Goal: Task Accomplishment & Management: Manage account settings

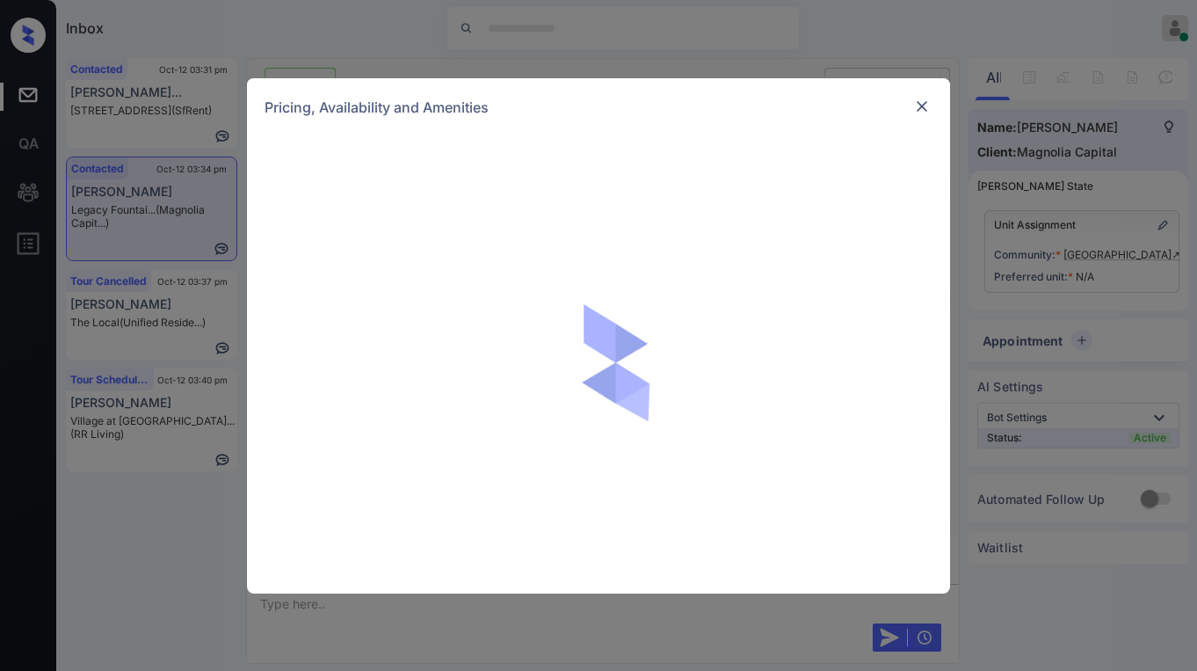
scroll to position [1470, 0]
click at [915, 108] on img at bounding box center [922, 107] width 18 height 18
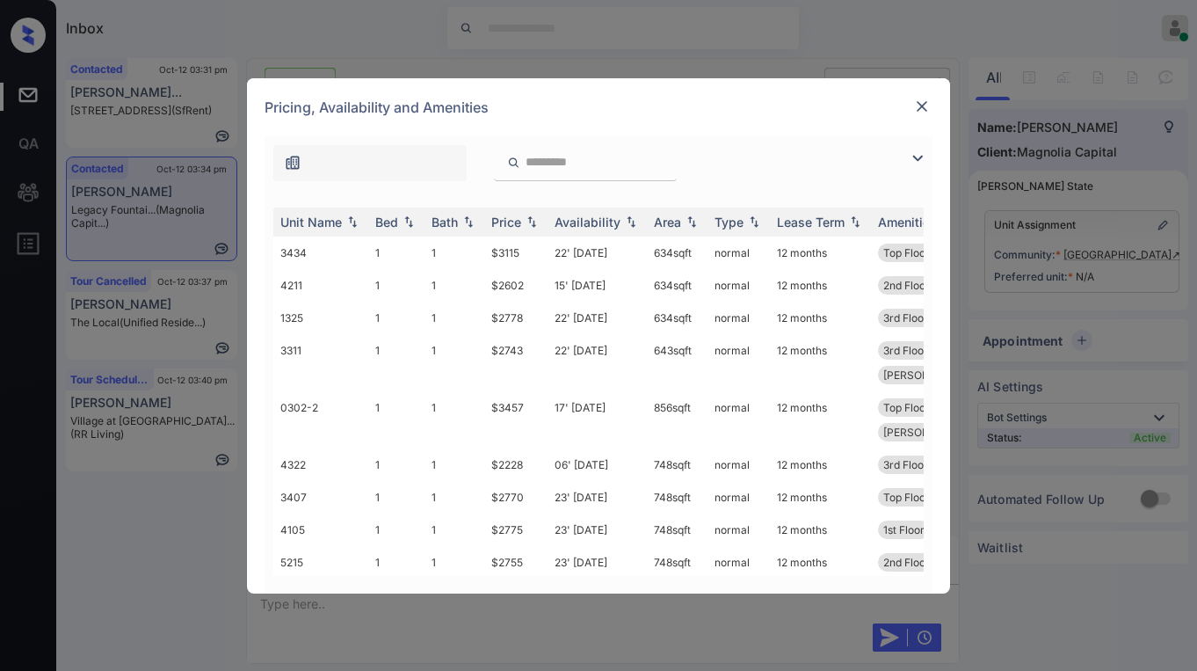
drag, startPoint x: 916, startPoint y: 158, endPoint x: 664, endPoint y: 186, distance: 253.8
click at [916, 157] on img at bounding box center [917, 158] width 21 height 21
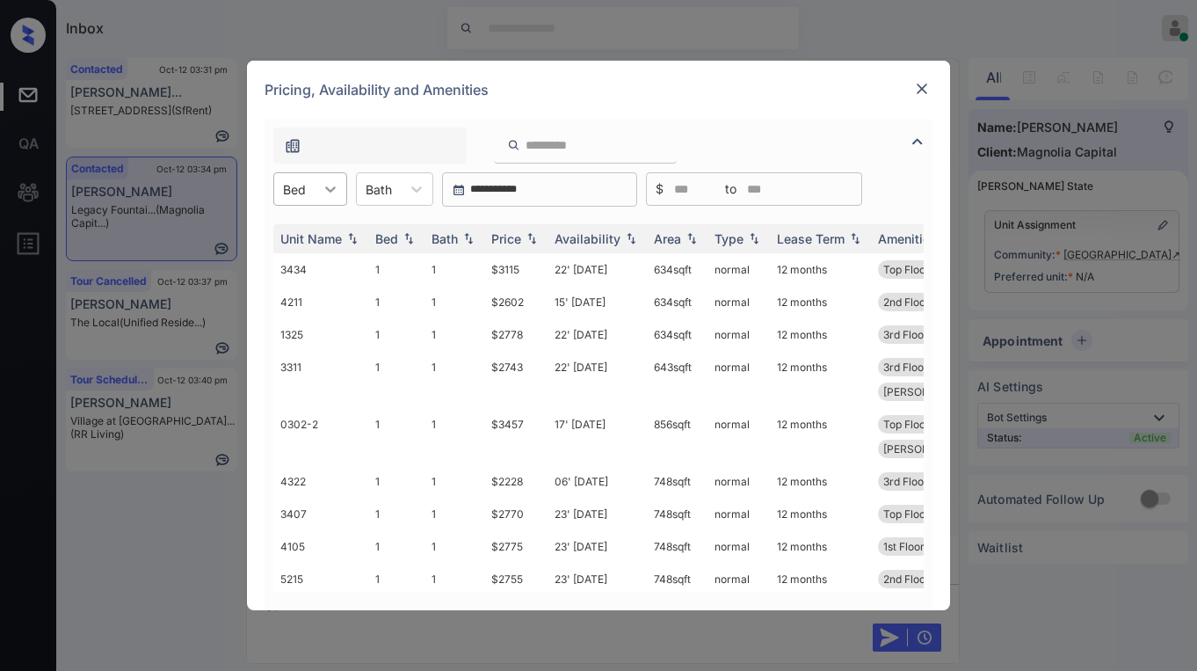
click at [317, 197] on div at bounding box center [331, 189] width 32 height 32
click at [297, 234] on div "1" at bounding box center [310, 232] width 74 height 32
click at [924, 85] on img at bounding box center [922, 89] width 18 height 18
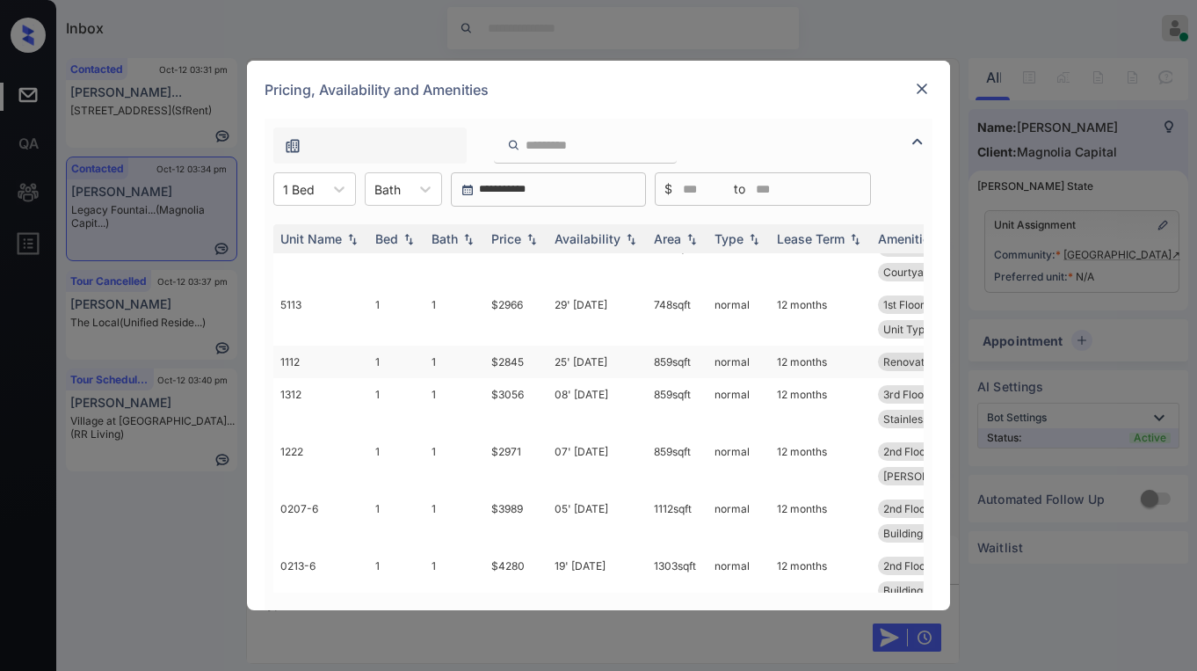
scroll to position [628, 0]
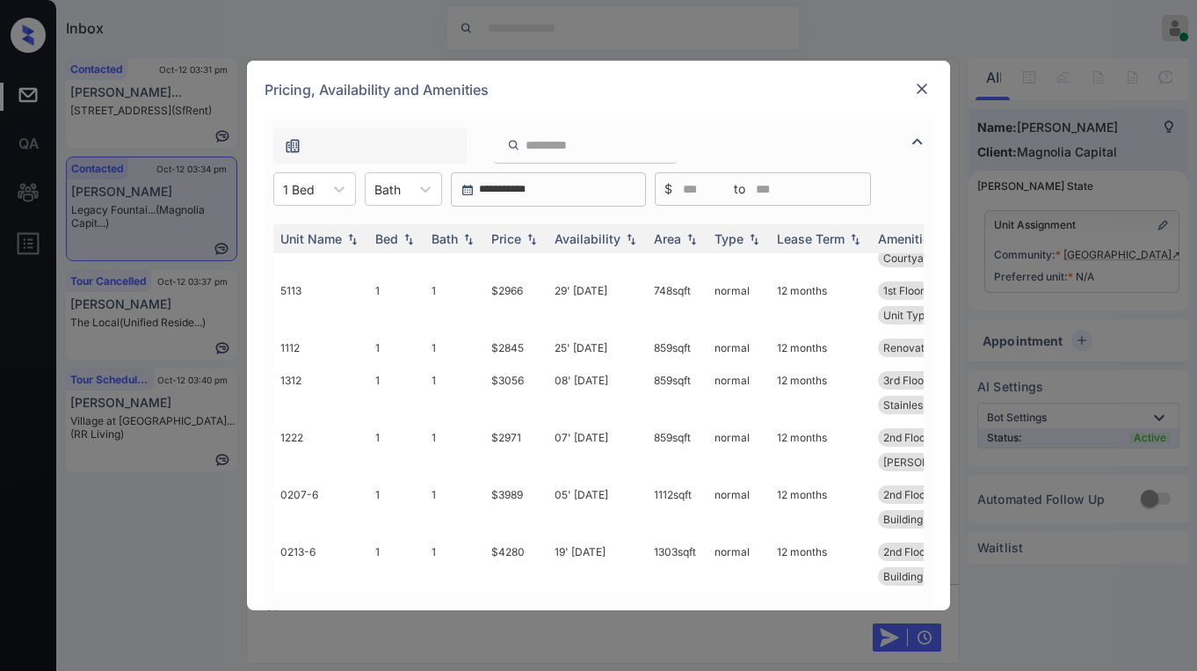
click at [928, 90] on img at bounding box center [922, 89] width 18 height 18
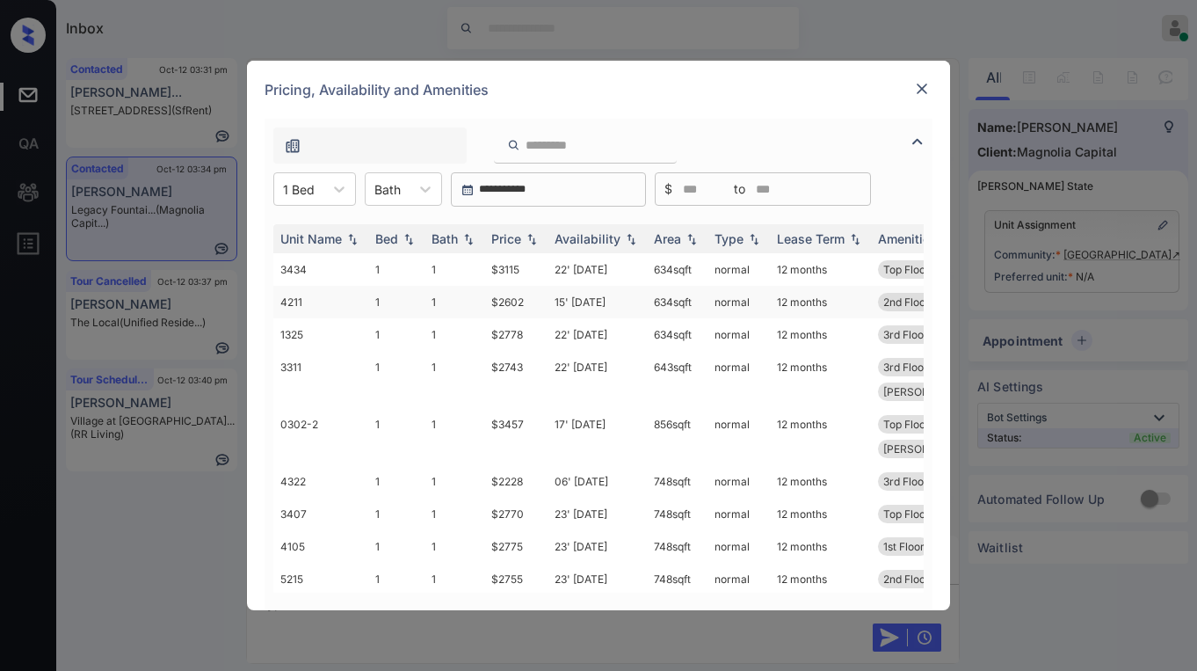
click at [512, 301] on td "$2602" at bounding box center [515, 302] width 63 height 33
click at [511, 300] on td "$2602" at bounding box center [515, 302] width 63 height 33
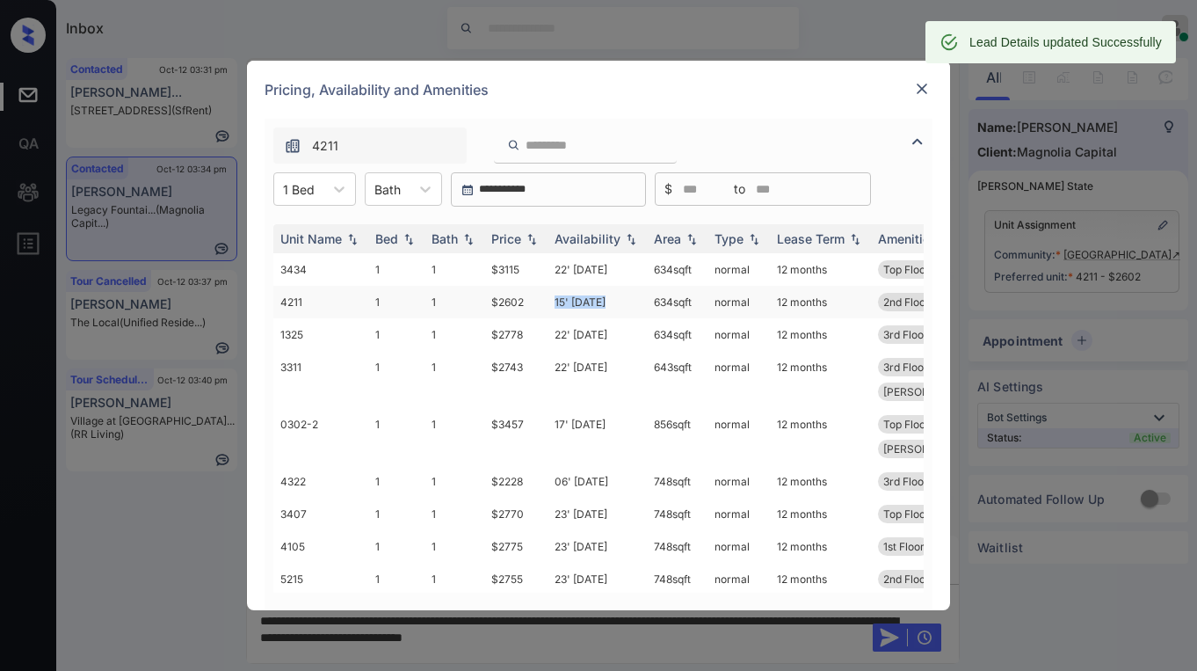
drag, startPoint x: 557, startPoint y: 300, endPoint x: 624, endPoint y: 303, distance: 67.8
click at [624, 303] on td "15' Nov 25" at bounding box center [597, 302] width 99 height 33
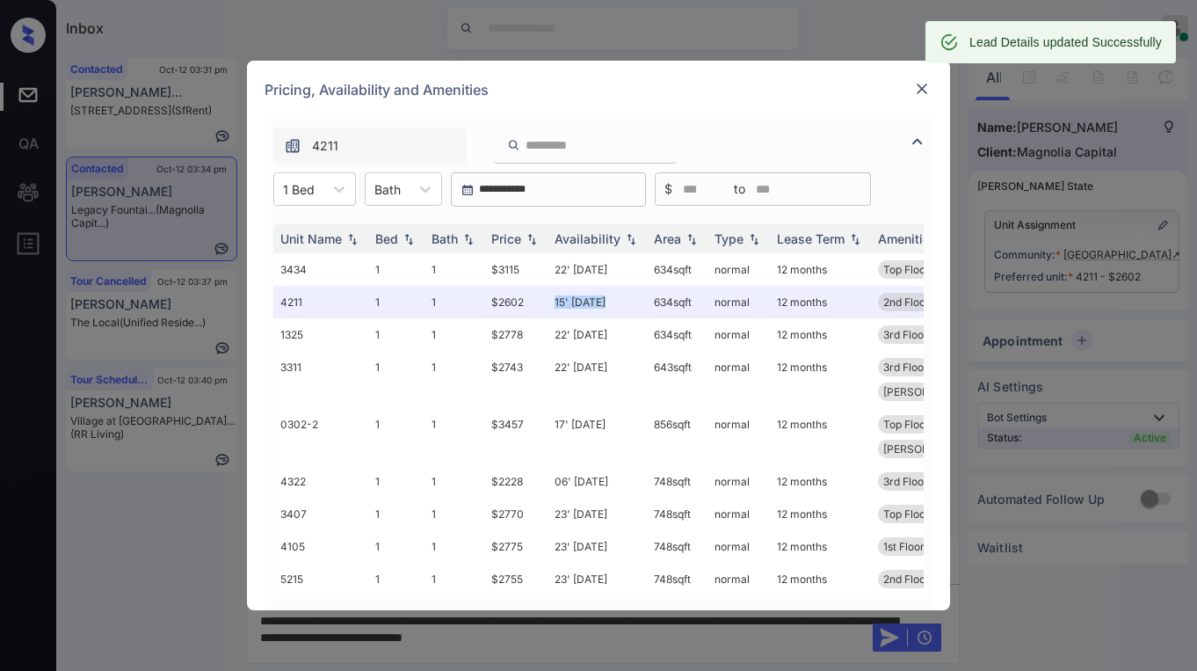
copy td "15' Nov 25"
click at [923, 92] on img at bounding box center [922, 89] width 18 height 18
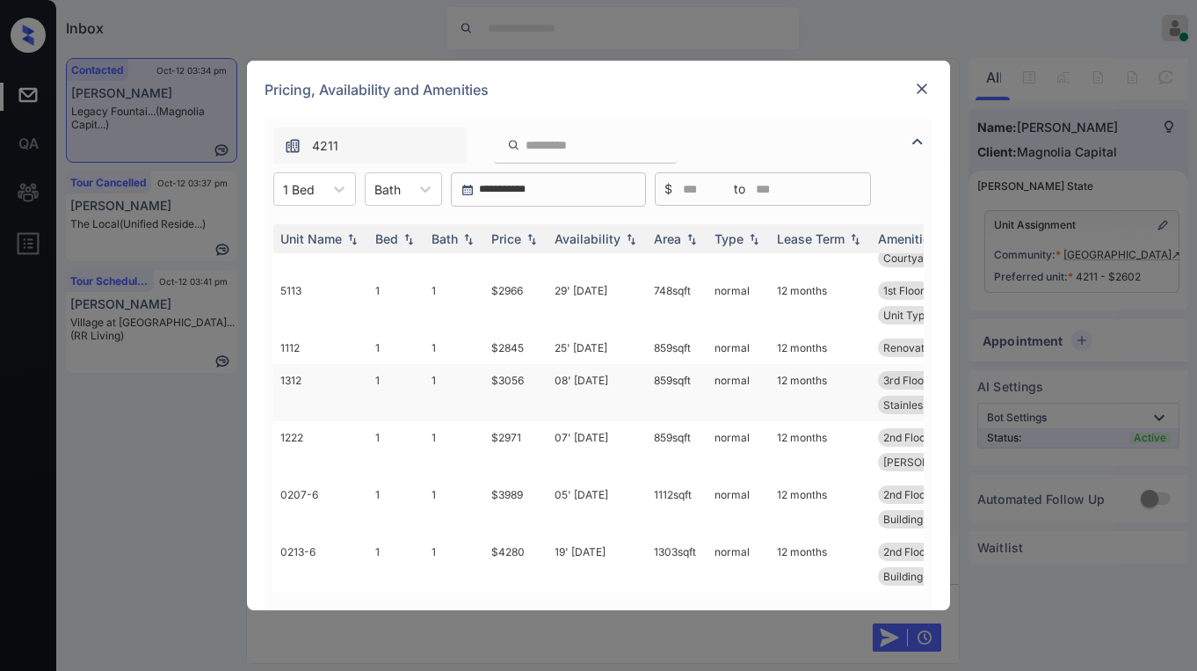
scroll to position [628, 0]
click at [593, 336] on td "25' Nov 25" at bounding box center [597, 347] width 99 height 33
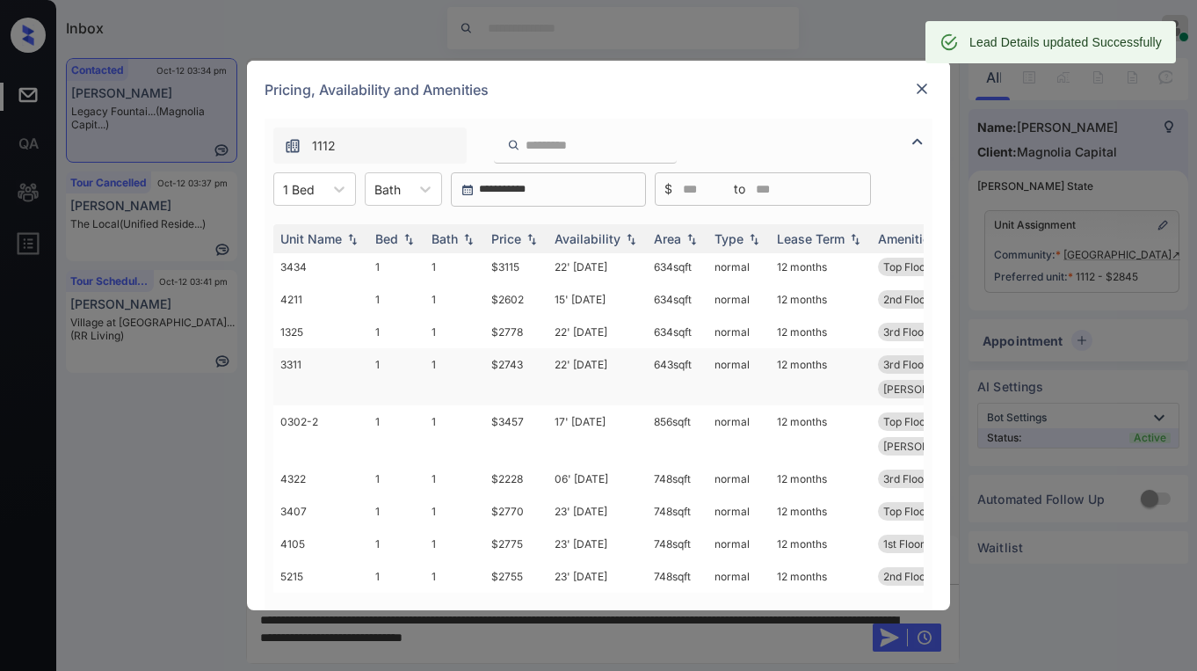
scroll to position [0, 0]
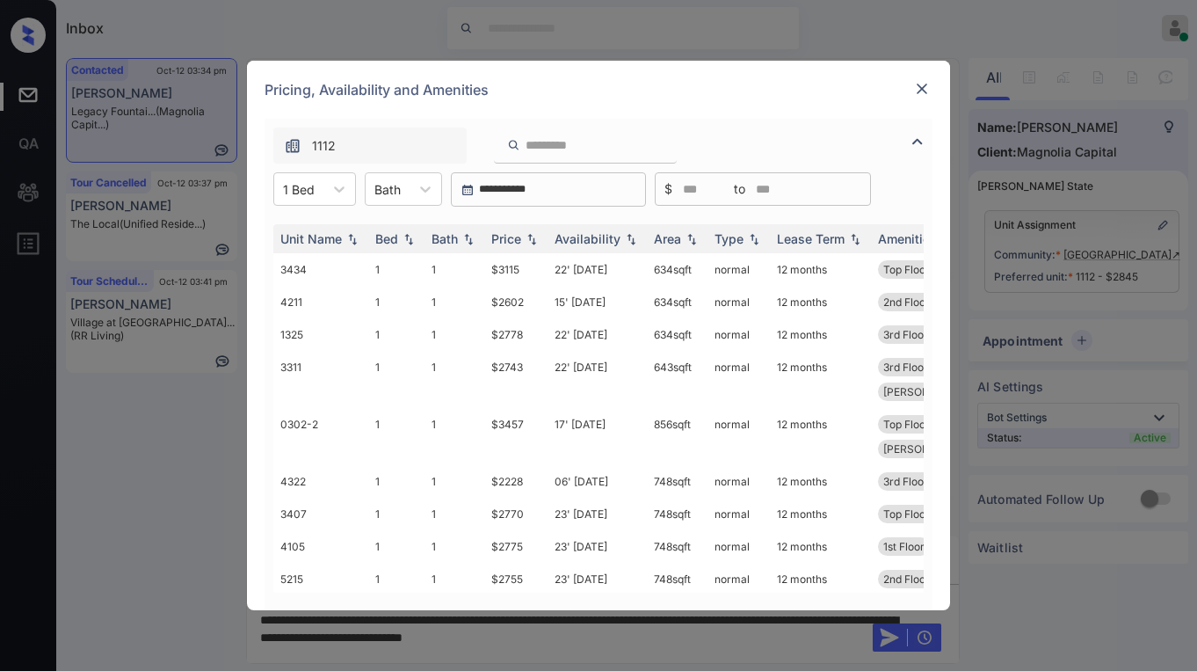
click at [928, 84] on img at bounding box center [922, 89] width 18 height 18
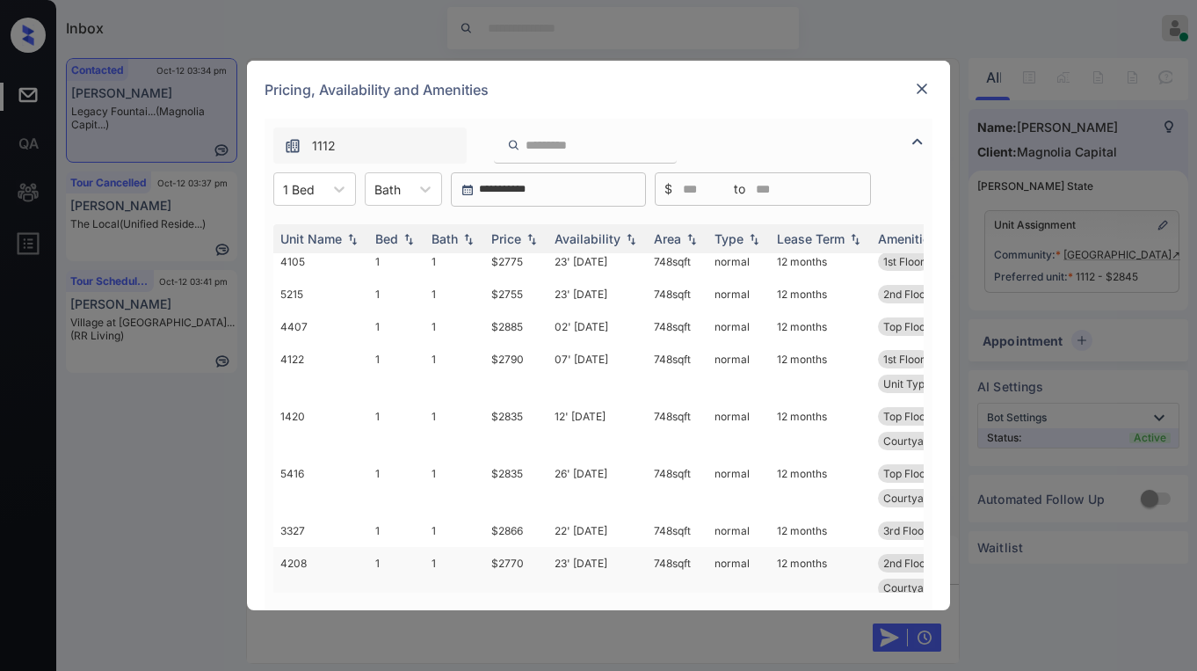
scroll to position [527, 0]
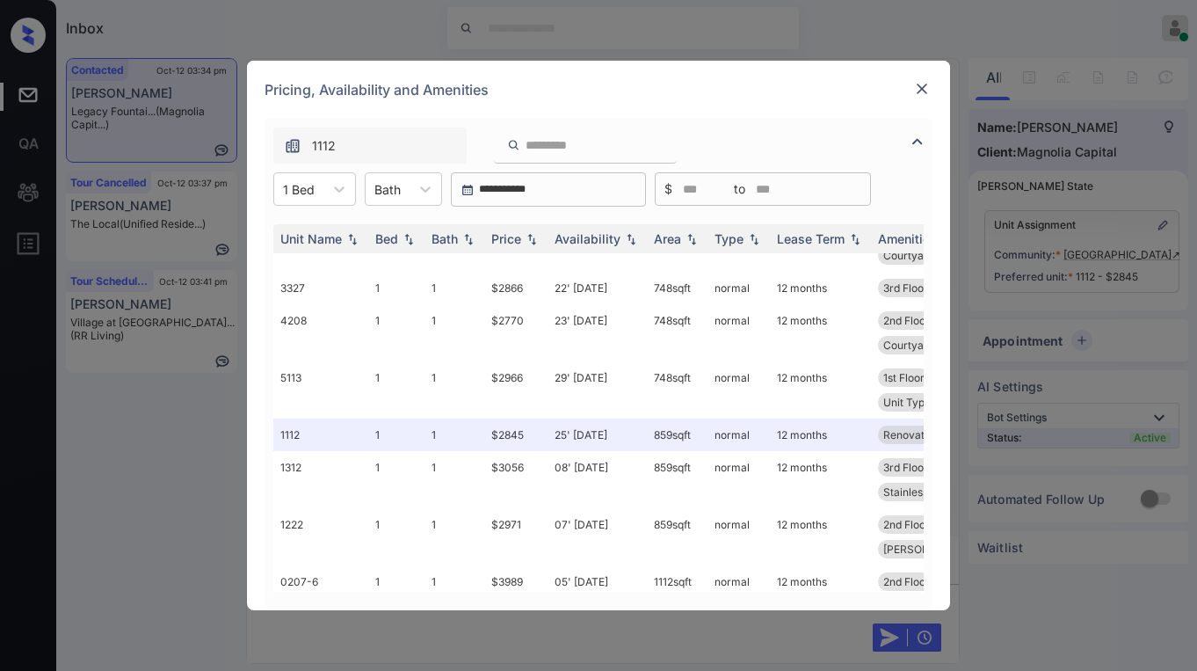
click at [928, 86] on img at bounding box center [922, 89] width 18 height 18
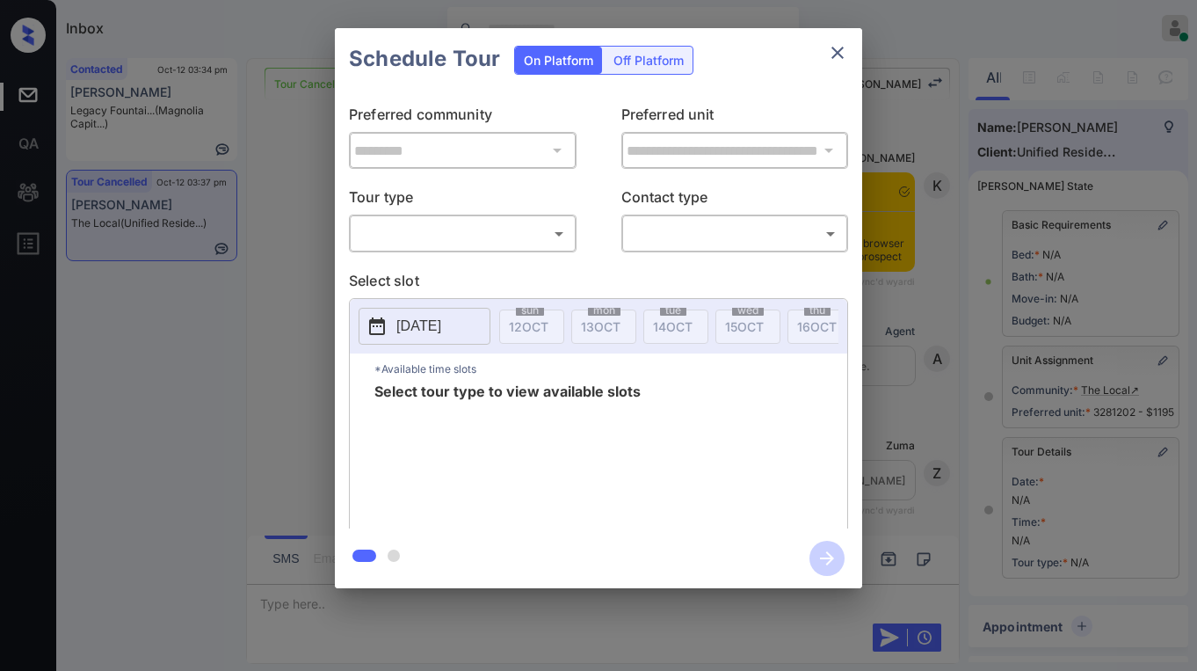
click at [384, 227] on body "Inbox [PERSON_NAME] Online Set yourself offline Set yourself on break Profile S…" at bounding box center [598, 335] width 1197 height 671
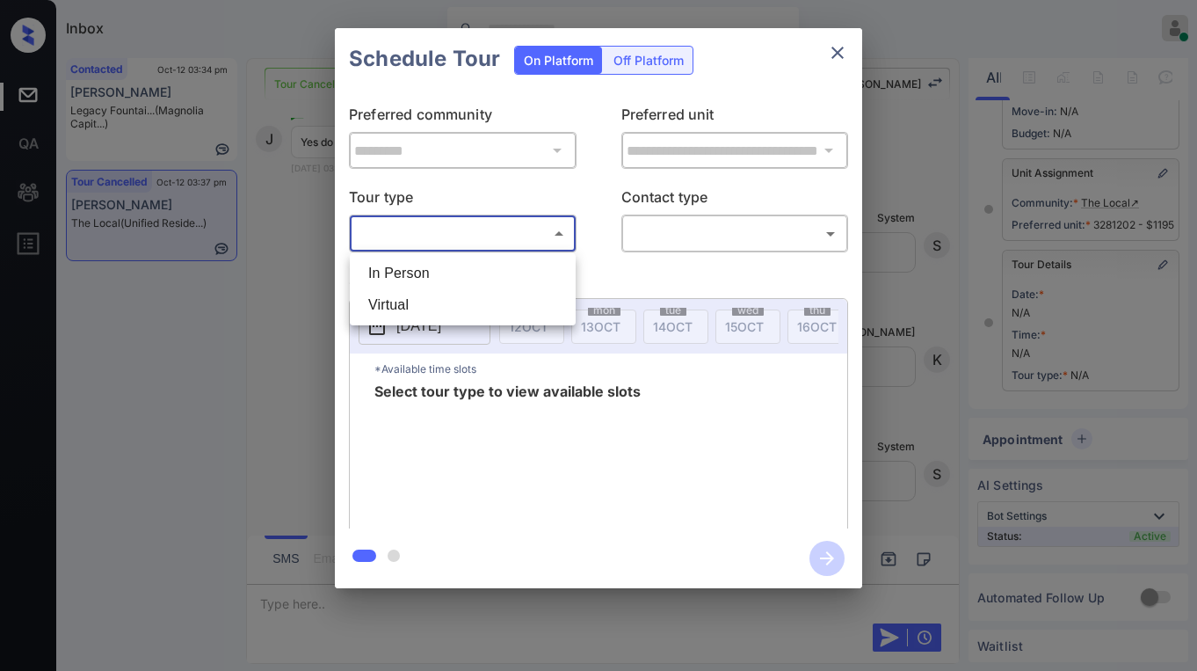
click at [417, 275] on li "In Person" at bounding box center [462, 274] width 217 height 32
type input "********"
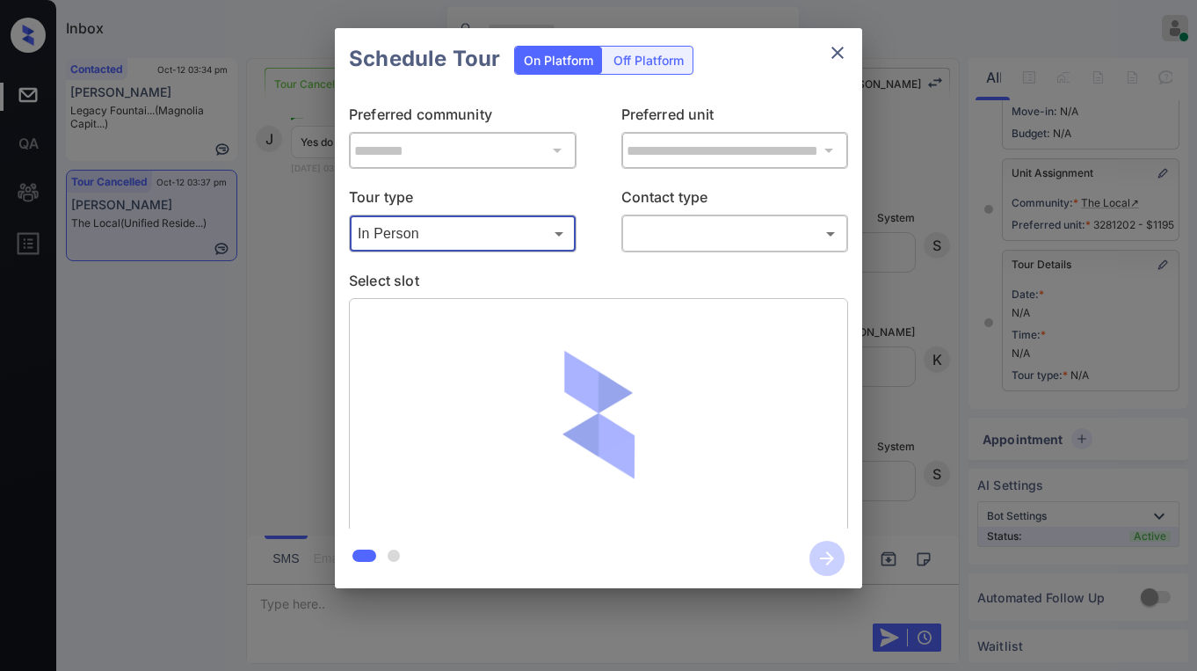
click at [673, 223] on body "Inbox [PERSON_NAME] Online Set yourself offline Set yourself on break Profile S…" at bounding box center [598, 335] width 1197 height 671
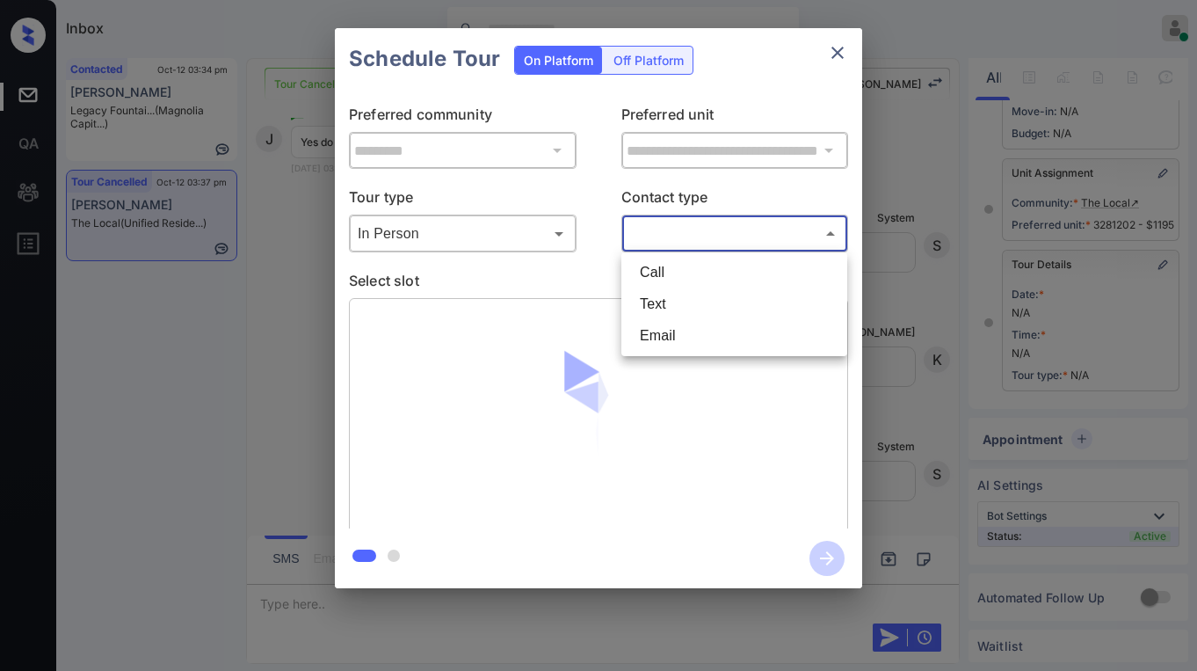
click at [681, 304] on li "Text" at bounding box center [734, 304] width 217 height 32
type input "****"
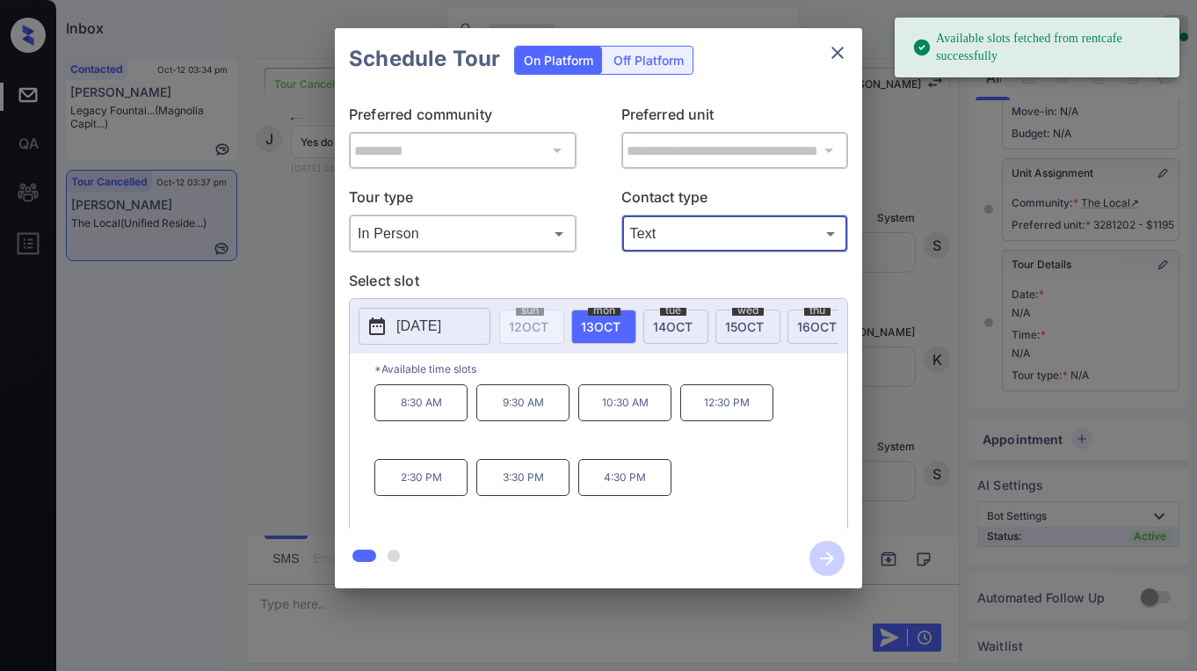
click at [691, 325] on span "[DATE]" at bounding box center [673, 326] width 40 height 15
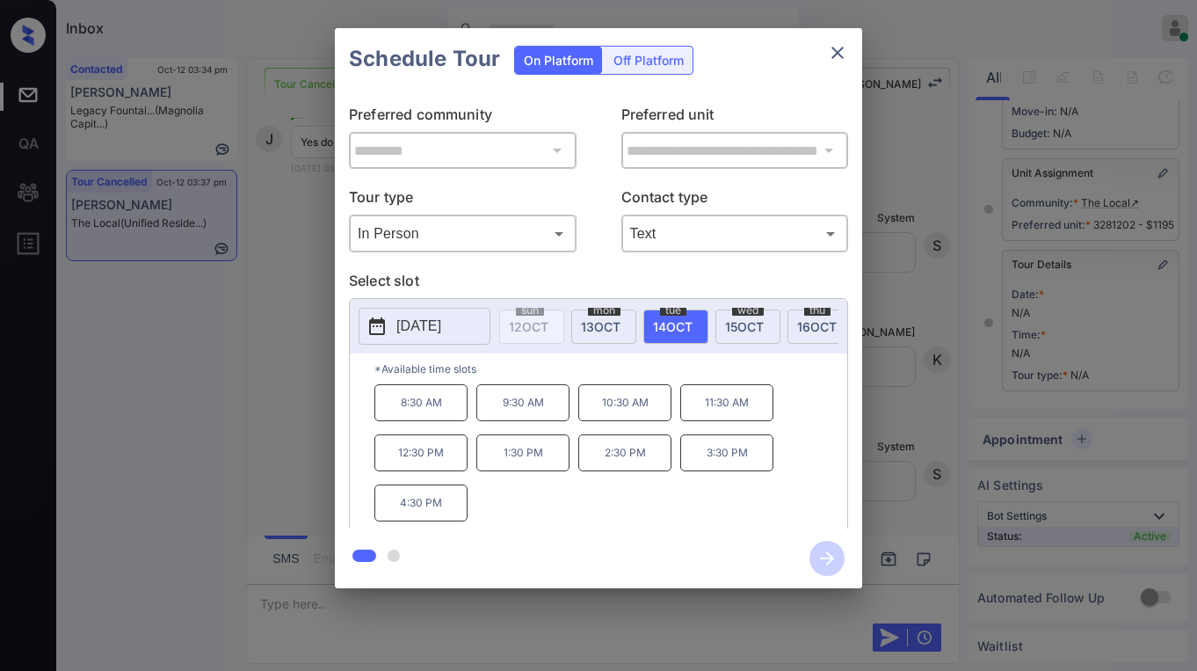
click at [615, 331] on span "[DATE]" at bounding box center [601, 326] width 40 height 15
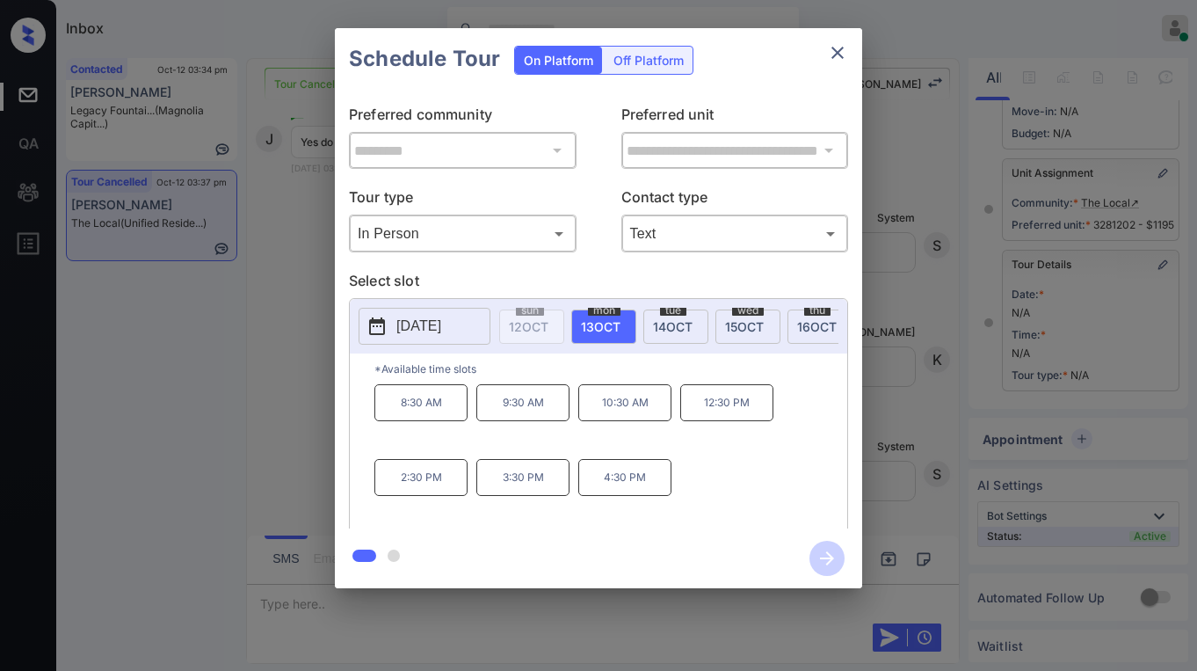
drag, startPoint x: 694, startPoint y: 331, endPoint x: 673, endPoint y: 339, distance: 22.5
click at [694, 331] on div "tue 14 OCT" at bounding box center [676, 326] width 65 height 34
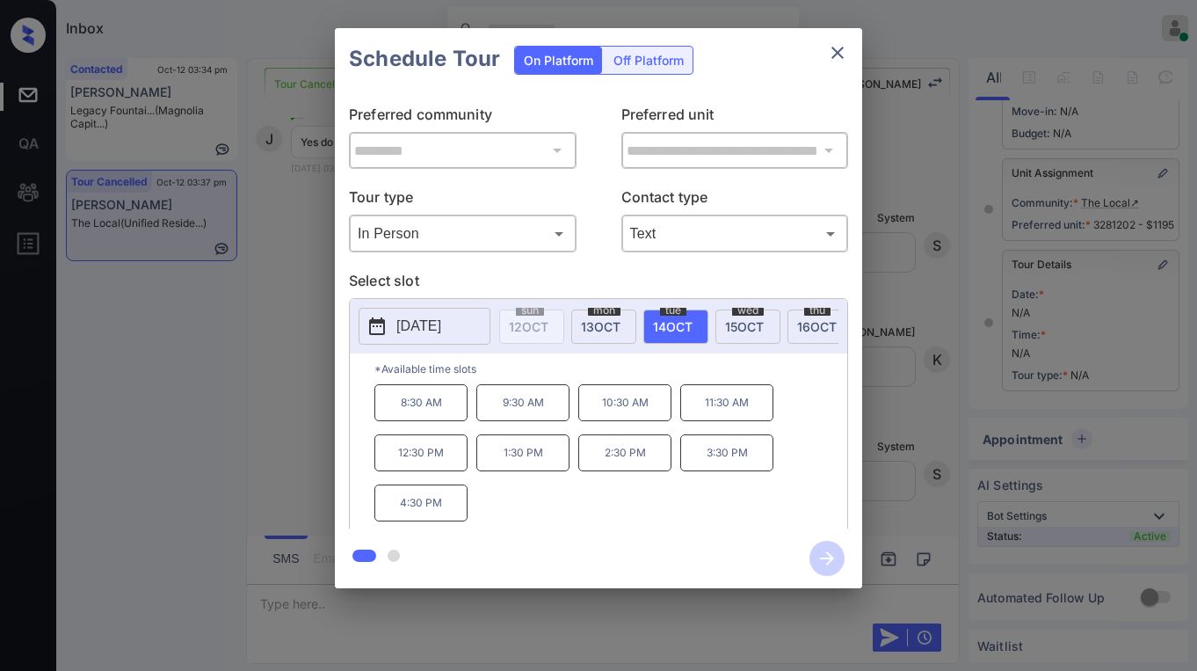
click at [579, 330] on div "mon 13 OCT" at bounding box center [603, 326] width 65 height 34
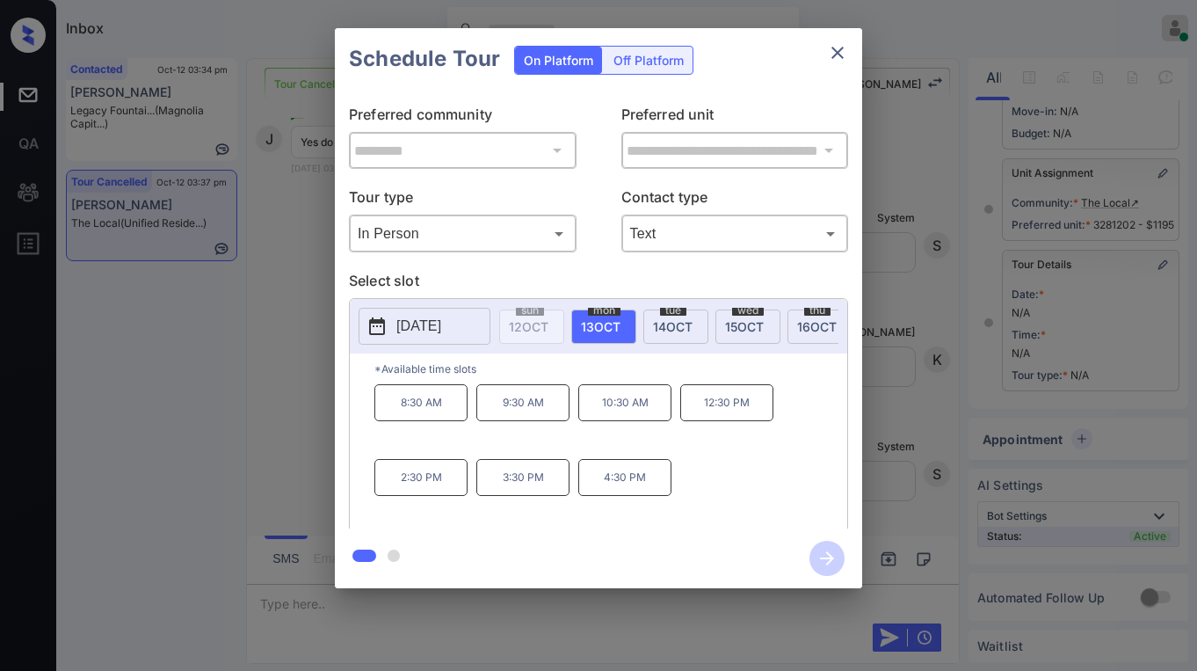
click at [728, 324] on span "15 OCT" at bounding box center [744, 326] width 39 height 15
click at [605, 323] on span "13 OCT" at bounding box center [601, 326] width 40 height 15
click at [832, 55] on icon "close" at bounding box center [837, 52] width 21 height 21
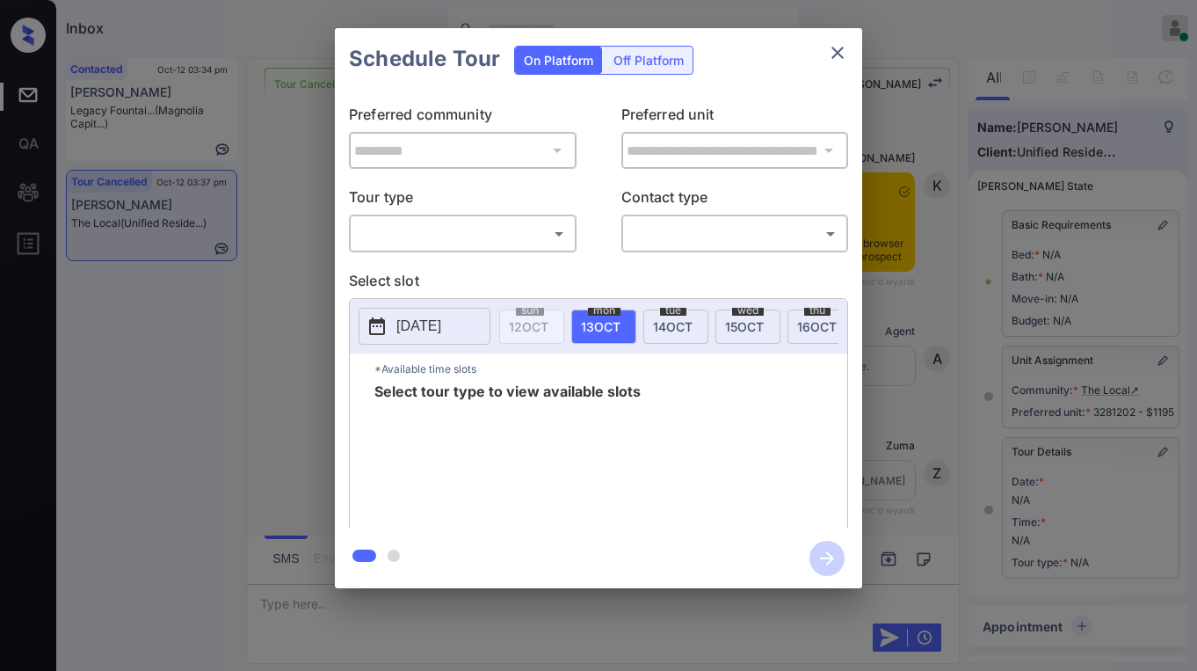
click at [461, 246] on body "Inbox [PERSON_NAME] Online Set yourself offline Set yourself on break Profile S…" at bounding box center [598, 335] width 1197 height 671
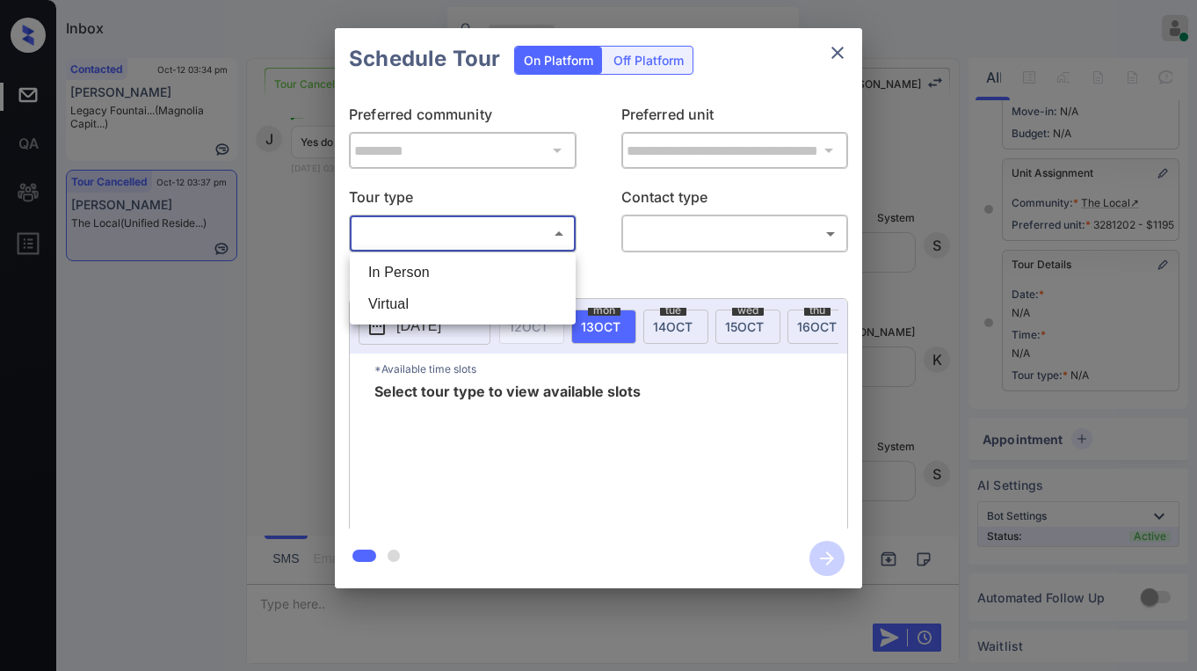
click at [430, 262] on li "In Person" at bounding box center [462, 273] width 217 height 32
type input "********"
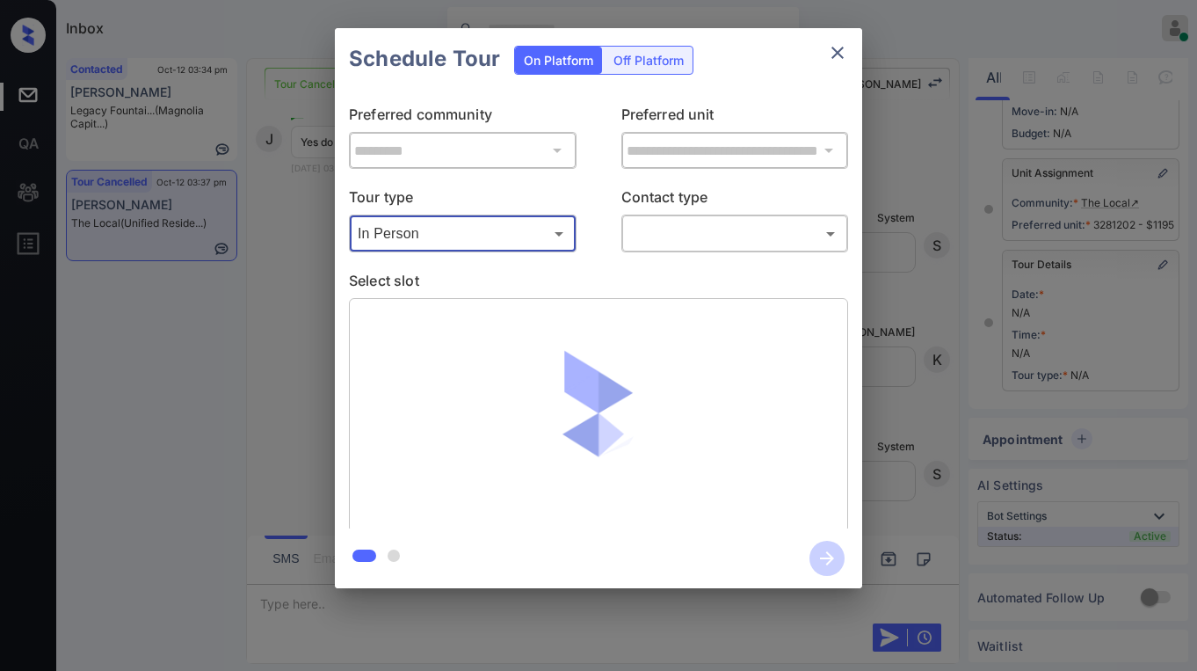
click at [685, 247] on body "Inbox [PERSON_NAME] Online Set yourself offline Set yourself on break Profile S…" at bounding box center [598, 335] width 1197 height 671
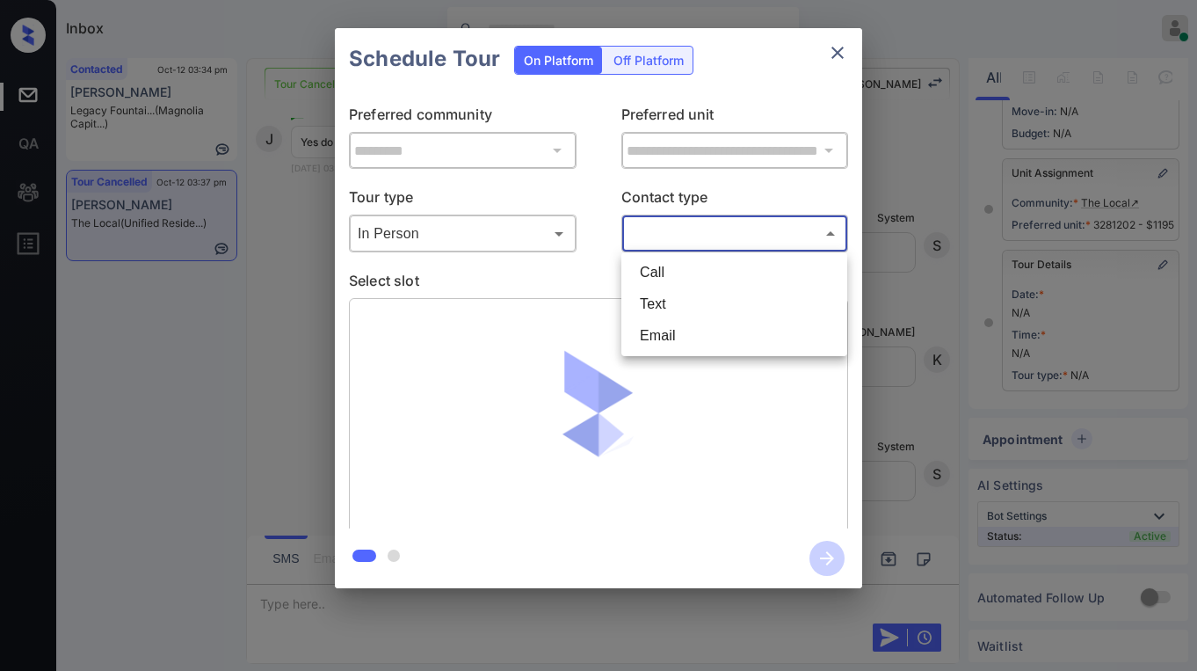
click at [670, 304] on li "Text" at bounding box center [734, 304] width 217 height 32
type input "****"
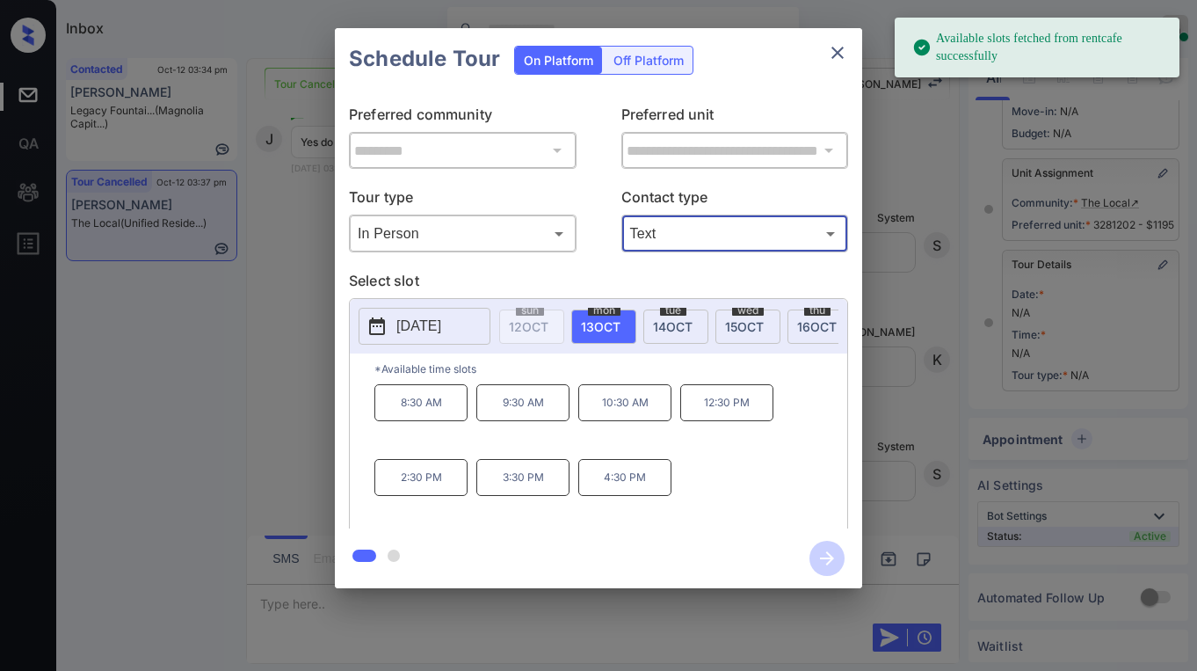
click at [656, 316] on div "tue 14 OCT" at bounding box center [676, 326] width 65 height 34
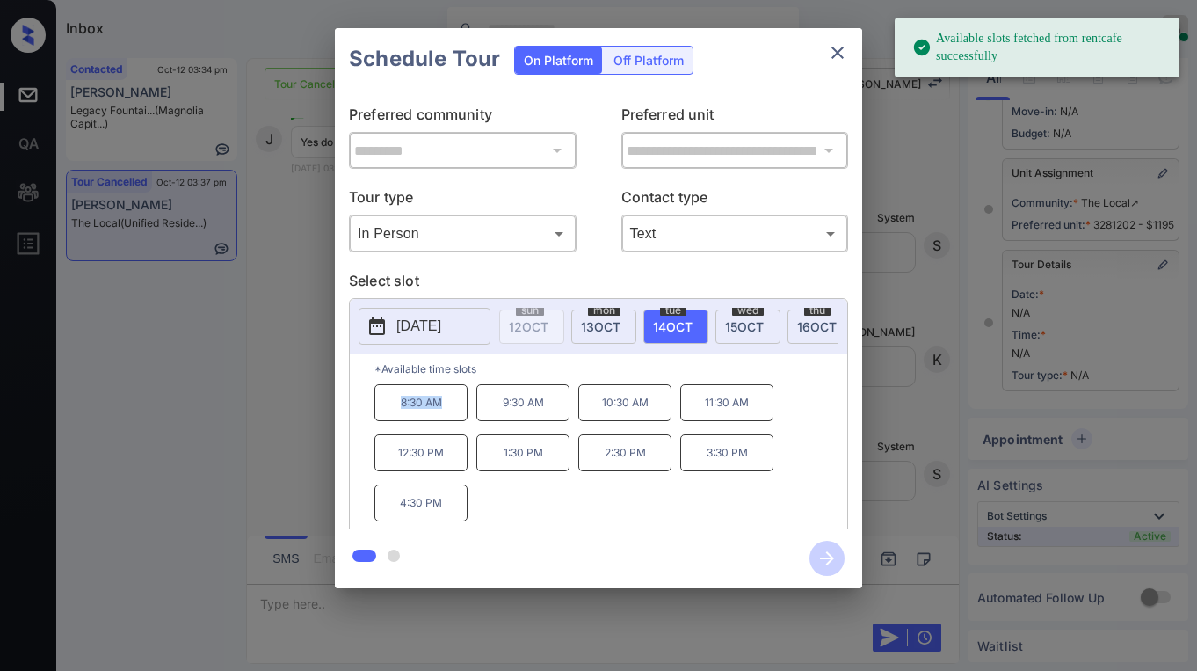
drag, startPoint x: 394, startPoint y: 412, endPoint x: 464, endPoint y: 416, distance: 70.4
click at [459, 418] on p "8:30 AM" at bounding box center [421, 402] width 93 height 37
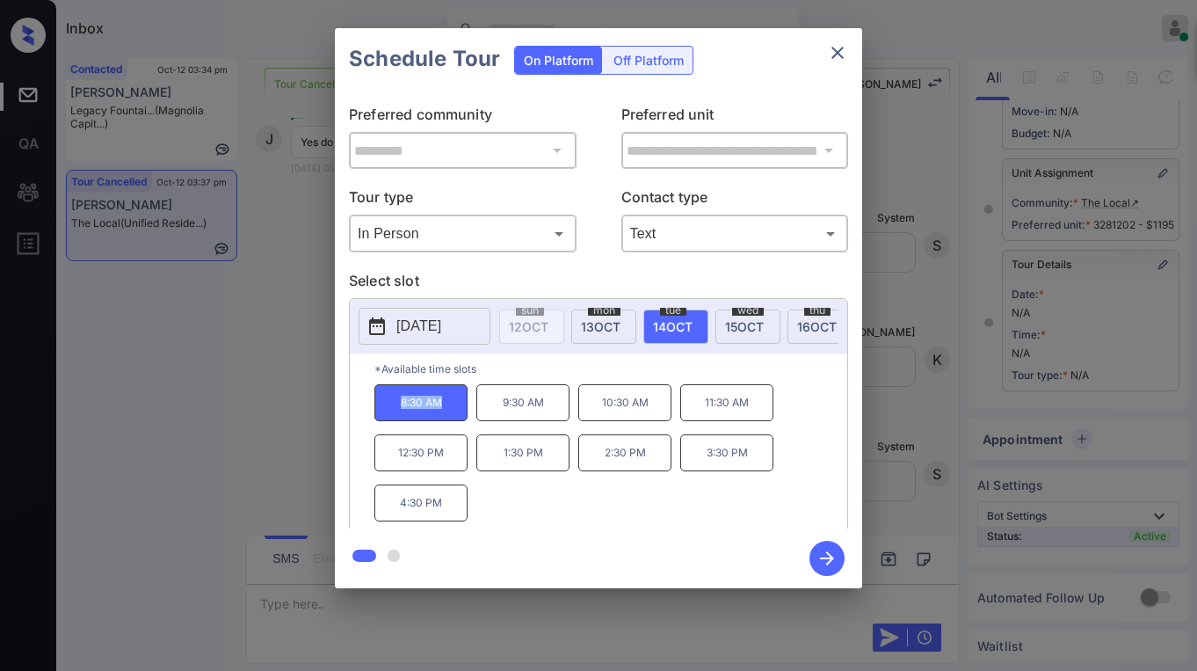
copy p "8:30 AM"
drag, startPoint x: 658, startPoint y: 536, endPoint x: 497, endPoint y: 484, distance: 169.0
click at [653, 536] on div at bounding box center [598, 558] width 527 height 60
click at [426, 381] on p "*Available time slots" at bounding box center [611, 368] width 473 height 31
click at [395, 402] on p "8:30 AM" at bounding box center [421, 402] width 93 height 37
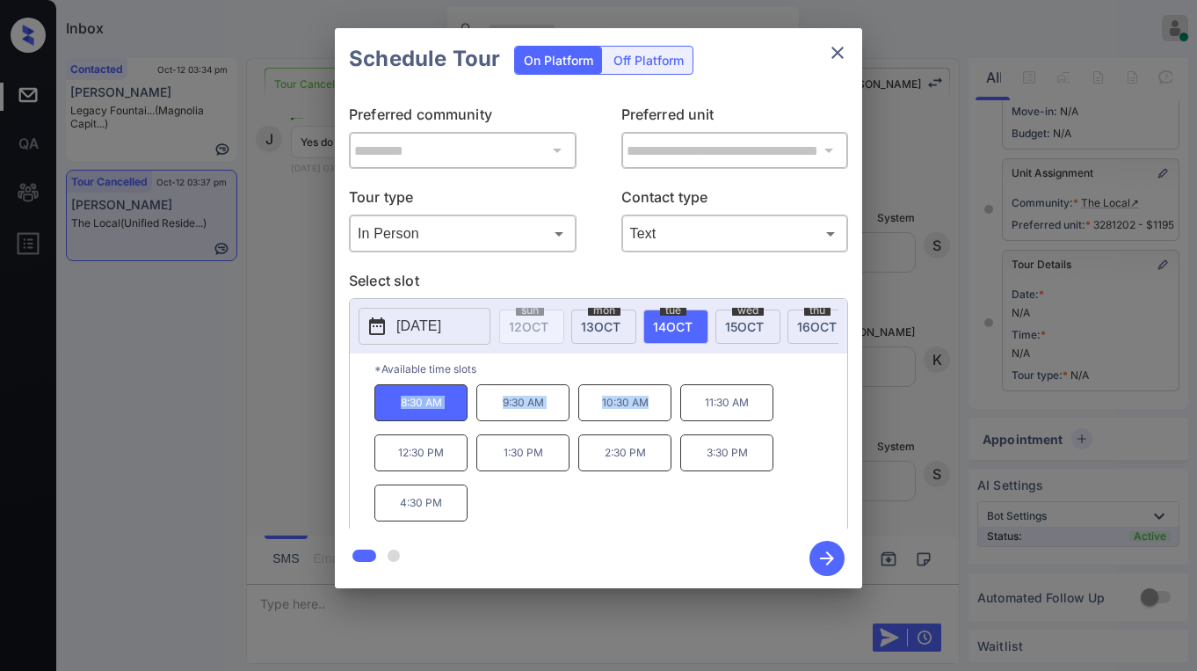
drag, startPoint x: 397, startPoint y: 408, endPoint x: 653, endPoint y: 416, distance: 256.8
click at [653, 416] on div "8:30 AM 9:30 AM 10:30 AM 11:30 AM 12:30 PM 1:30 PM 2:30 PM 3:30 PM 4:30 PM" at bounding box center [611, 454] width 473 height 141
copy div "8:30 AM 9:30 AM 10:30 AM"
click at [844, 53] on icon "close" at bounding box center [837, 52] width 21 height 21
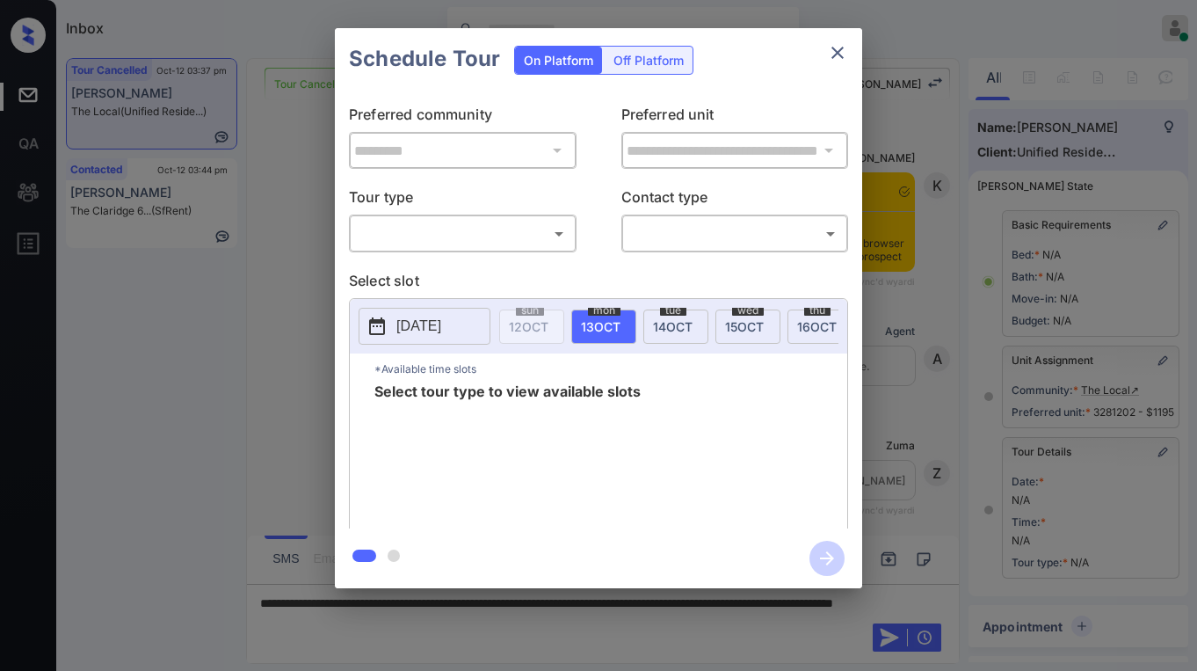
click at [418, 247] on body "Inbox [PERSON_NAME] Online Set yourself offline Set yourself on break Profile S…" at bounding box center [598, 335] width 1197 height 671
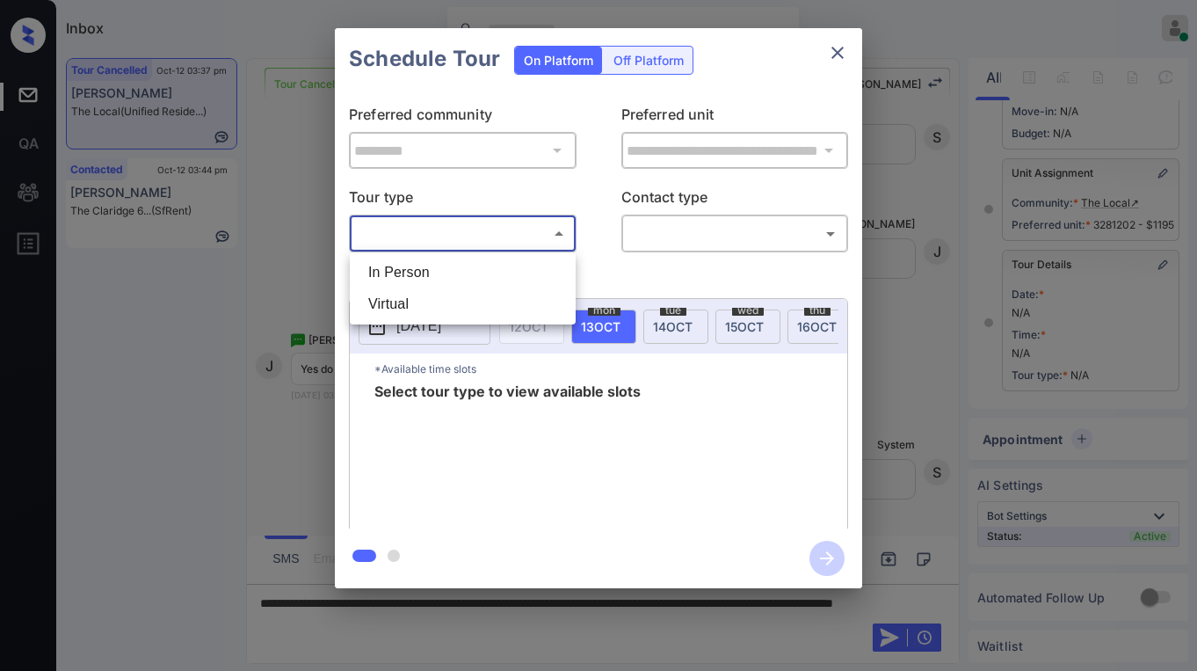
drag, startPoint x: 0, startPoint y: 0, endPoint x: 629, endPoint y: 251, distance: 677.0
click at [415, 270] on li "In Person" at bounding box center [462, 273] width 217 height 32
type input "********"
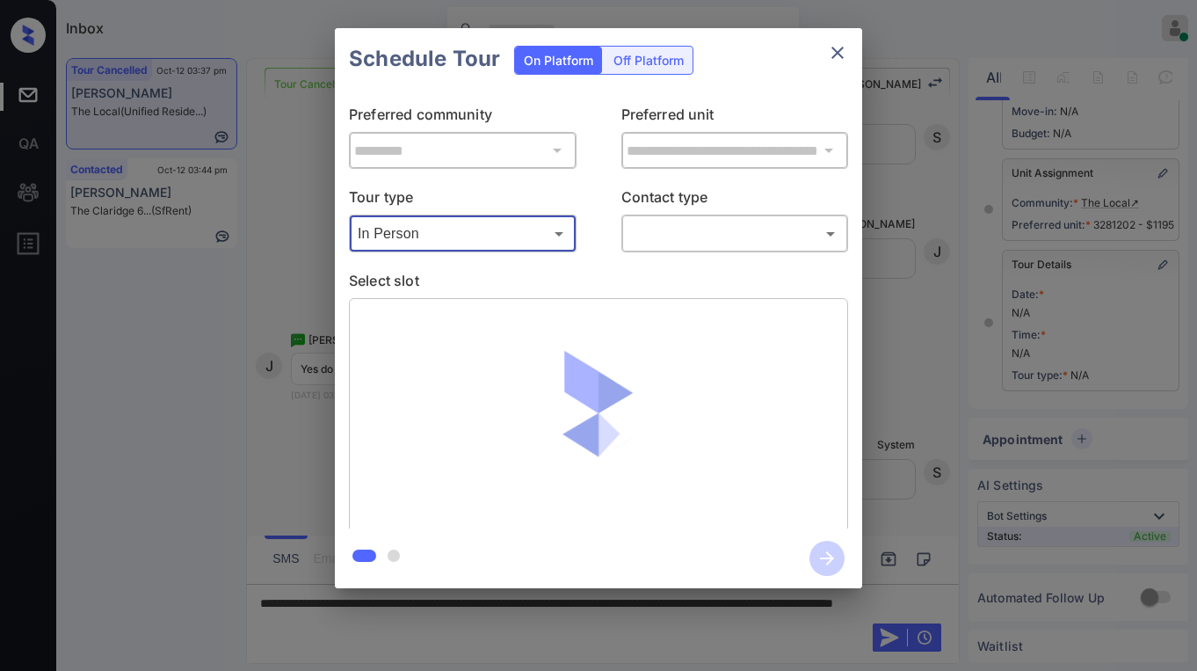
click at [656, 246] on body "Inbox Paolo Gabriel Online Set yourself offline Set yourself on break Profile S…" at bounding box center [598, 335] width 1197 height 671
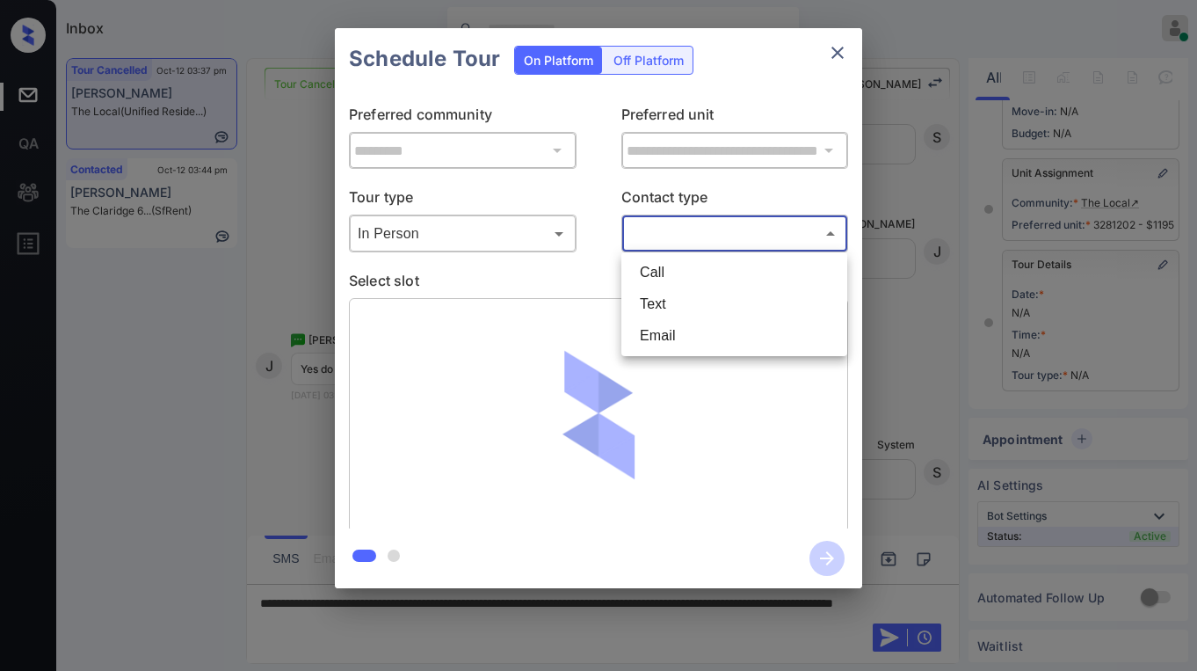
click at [655, 297] on li "Text" at bounding box center [734, 304] width 217 height 32
type input "****"
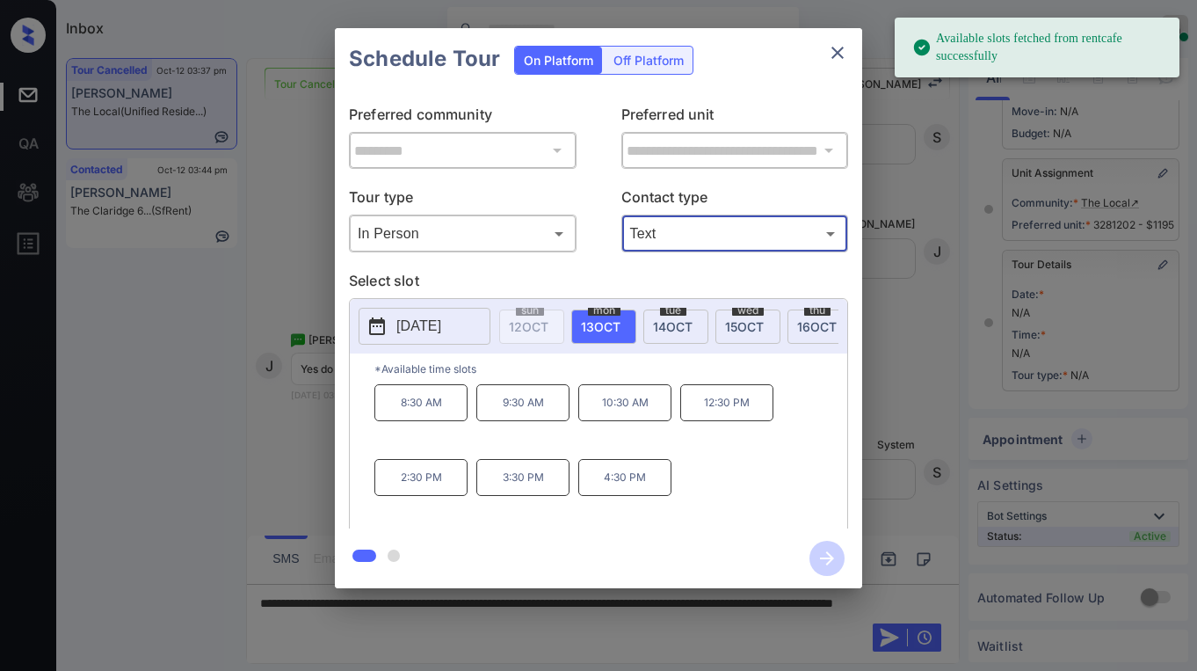
click at [666, 319] on span "[DATE]" at bounding box center [673, 326] width 40 height 15
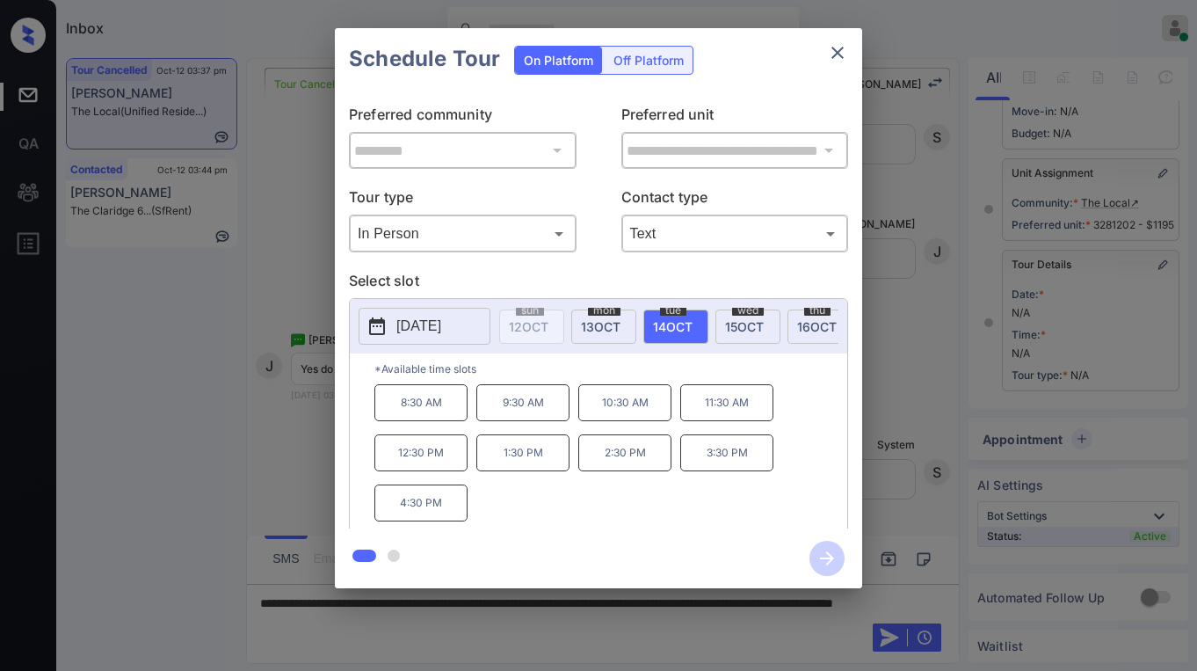
click at [840, 57] on icon "close" at bounding box center [837, 52] width 21 height 21
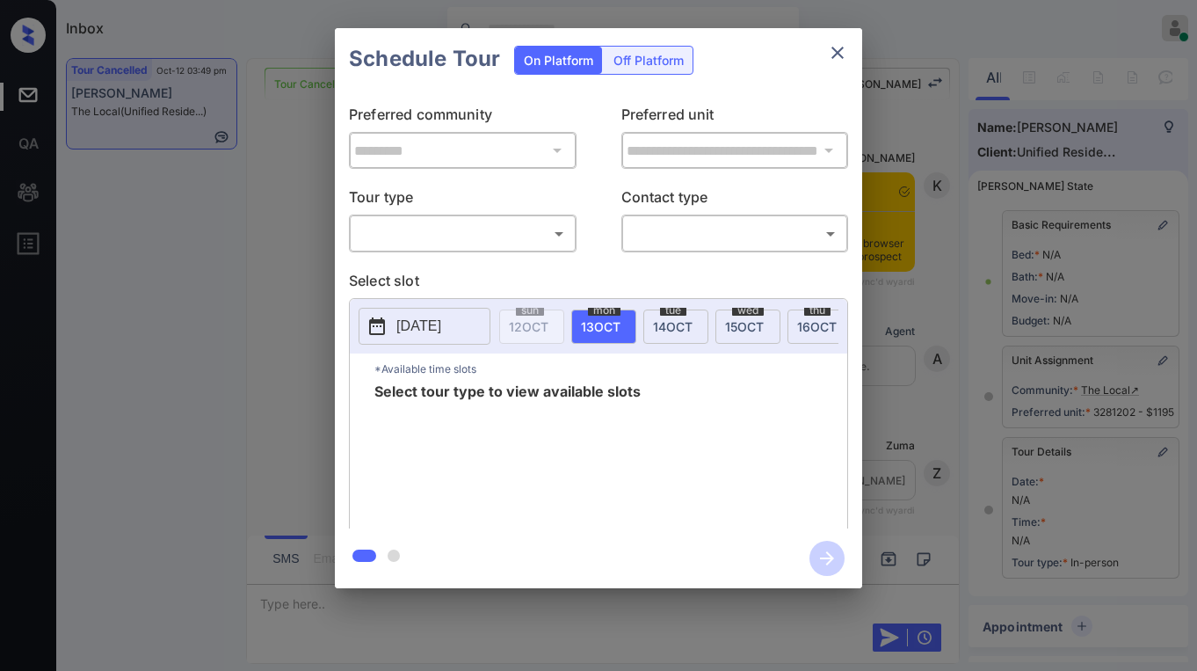
click at [469, 249] on div "​ ​" at bounding box center [463, 234] width 228 height 38
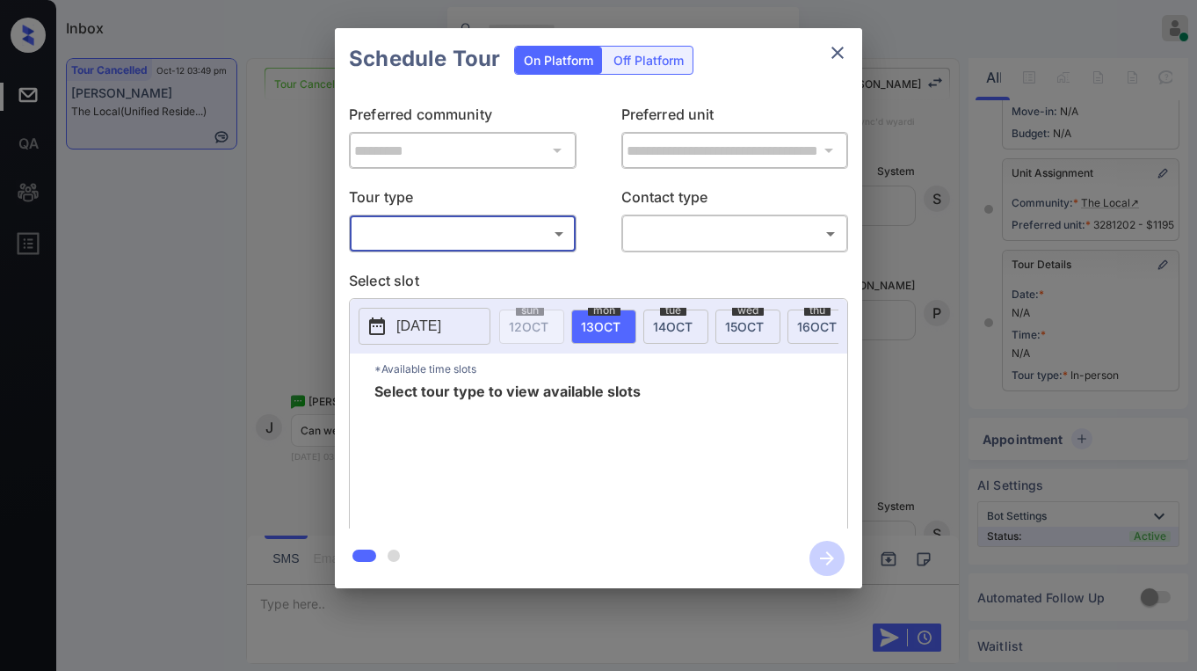
click at [449, 250] on div "​ ​" at bounding box center [463, 234] width 228 height 38
click at [461, 243] on body "Inbox Paolo Gabriel Online Set yourself offline Set yourself on break Profile S…" at bounding box center [598, 335] width 1197 height 671
click at [416, 272] on li "In Person" at bounding box center [462, 273] width 217 height 32
type input "********"
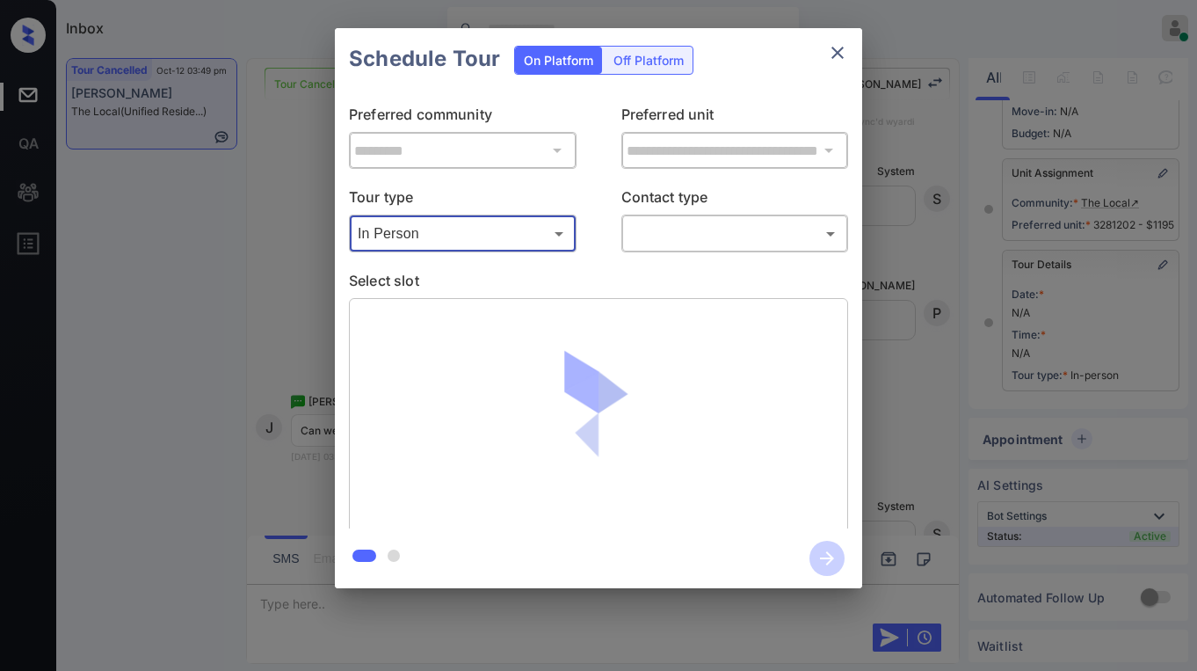
click at [669, 242] on body "Inbox Paolo Gabriel Online Set yourself offline Set yourself on break Profile S…" at bounding box center [598, 335] width 1197 height 671
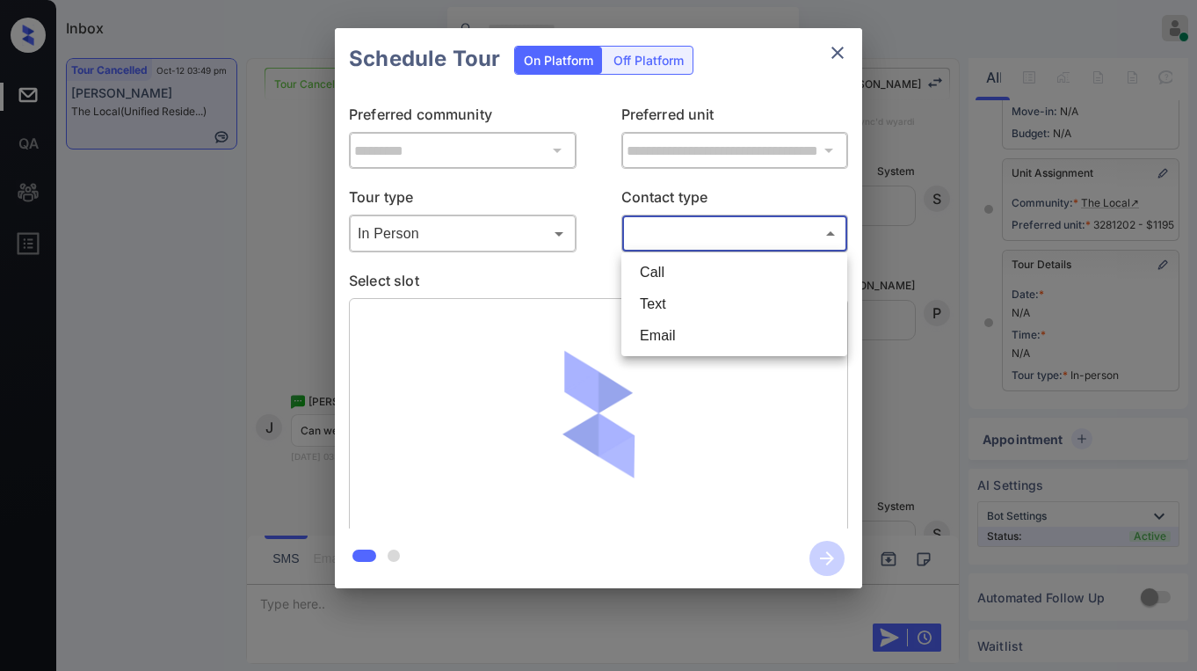
click at [679, 295] on li "Text" at bounding box center [734, 304] width 217 height 32
type input "****"
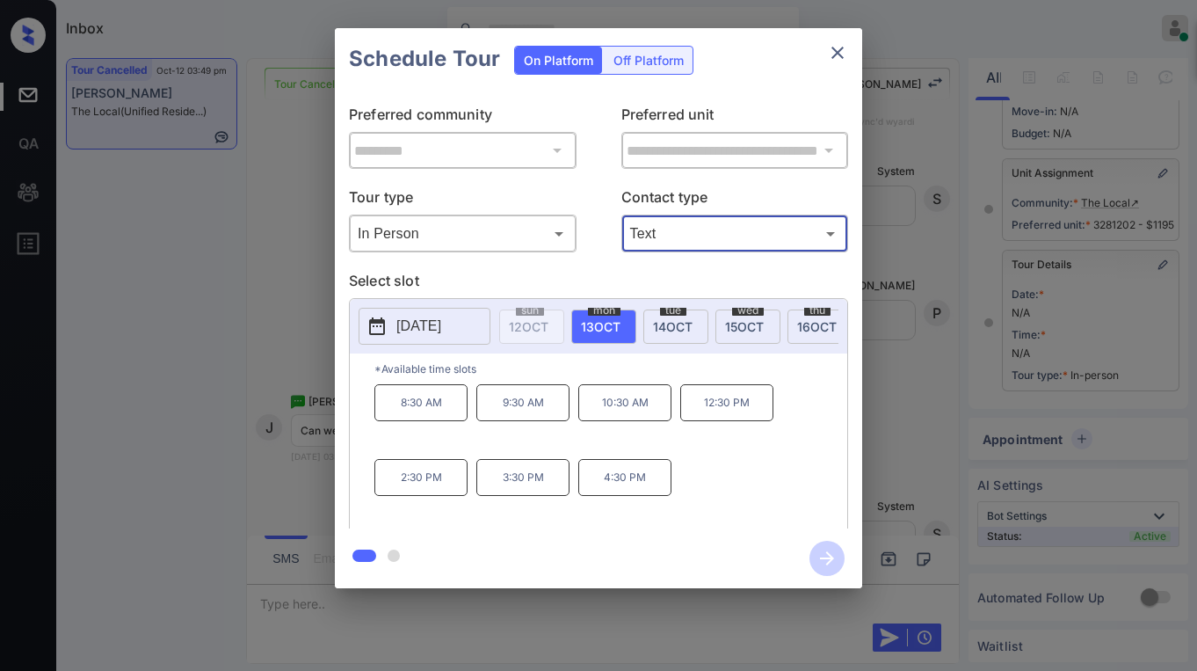
click at [666, 325] on span "14 OCT" at bounding box center [673, 326] width 40 height 15
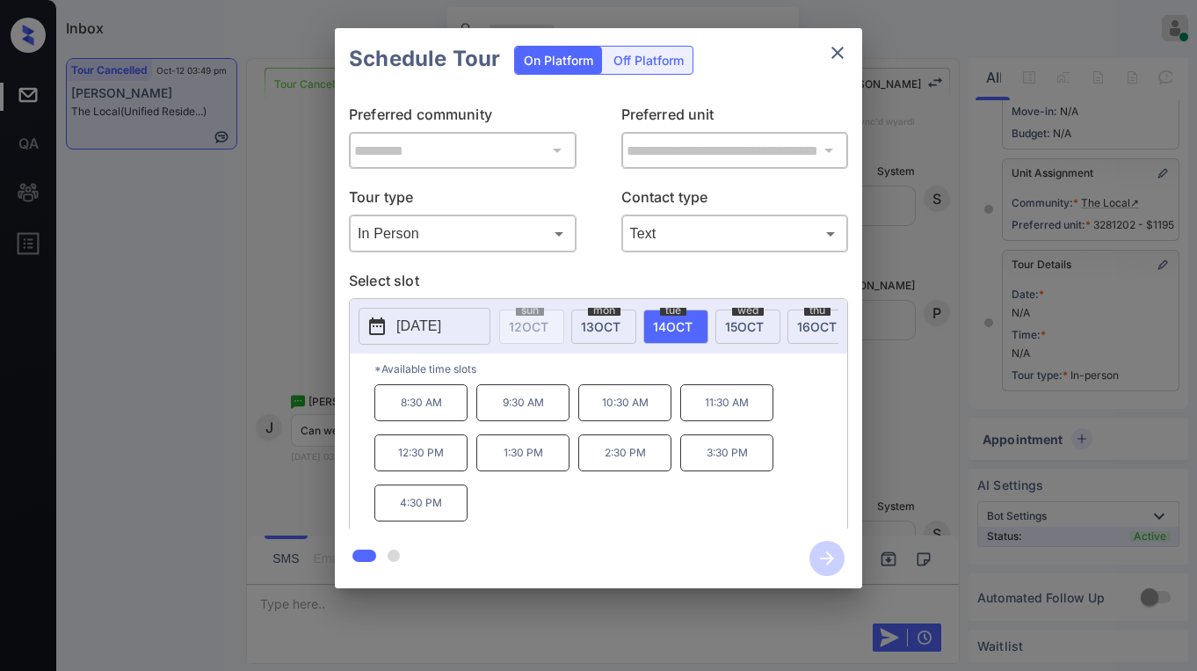
click at [520, 415] on p "9:30 AM" at bounding box center [523, 402] width 93 height 37
click at [834, 60] on icon "close" at bounding box center [837, 52] width 21 height 21
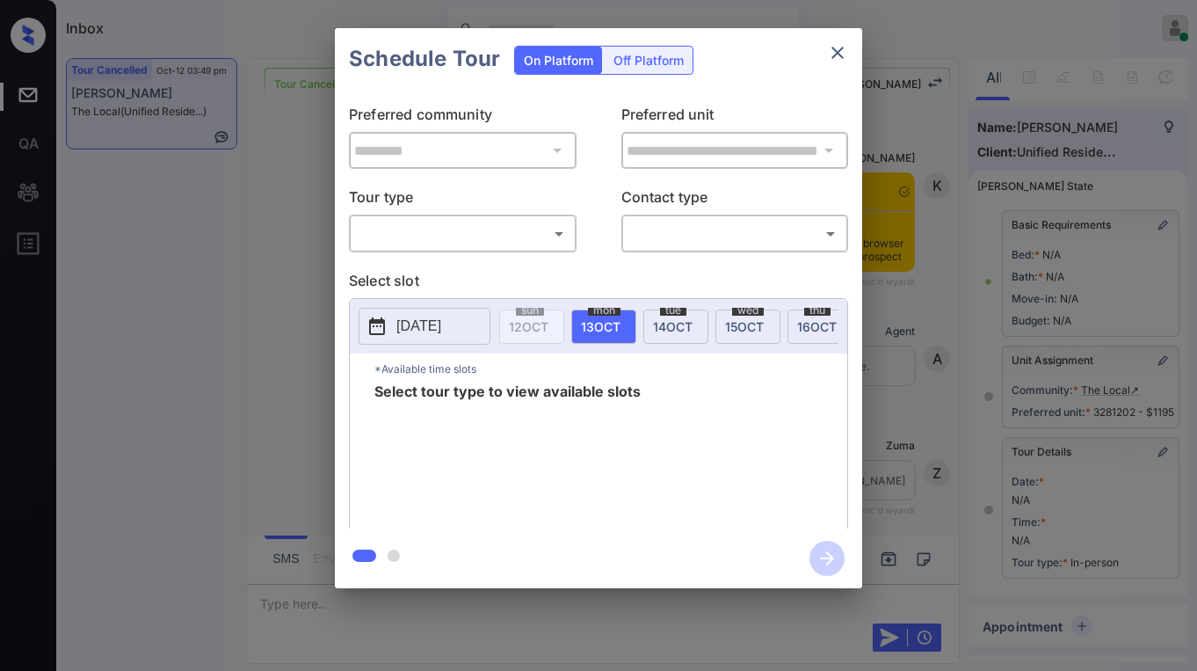
click at [506, 242] on body "Inbox [PERSON_NAME] Online Set yourself offline Set yourself on break Profile S…" at bounding box center [598, 335] width 1197 height 671
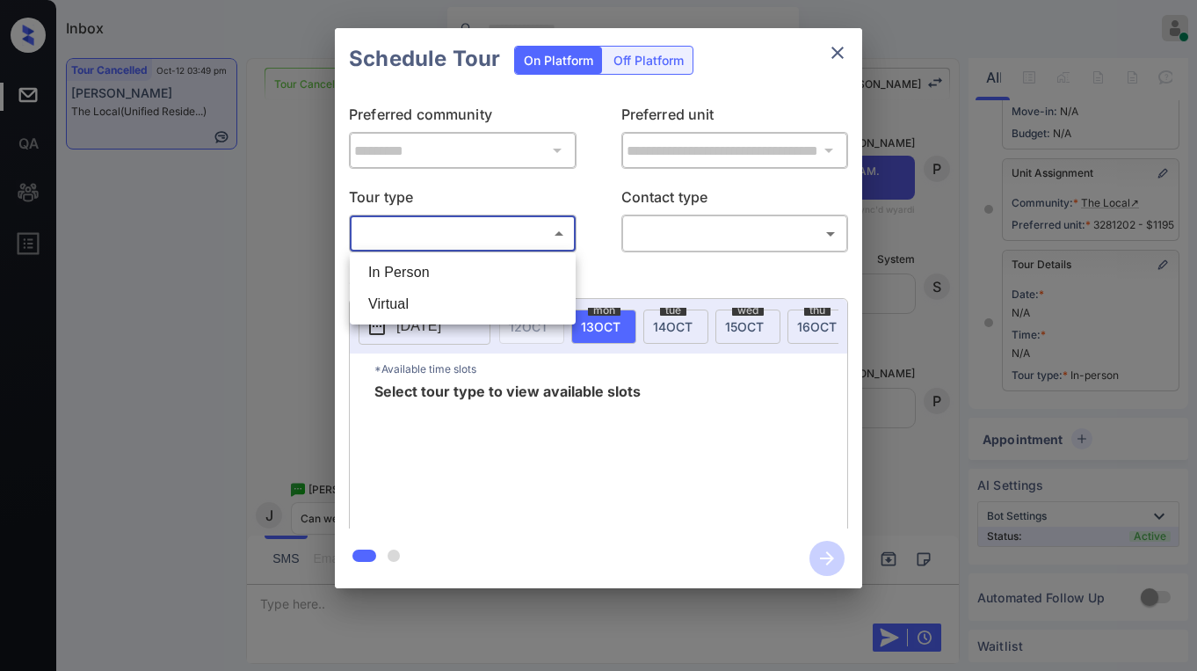
drag, startPoint x: 445, startPoint y: 278, endPoint x: 583, endPoint y: 263, distance: 138.8
click at [445, 277] on li "In Person" at bounding box center [462, 273] width 217 height 32
type input "********"
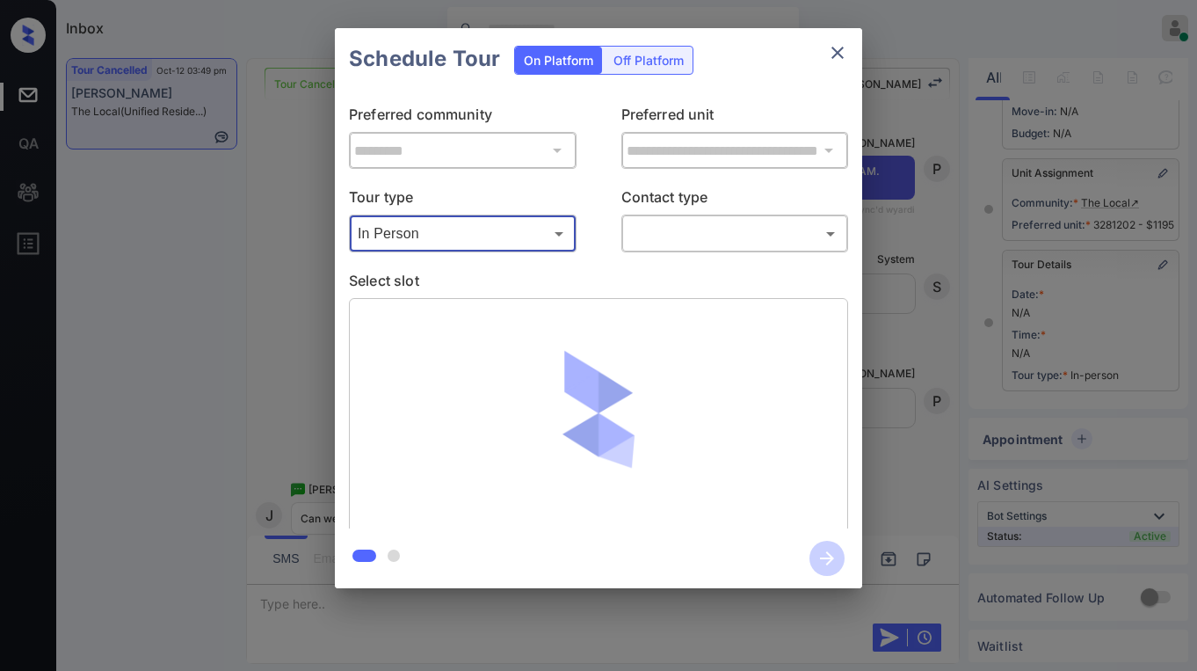
click at [708, 231] on body "Inbox Paolo Gabriel Online Set yourself offline Set yourself on break Profile S…" at bounding box center [598, 335] width 1197 height 671
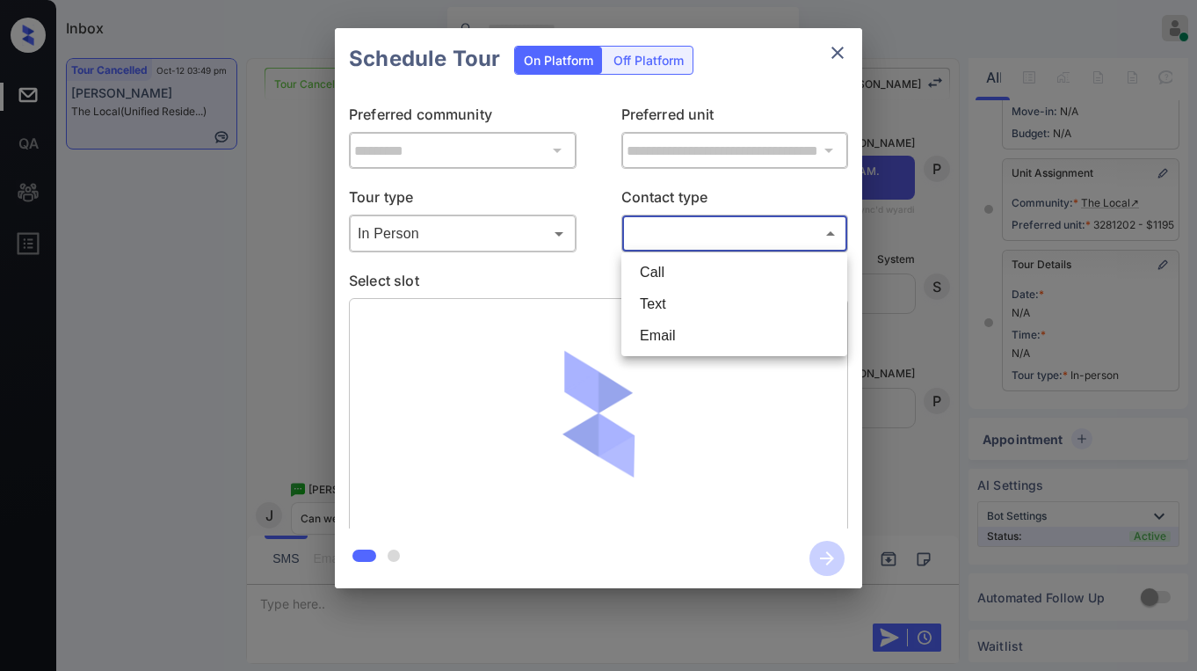
click at [681, 298] on li "Text" at bounding box center [734, 304] width 217 height 32
type input "****"
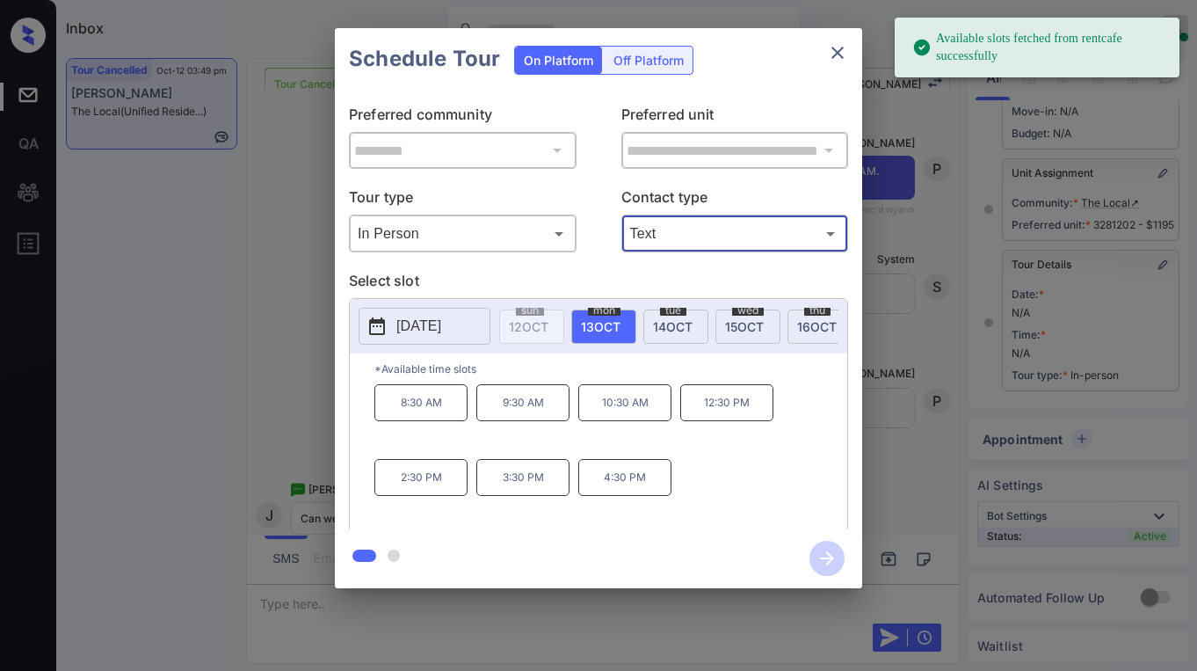
click at [600, 322] on span "13 OCT" at bounding box center [601, 326] width 40 height 15
click at [699, 322] on div "tue 14 OCT" at bounding box center [676, 326] width 65 height 34
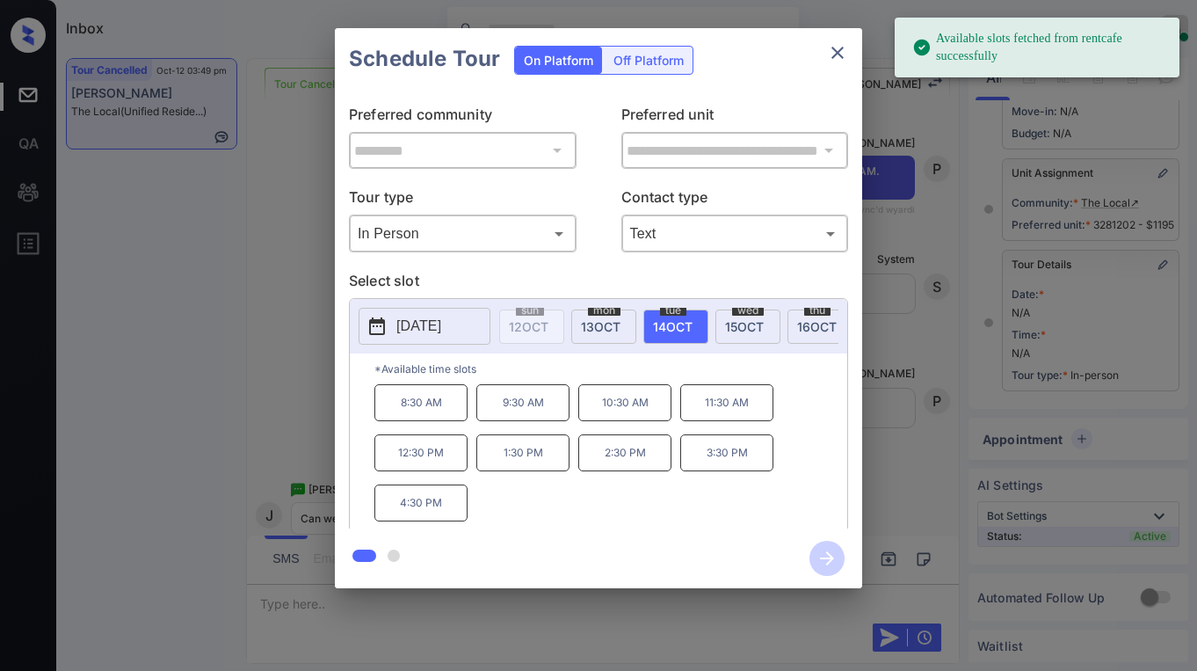
click at [509, 409] on p "9:30 AM" at bounding box center [523, 402] width 93 height 37
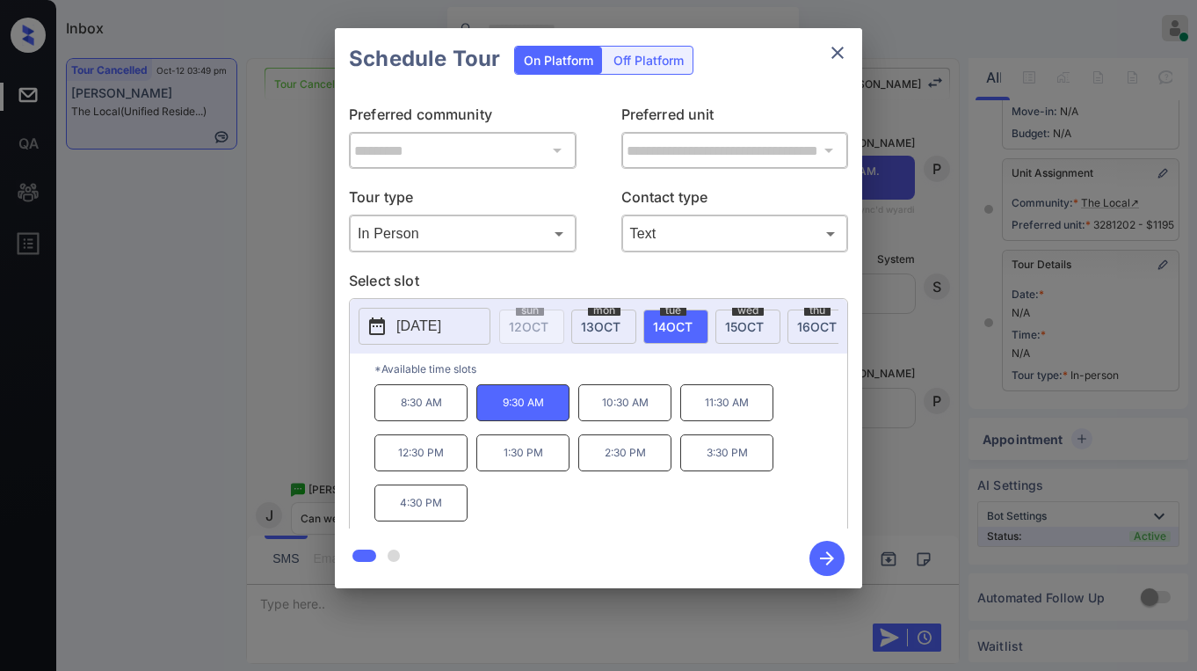
click at [741, 555] on div at bounding box center [598, 558] width 527 height 60
click at [819, 567] on icon "button" at bounding box center [827, 558] width 35 height 35
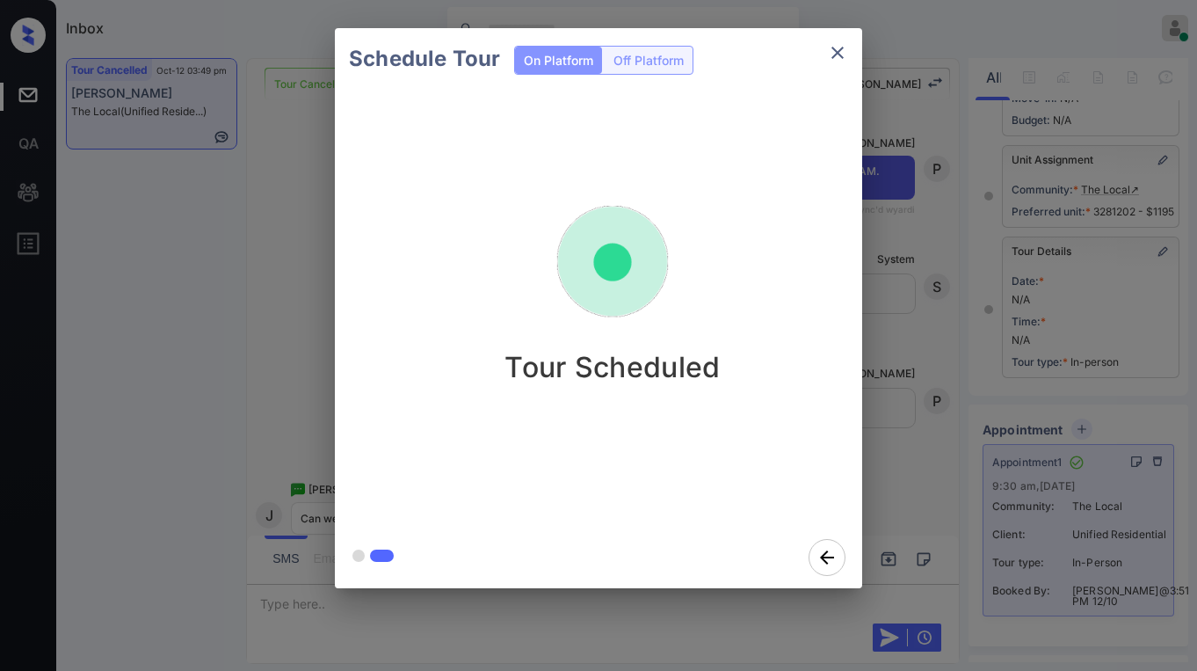
click at [769, 229] on div "Tour Scheduled" at bounding box center [612, 279] width 527 height 210
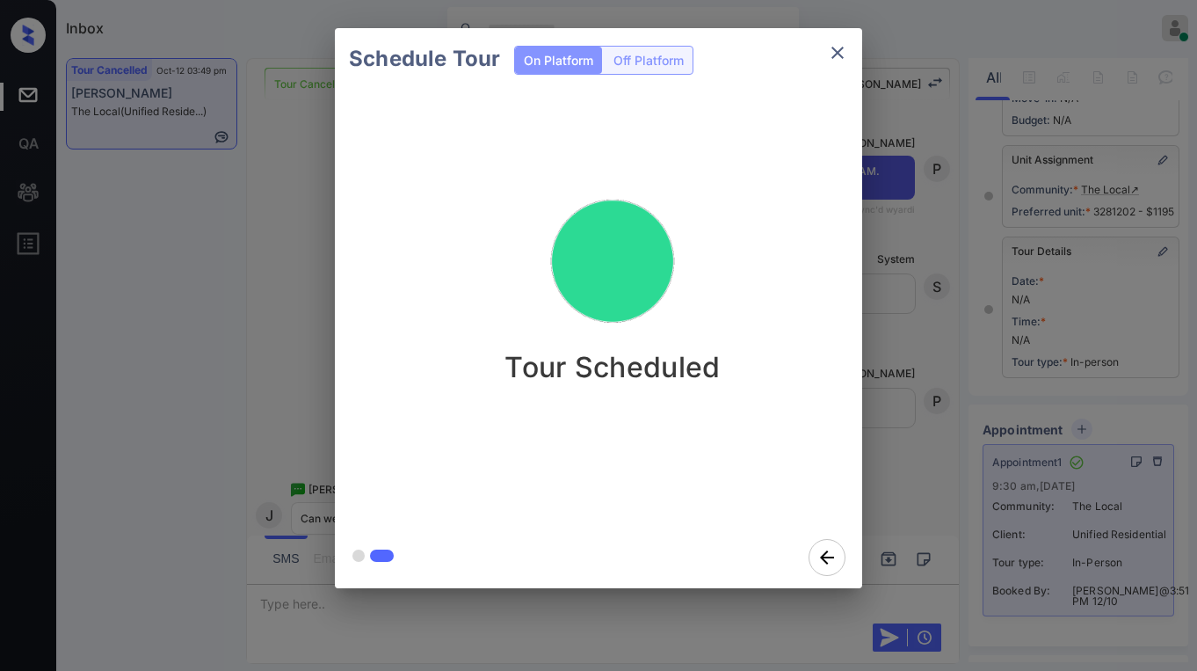
click at [920, 236] on div "Schedule Tour On Platform Off Platform Tour Scheduled" at bounding box center [598, 308] width 1197 height 616
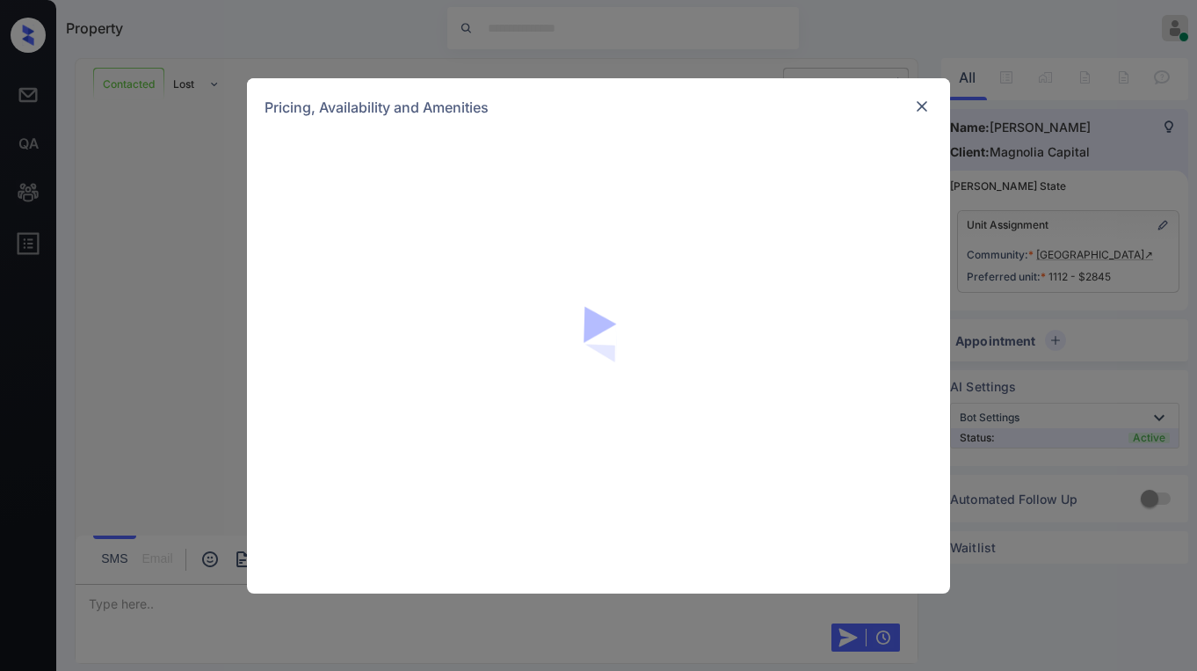
scroll to position [3391, 0]
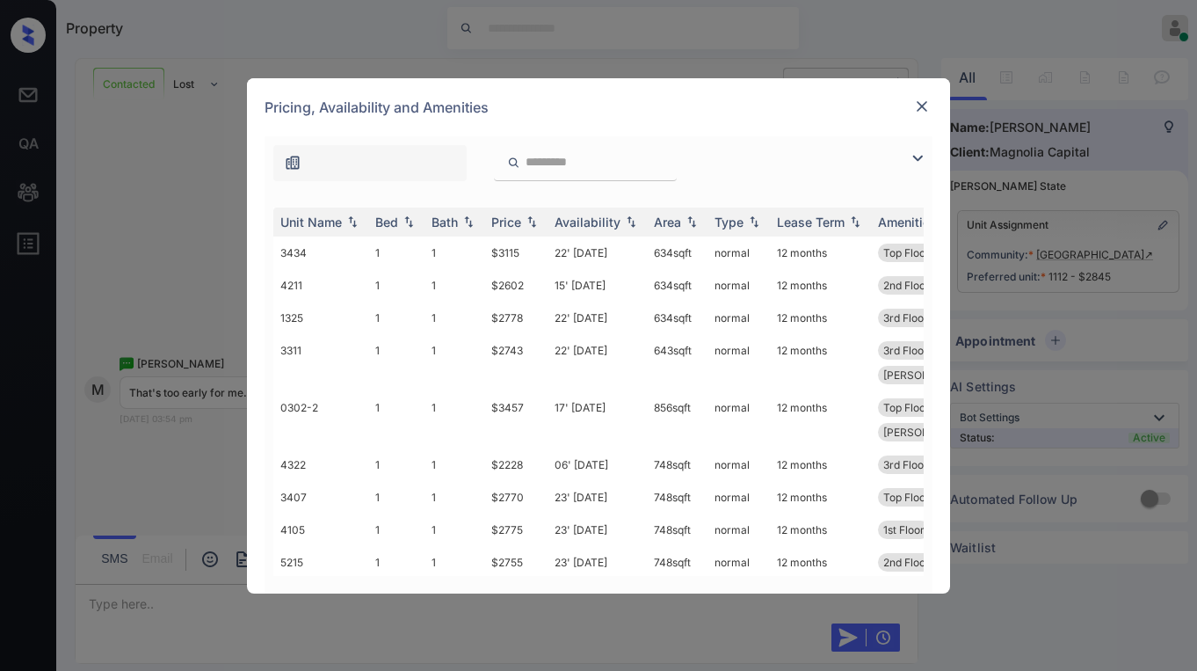
click at [925, 106] on img at bounding box center [922, 107] width 18 height 18
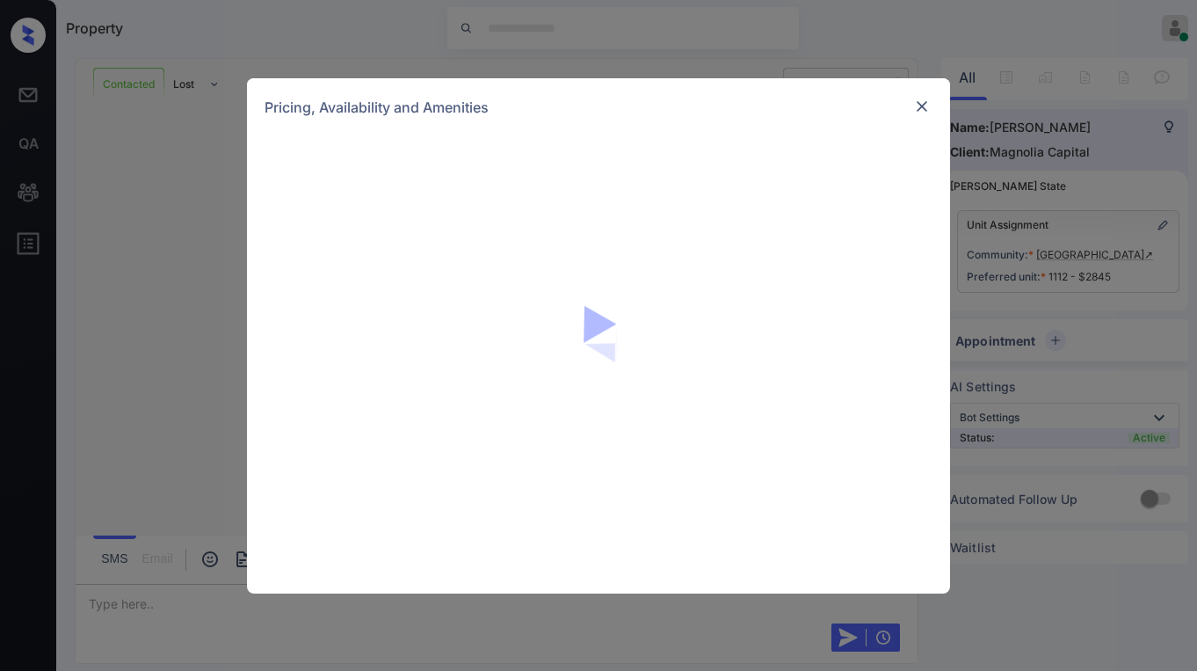
scroll to position [3391, 0]
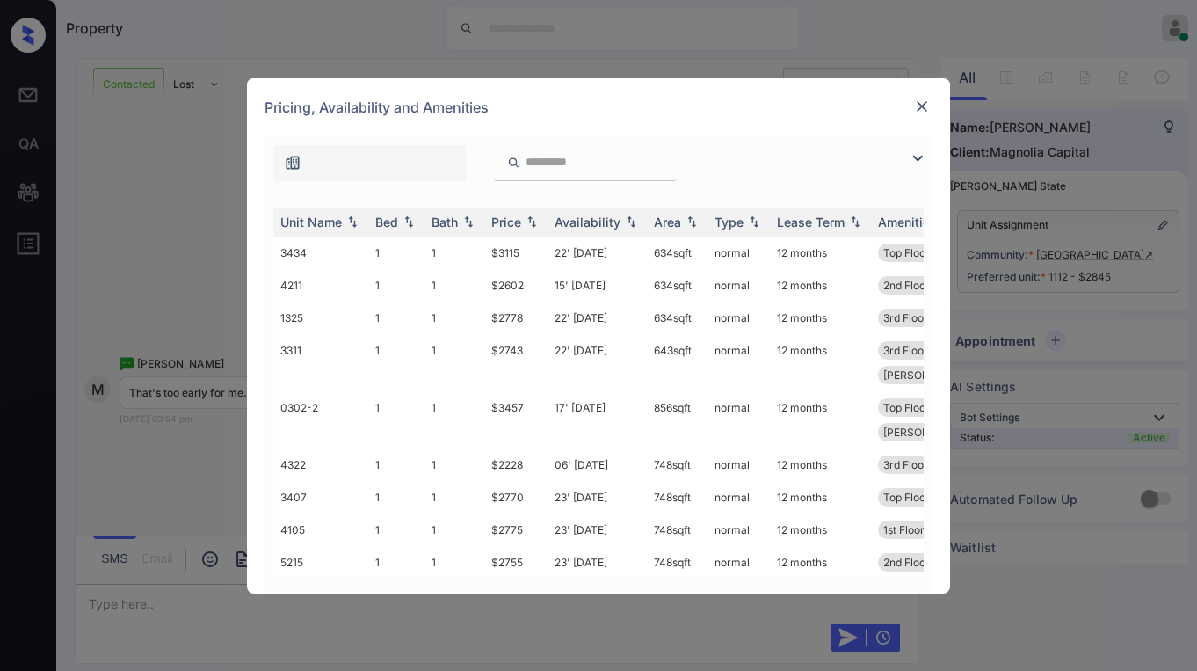
click at [577, 167] on input "search" at bounding box center [596, 162] width 144 height 15
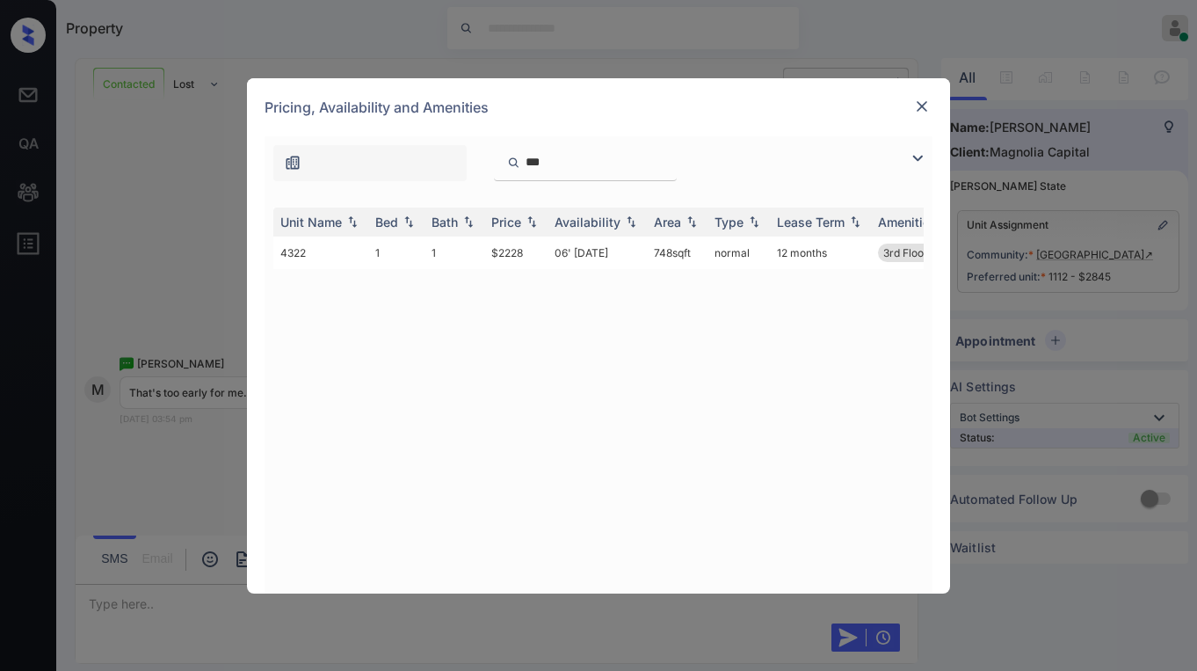
type input "****"
click at [668, 164] on input "****" at bounding box center [596, 162] width 144 height 15
click at [668, 163] on input "****" at bounding box center [596, 162] width 144 height 15
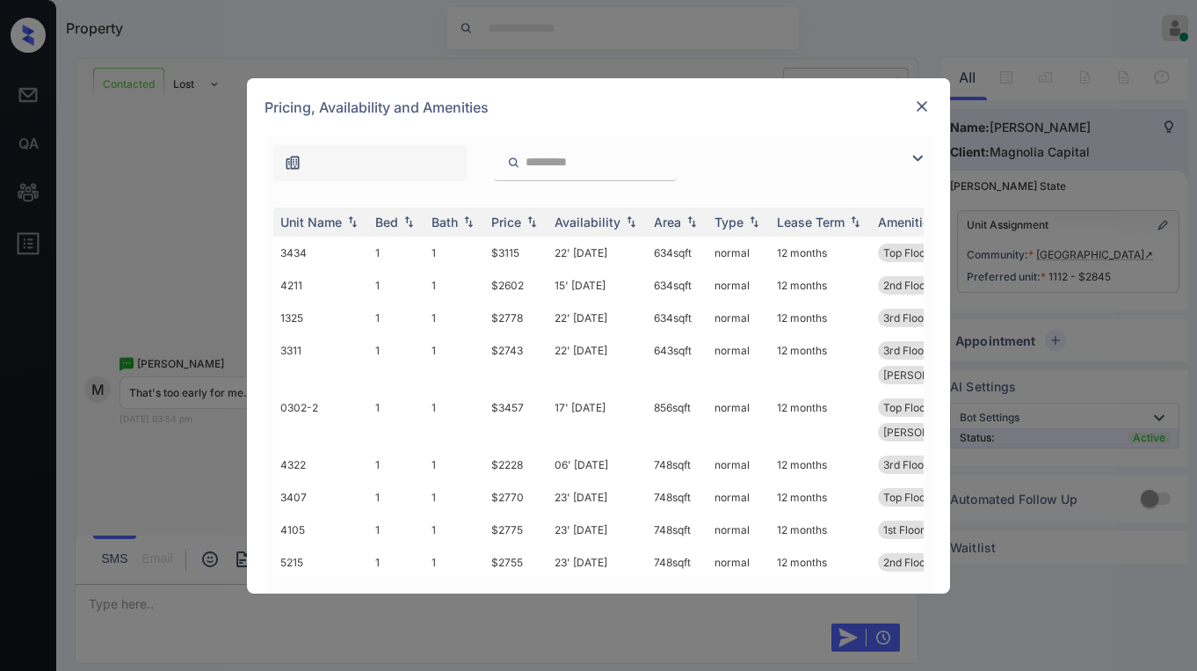
click at [917, 105] on img at bounding box center [922, 107] width 18 height 18
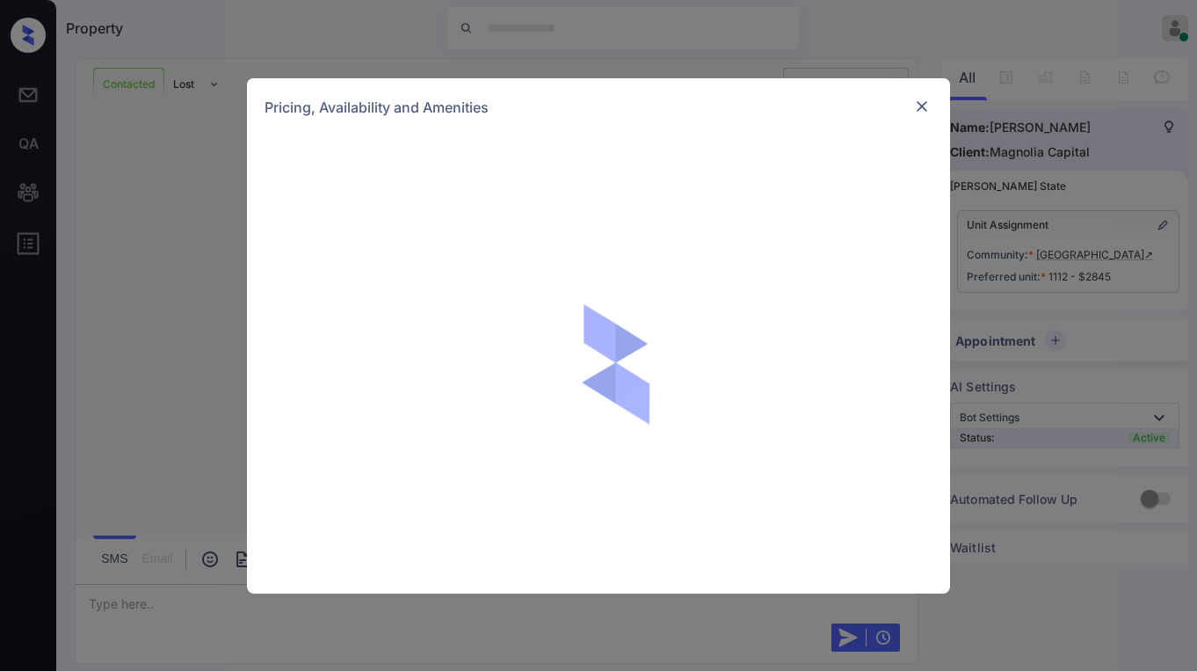
scroll to position [753, 0]
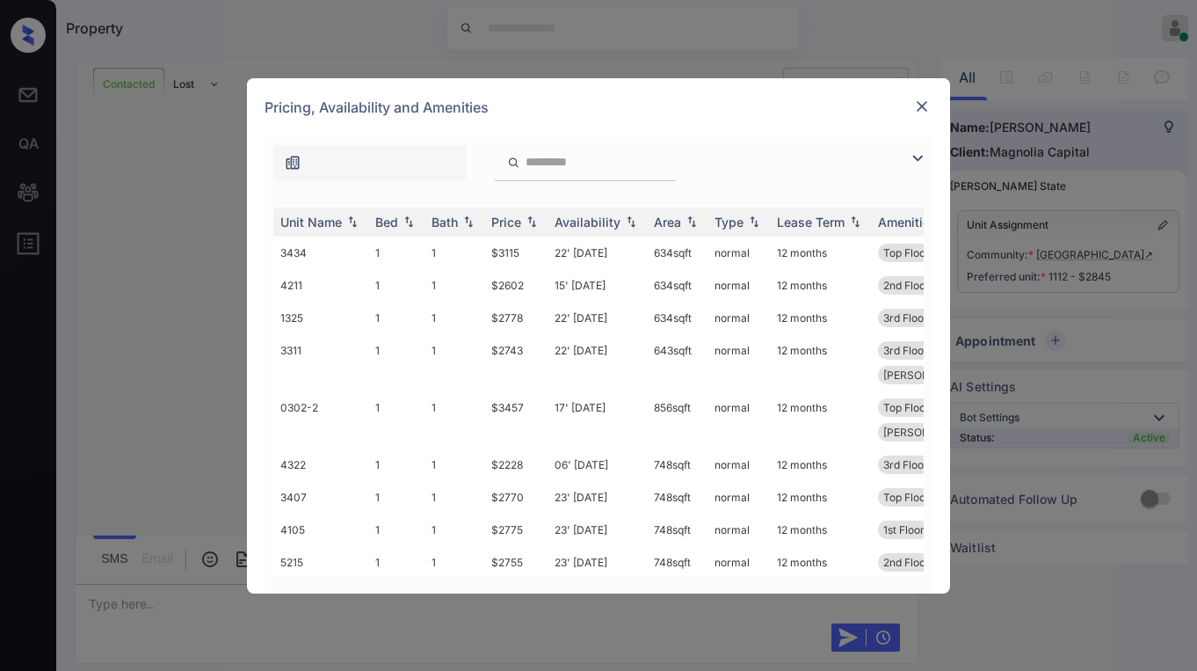
click at [578, 165] on input "search" at bounding box center [596, 162] width 144 height 15
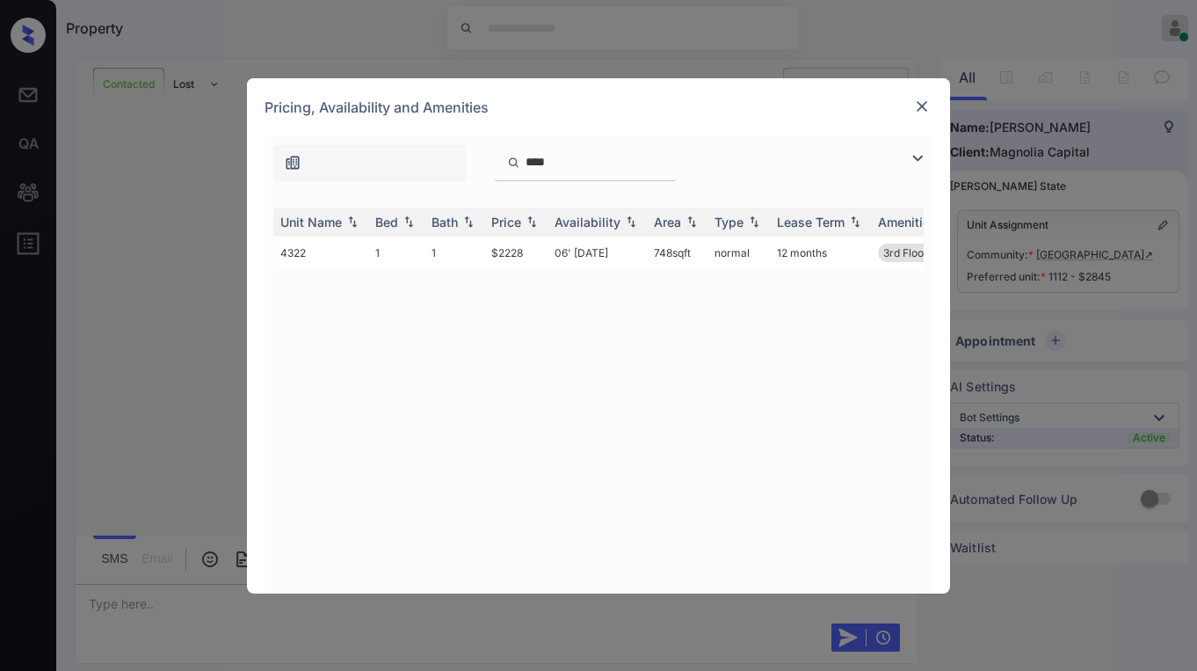
type input "****"
click at [925, 107] on img at bounding box center [922, 107] width 18 height 18
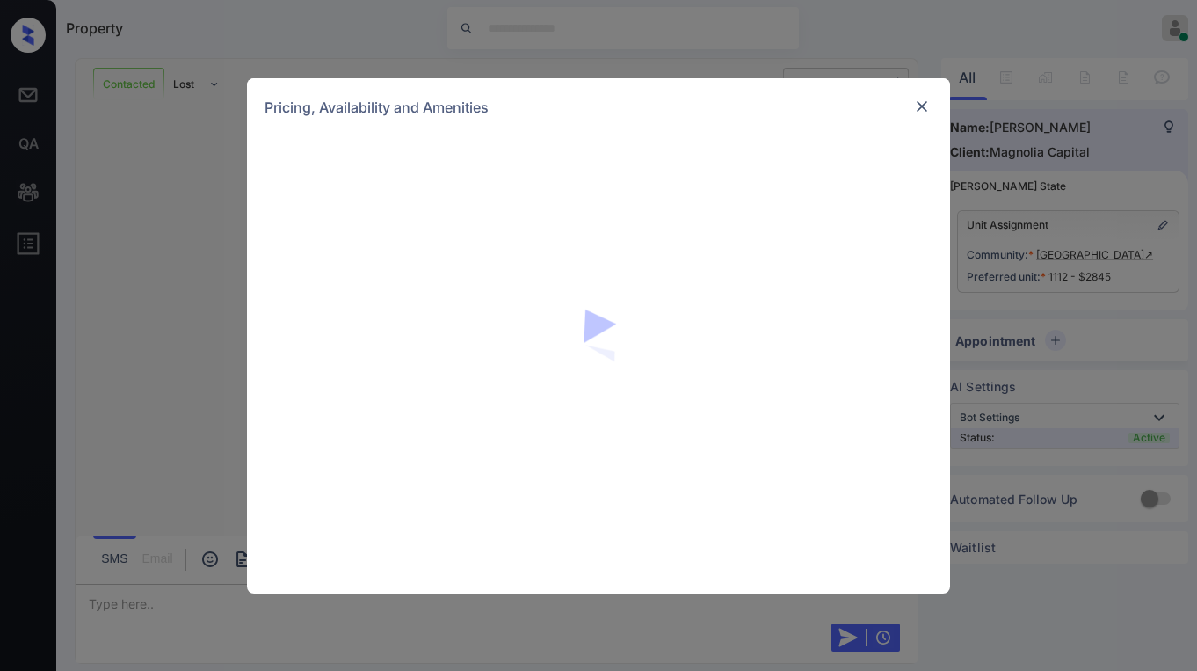
scroll to position [3655, 0]
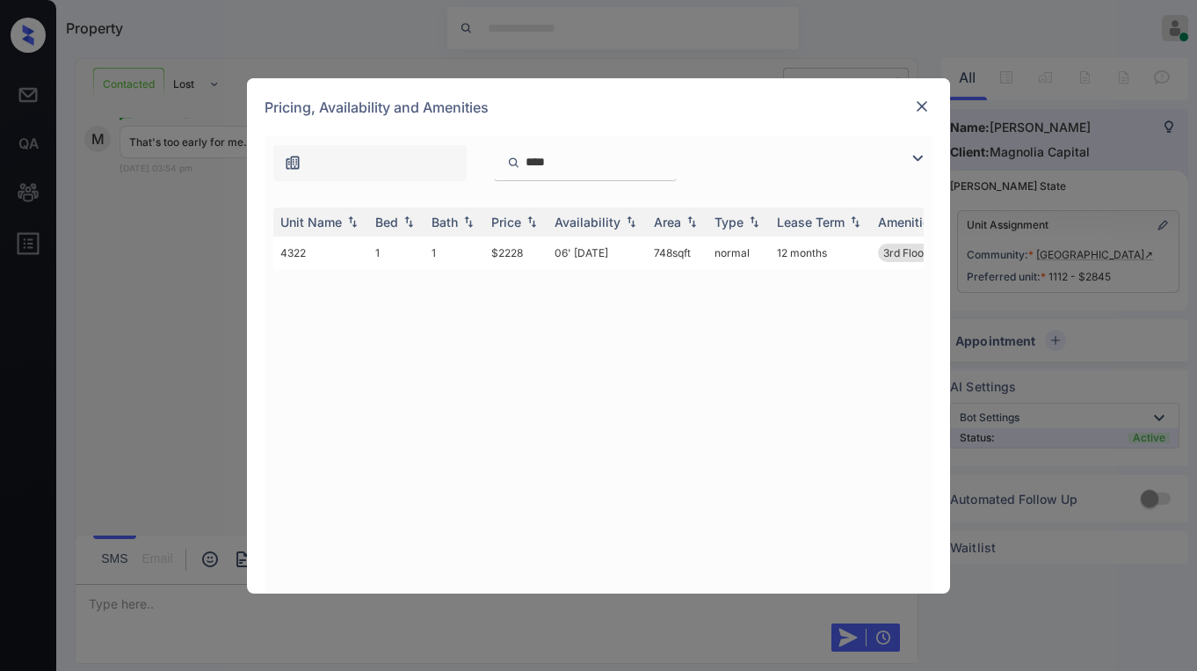
drag, startPoint x: 586, startPoint y: 165, endPoint x: 382, endPoint y: 149, distance: 203.7
click at [382, 149] on div "****" at bounding box center [467, 163] width 404 height 36
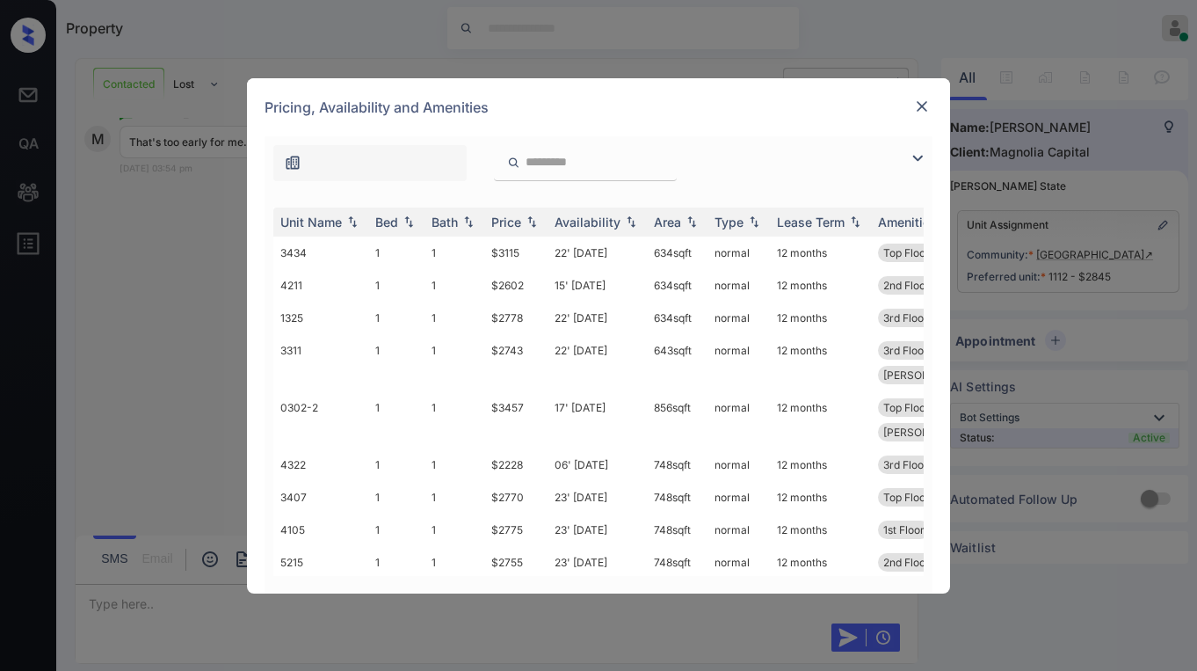
drag, startPoint x: 913, startPoint y: 154, endPoint x: 888, endPoint y: 162, distance: 25.9
click at [913, 154] on img at bounding box center [917, 158] width 21 height 21
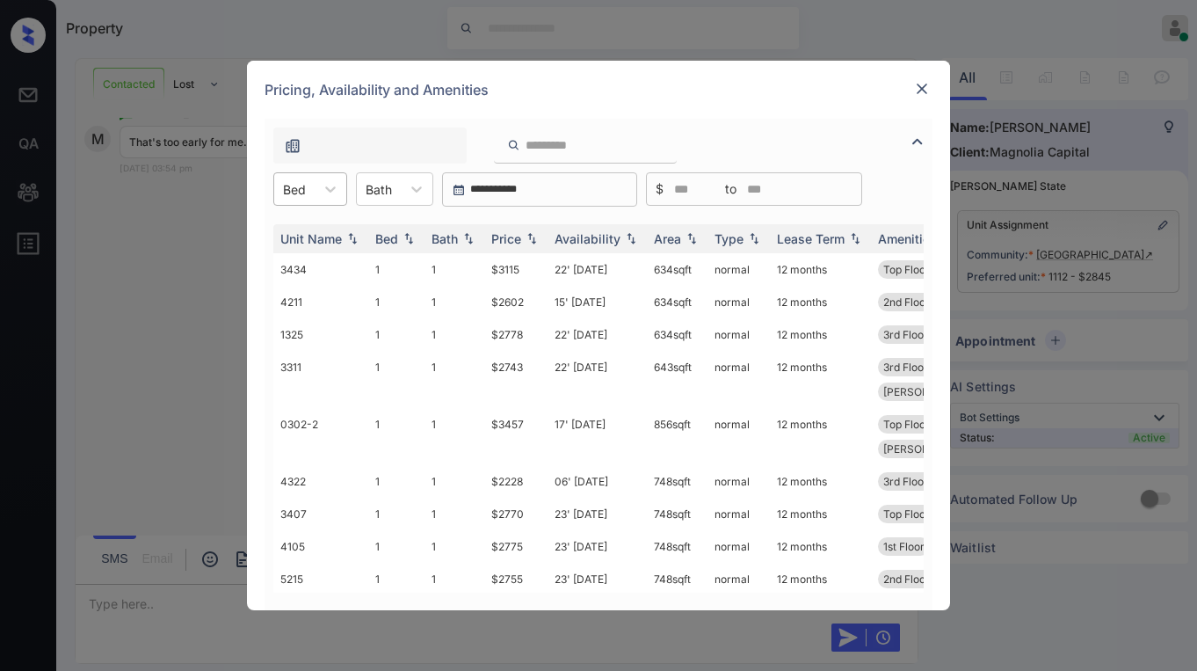
click at [308, 186] on div "Bed" at bounding box center [294, 189] width 40 height 25
click at [296, 229] on div "1" at bounding box center [310, 232] width 74 height 32
click at [516, 235] on div "Price" at bounding box center [506, 238] width 30 height 15
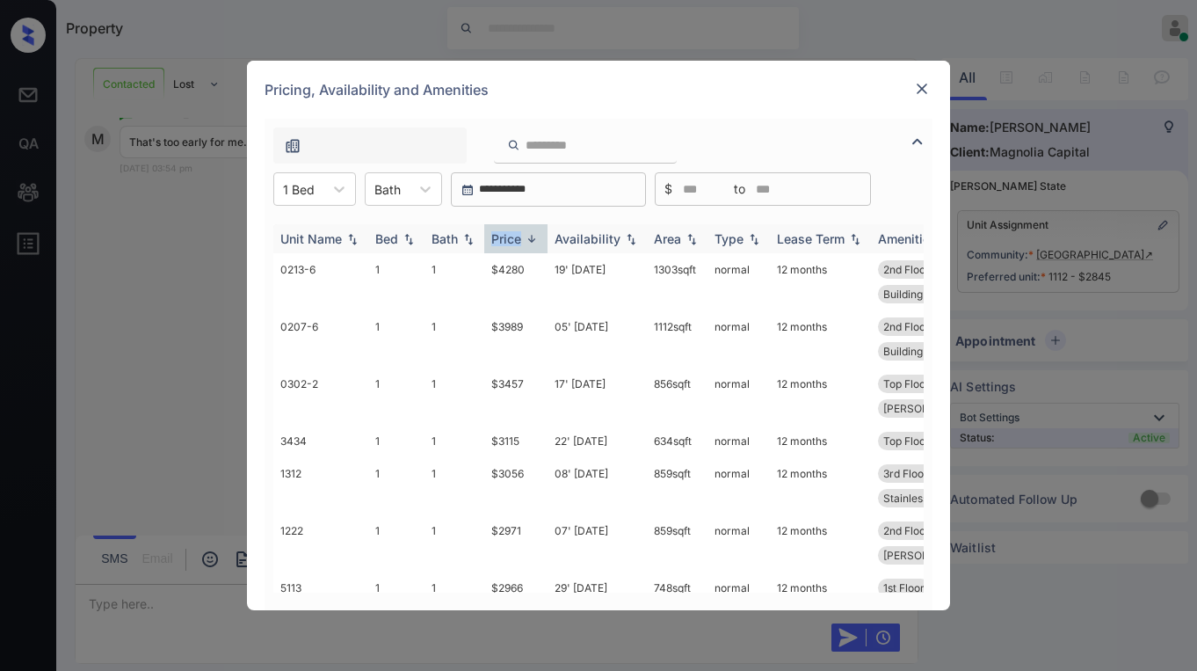
click at [517, 235] on div "Price" at bounding box center [506, 238] width 30 height 15
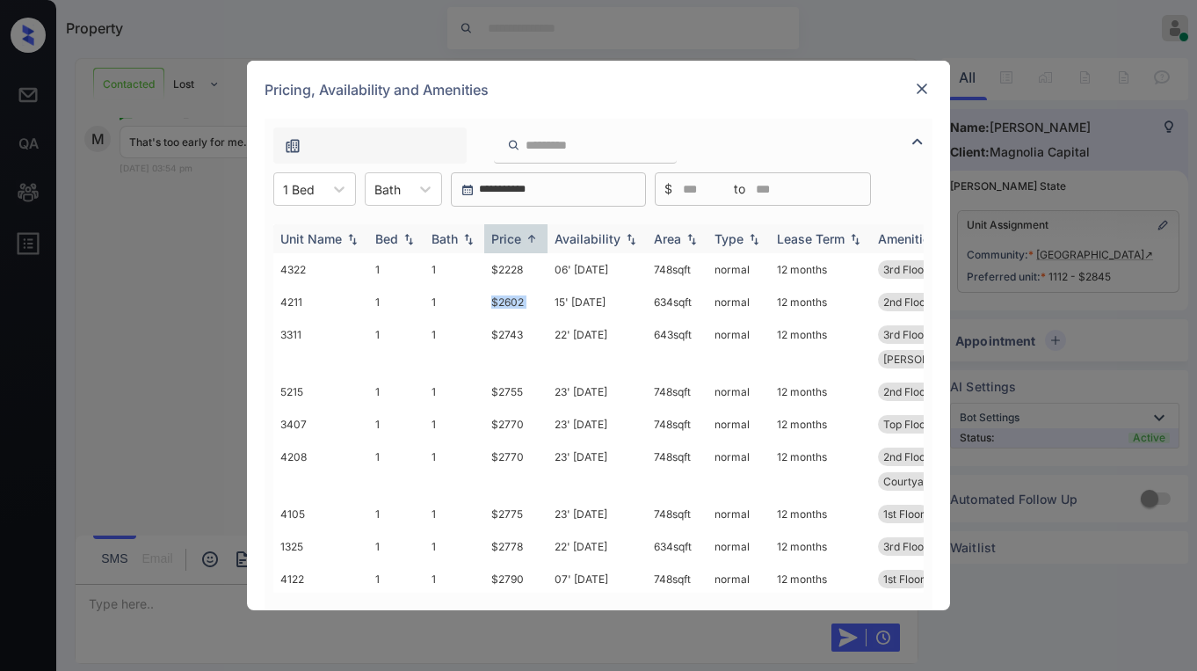
drag, startPoint x: 488, startPoint y: 301, endPoint x: 697, endPoint y: 232, distance: 220.2
click at [556, 301] on tr "4211 1 1 $2602 15' Nov 25 634 sqft normal 12 months 2nd Floor Renovated 1BR" at bounding box center [732, 302] width 919 height 33
copy td "$2602"
click at [928, 91] on img at bounding box center [922, 89] width 18 height 18
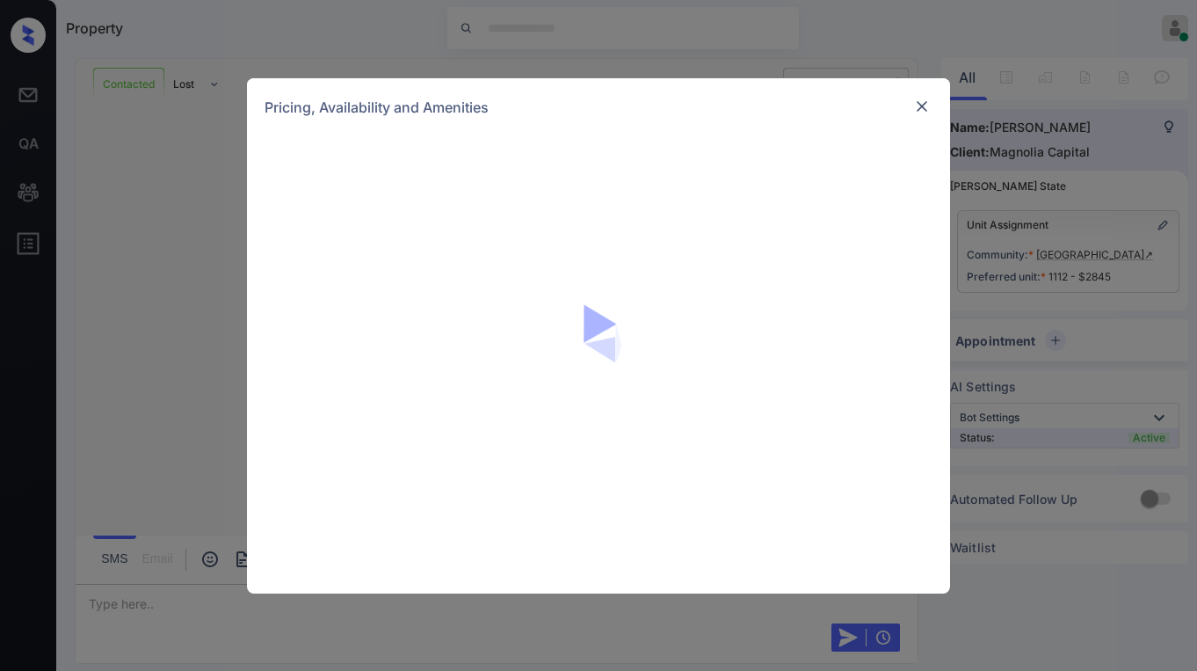
scroll to position [3391, 0]
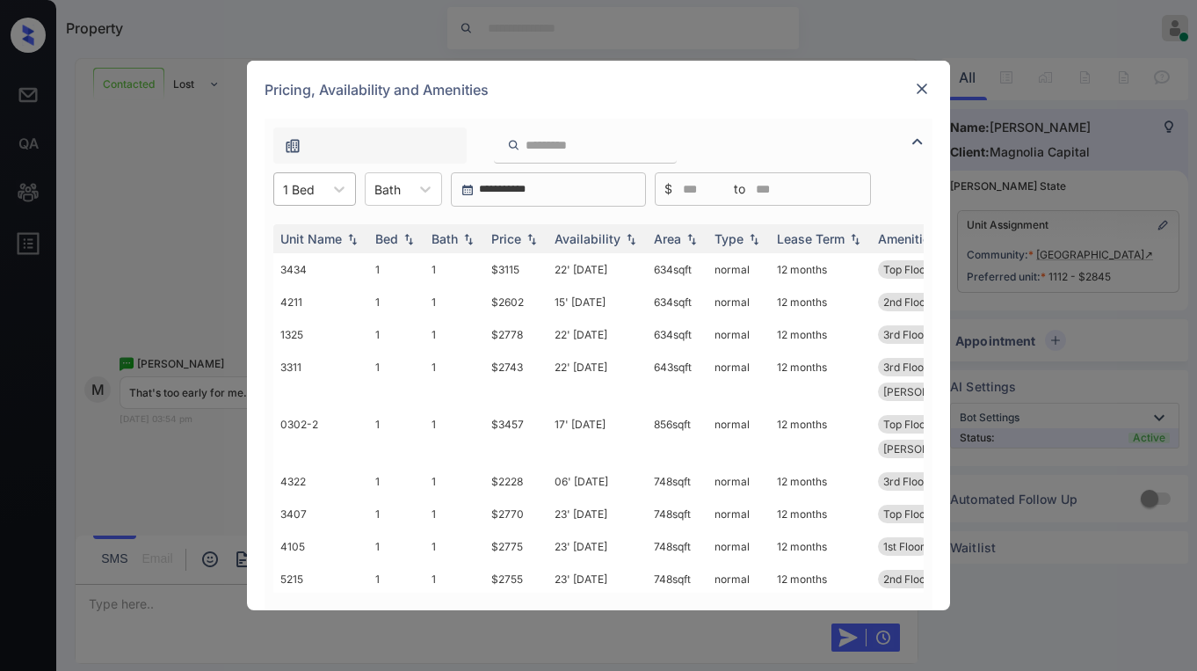
click at [321, 185] on div "1 Bed" at bounding box center [298, 189] width 49 height 25
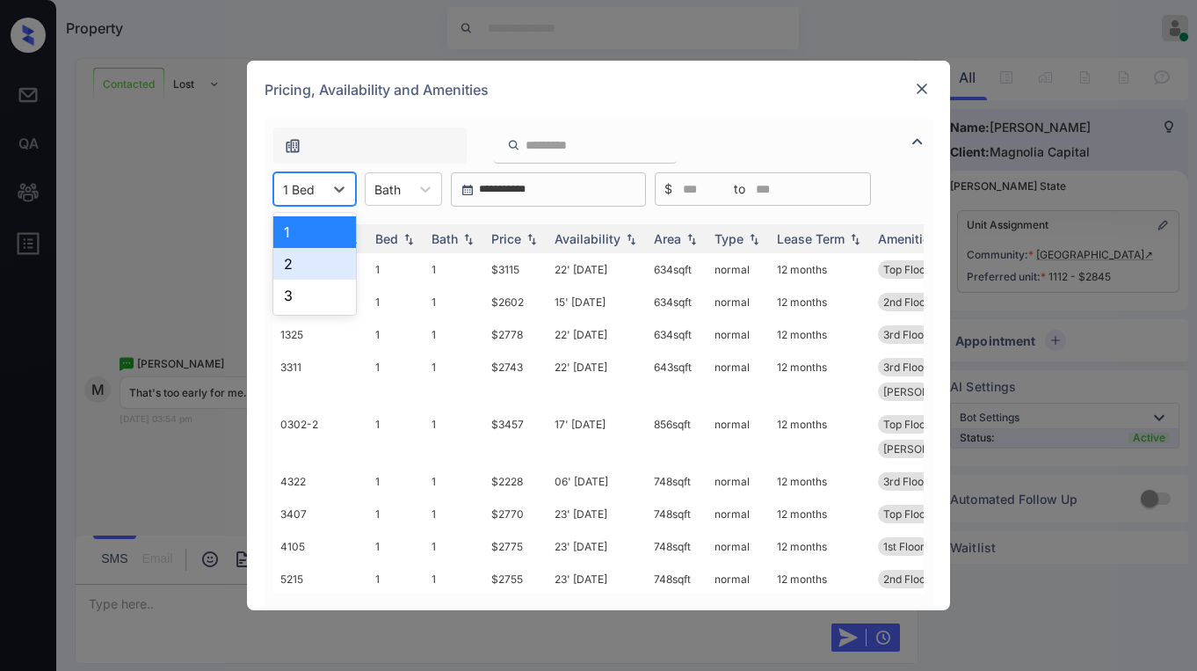
click at [304, 263] on div "2" at bounding box center [314, 264] width 83 height 32
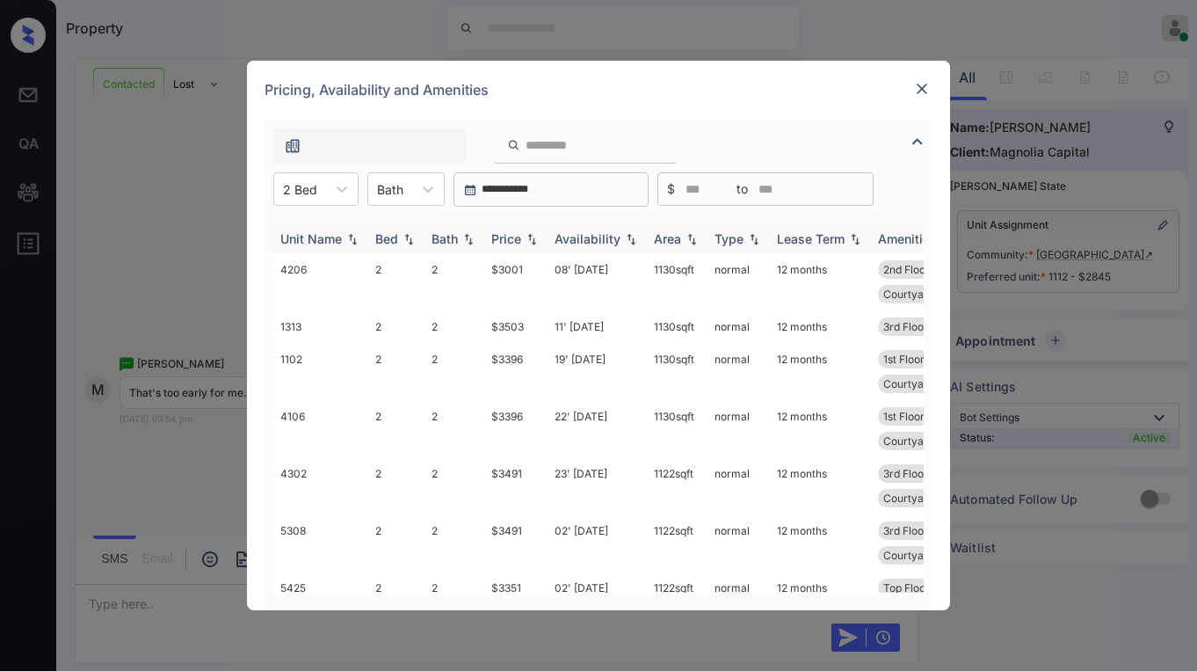
click at [526, 236] on img at bounding box center [532, 239] width 18 height 12
click at [512, 240] on div "Price" at bounding box center [506, 238] width 30 height 15
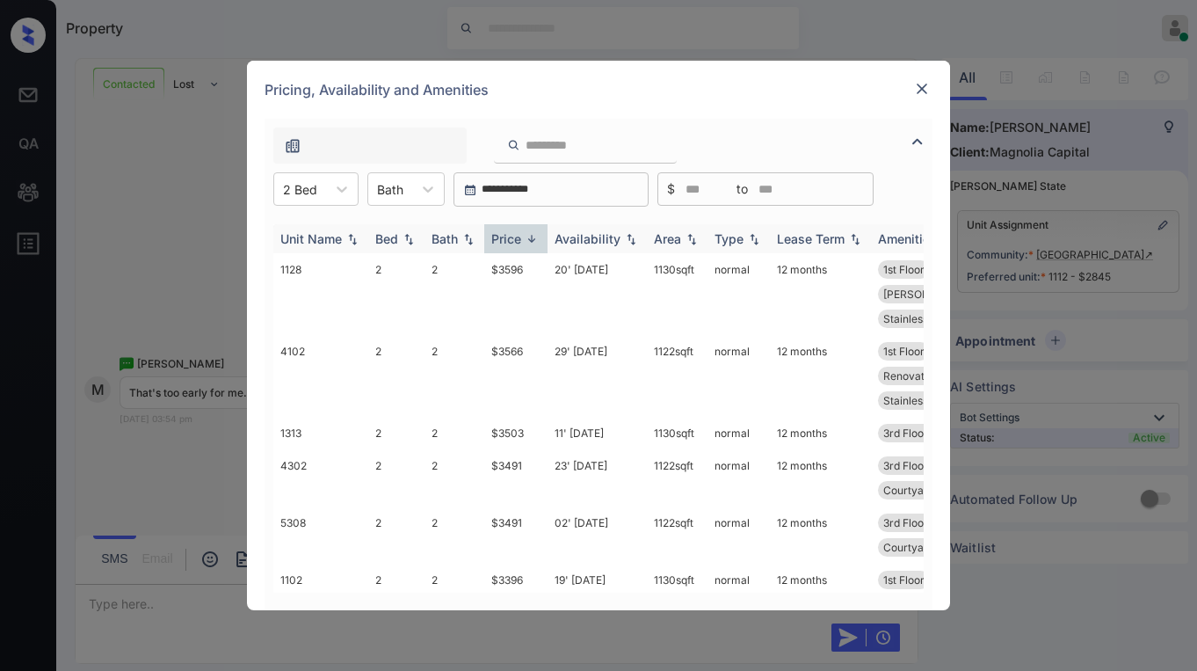
click at [586, 237] on div "Availability" at bounding box center [588, 238] width 66 height 15
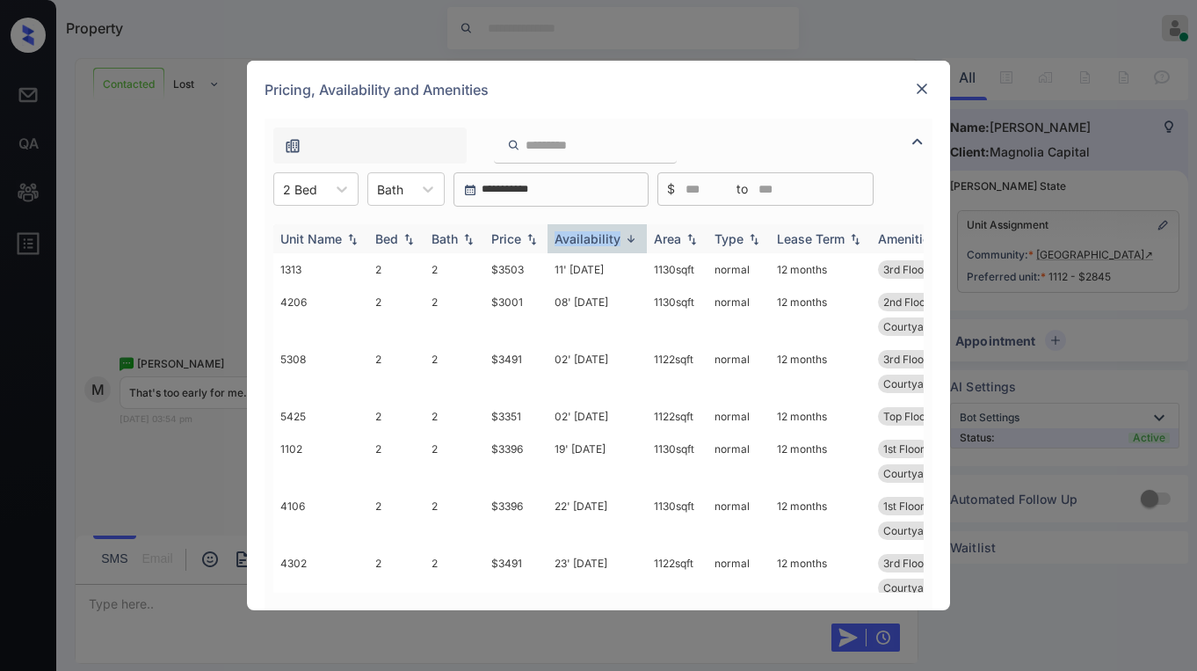
click at [587, 236] on div "Availability" at bounding box center [588, 238] width 66 height 15
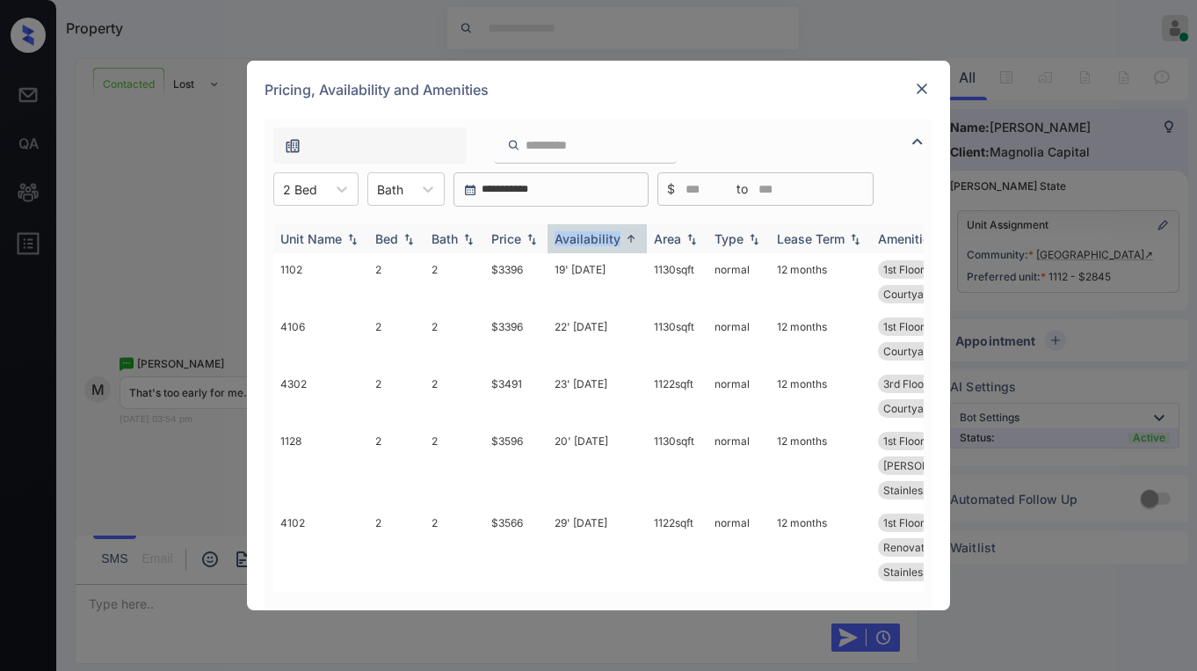
click at [528, 238] on img at bounding box center [532, 239] width 18 height 12
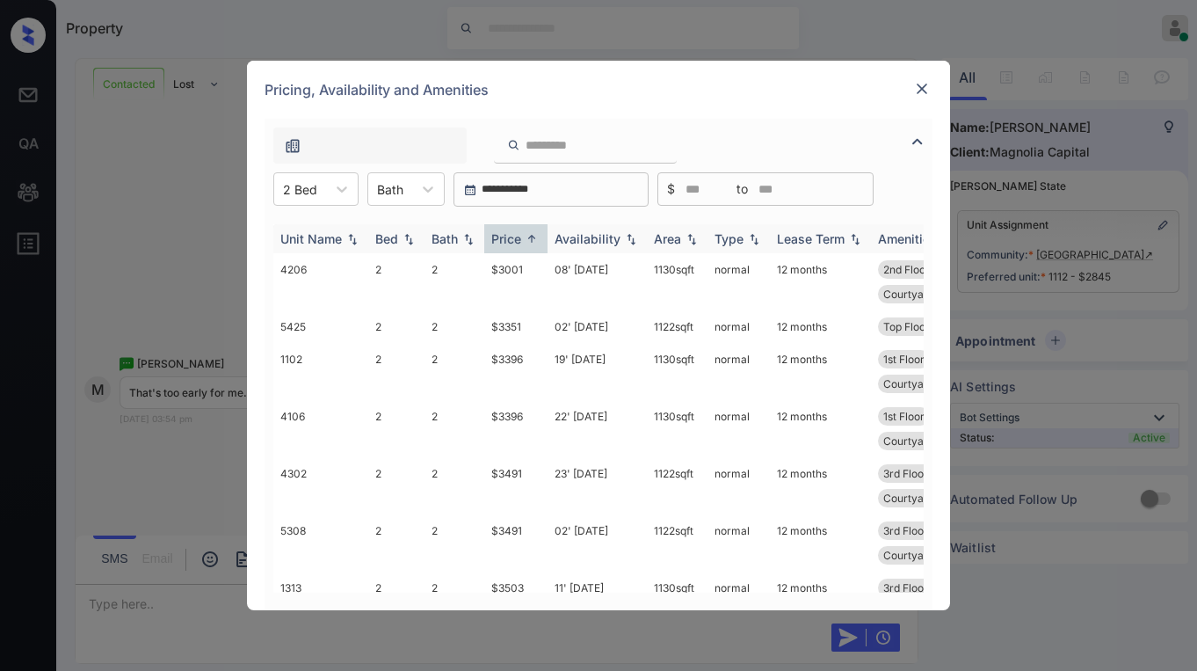
click at [515, 242] on div "Price" at bounding box center [506, 238] width 30 height 15
click at [581, 241] on div "Availability" at bounding box center [588, 238] width 66 height 15
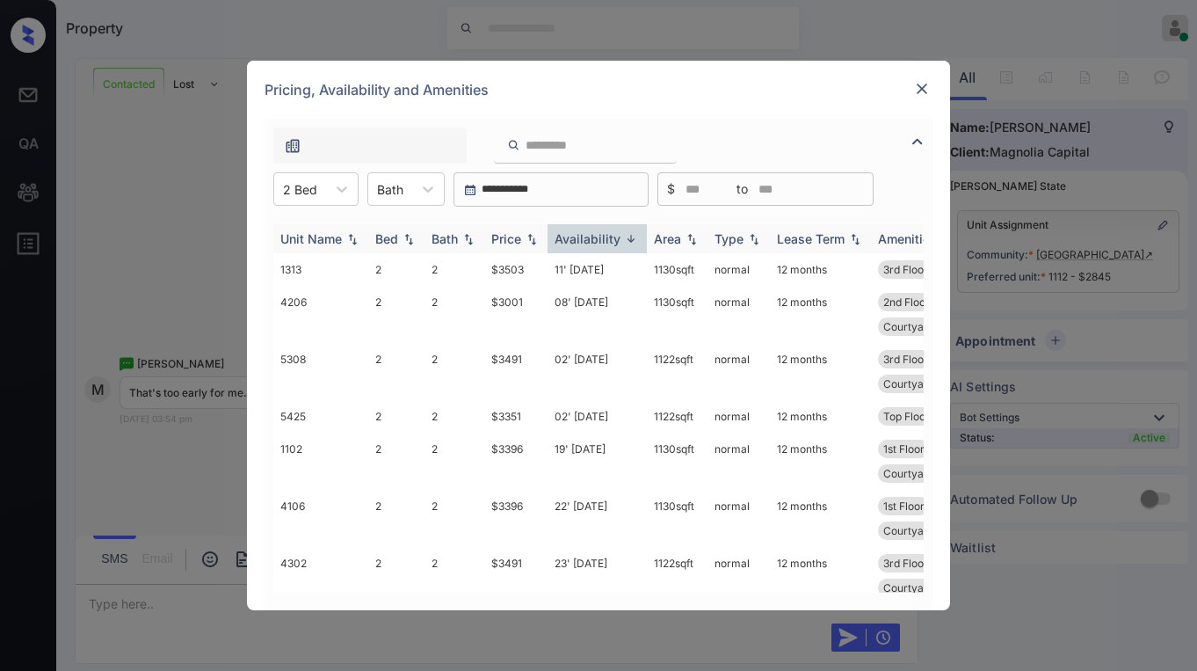
click at [531, 241] on img at bounding box center [532, 239] width 18 height 12
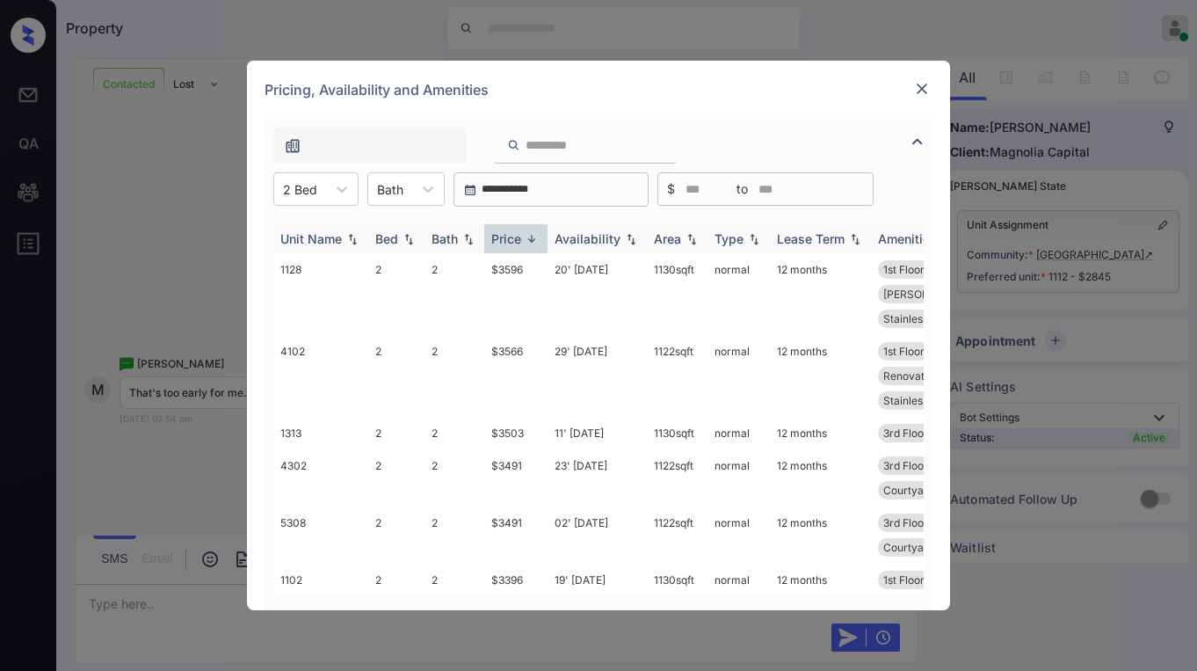
click at [531, 241] on img at bounding box center [532, 238] width 18 height 13
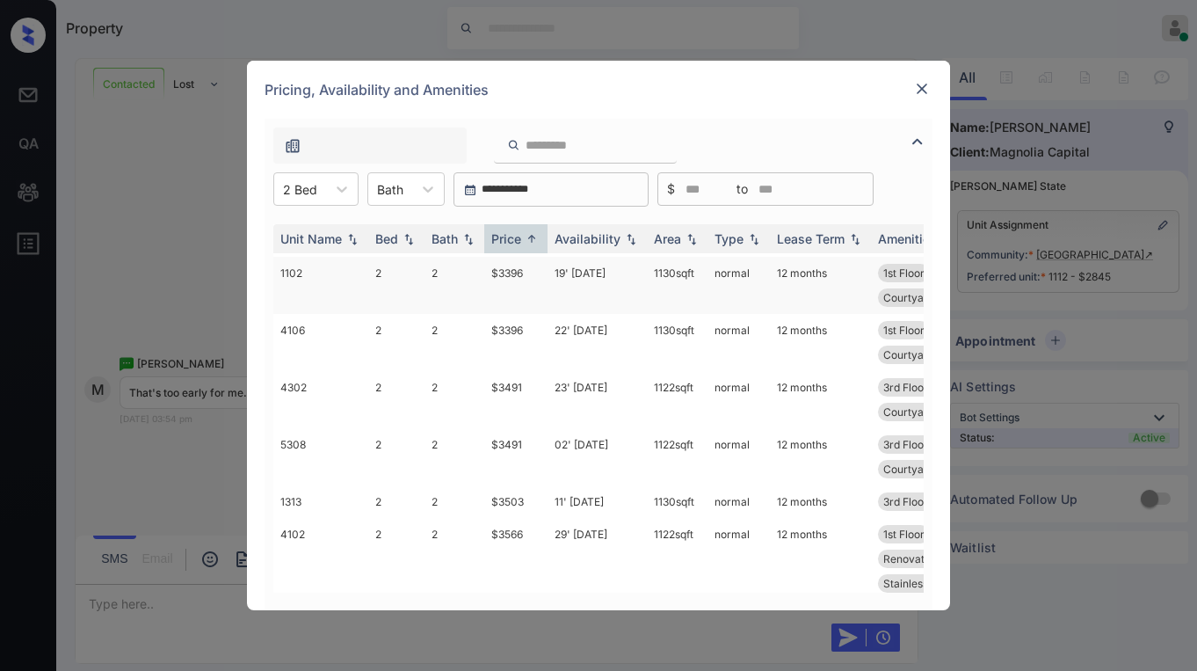
scroll to position [0, 0]
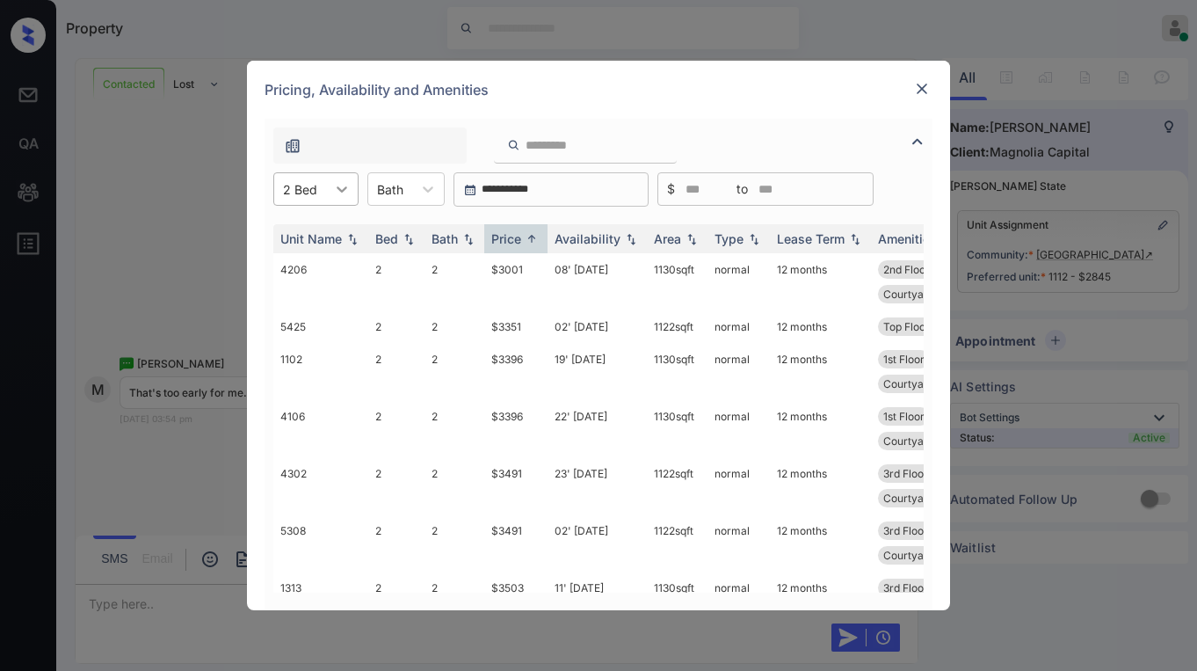
click at [331, 194] on div at bounding box center [342, 189] width 32 height 32
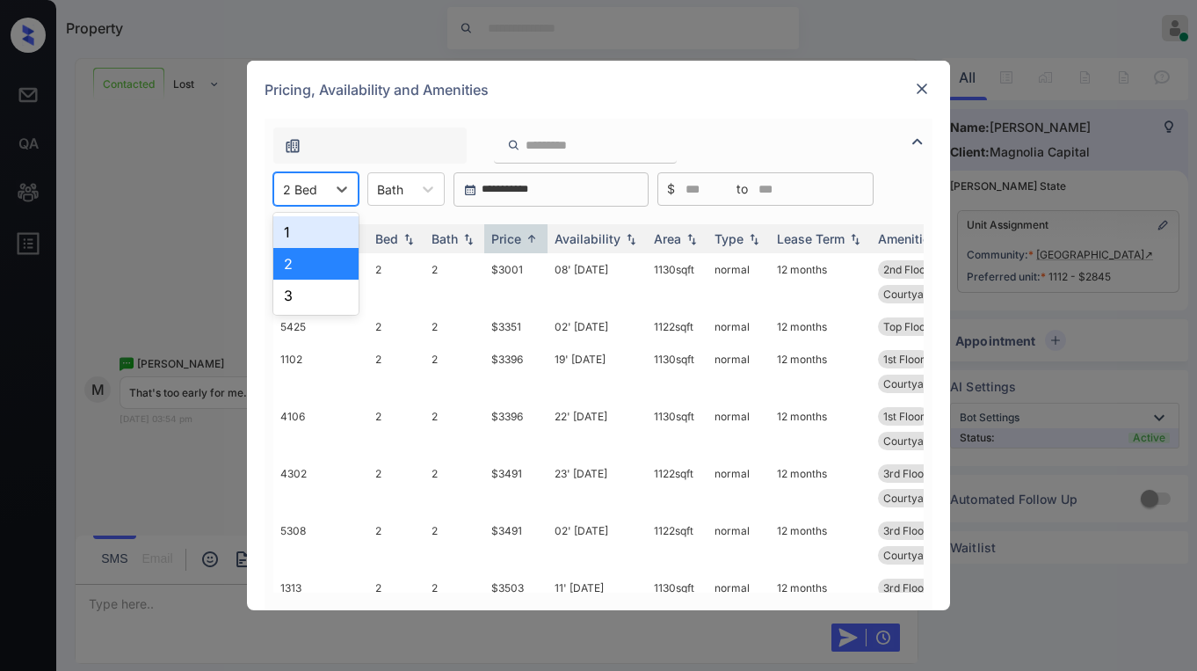
click at [317, 230] on div "1" at bounding box center [315, 232] width 85 height 32
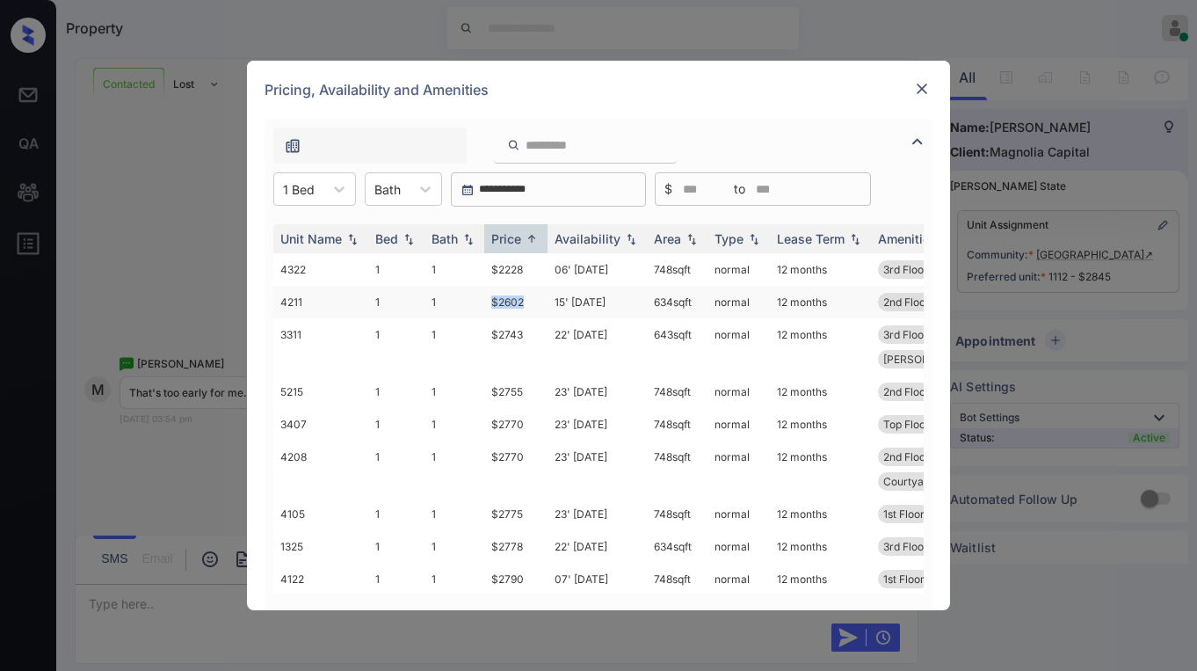
drag, startPoint x: 491, startPoint y: 300, endPoint x: 540, endPoint y: 299, distance: 48.4
click at [534, 299] on td "$2602" at bounding box center [515, 302] width 63 height 33
copy td "$2602"
click at [919, 86] on img at bounding box center [922, 89] width 18 height 18
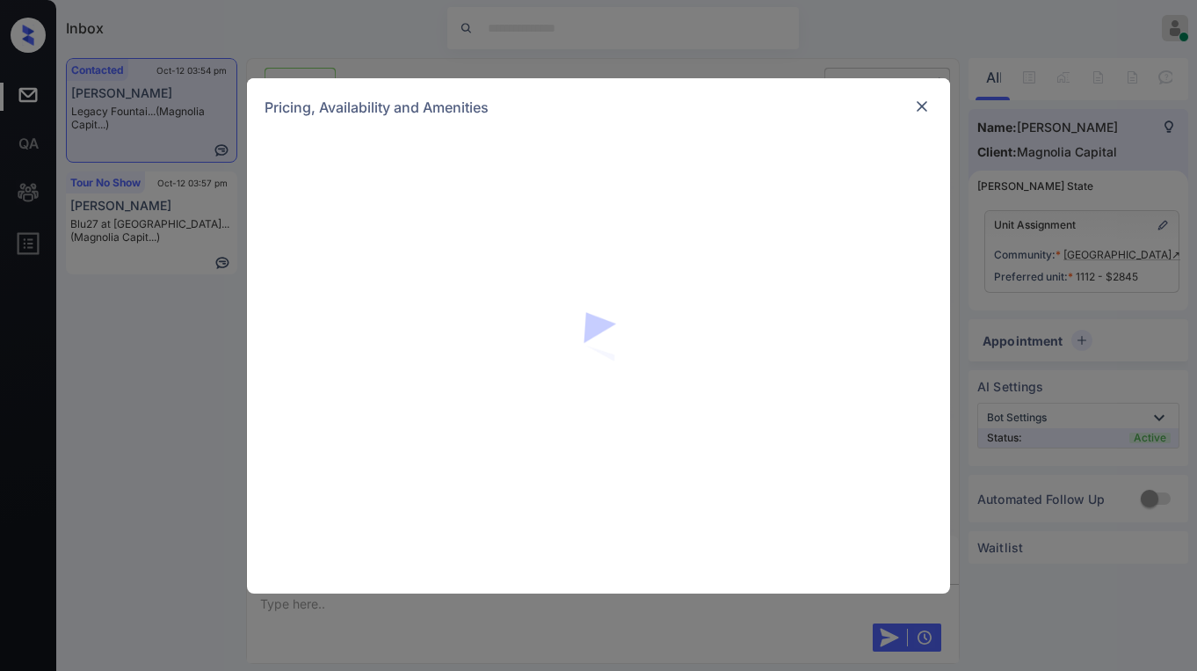
scroll to position [3303, 0]
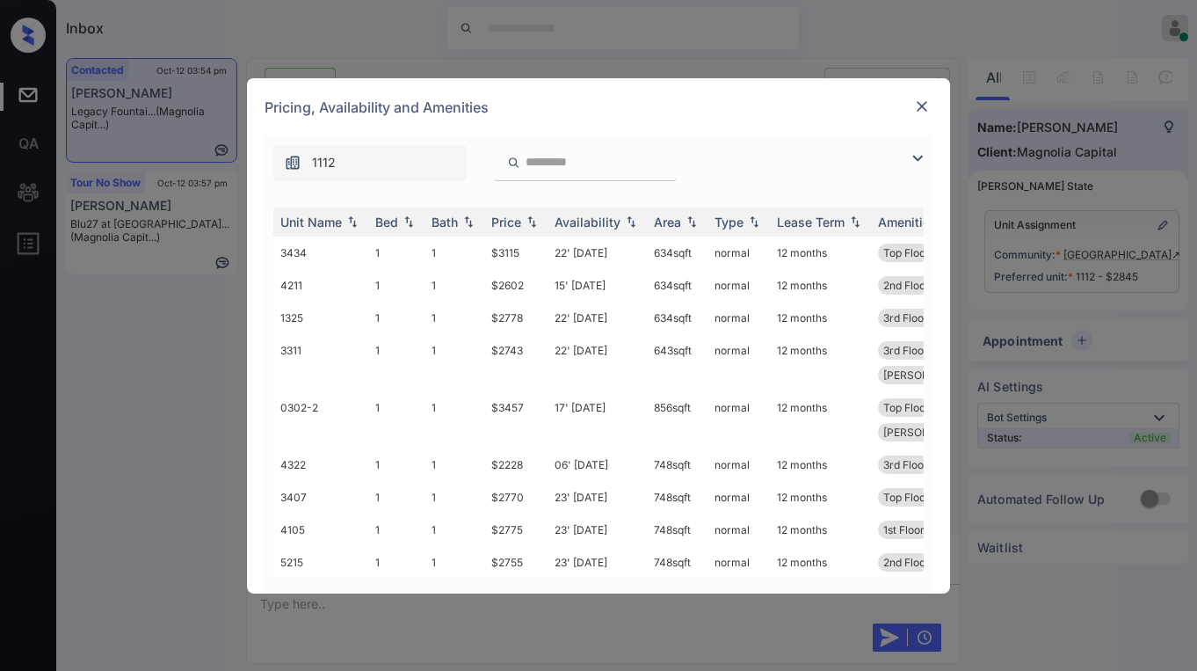
click at [914, 164] on img at bounding box center [917, 158] width 21 height 21
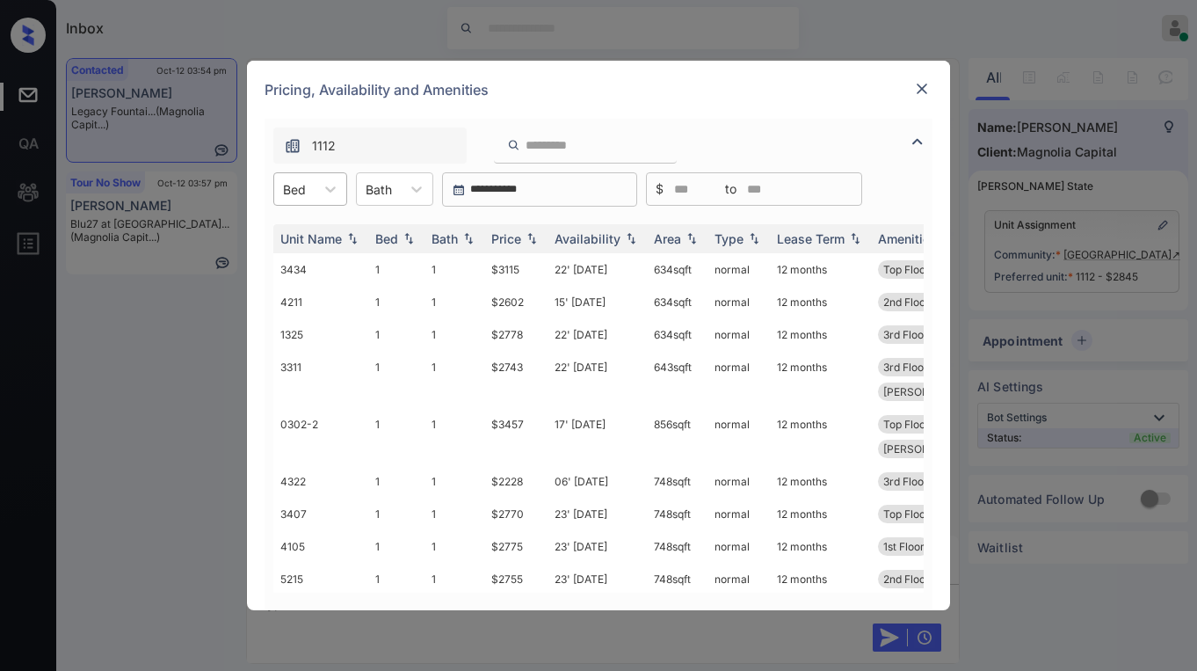
click at [295, 198] on div at bounding box center [294, 189] width 23 height 18
click at [298, 232] on div "1" at bounding box center [310, 232] width 74 height 32
click at [512, 244] on div "Price" at bounding box center [506, 238] width 30 height 15
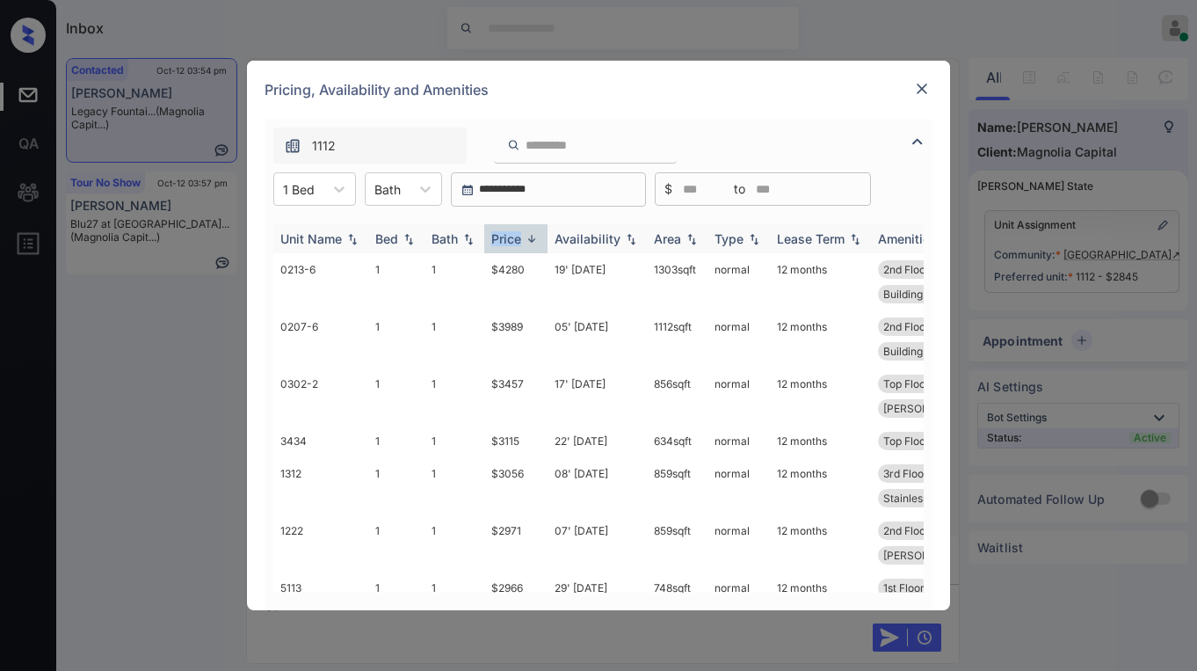
click at [512, 244] on div "Price" at bounding box center [506, 238] width 30 height 15
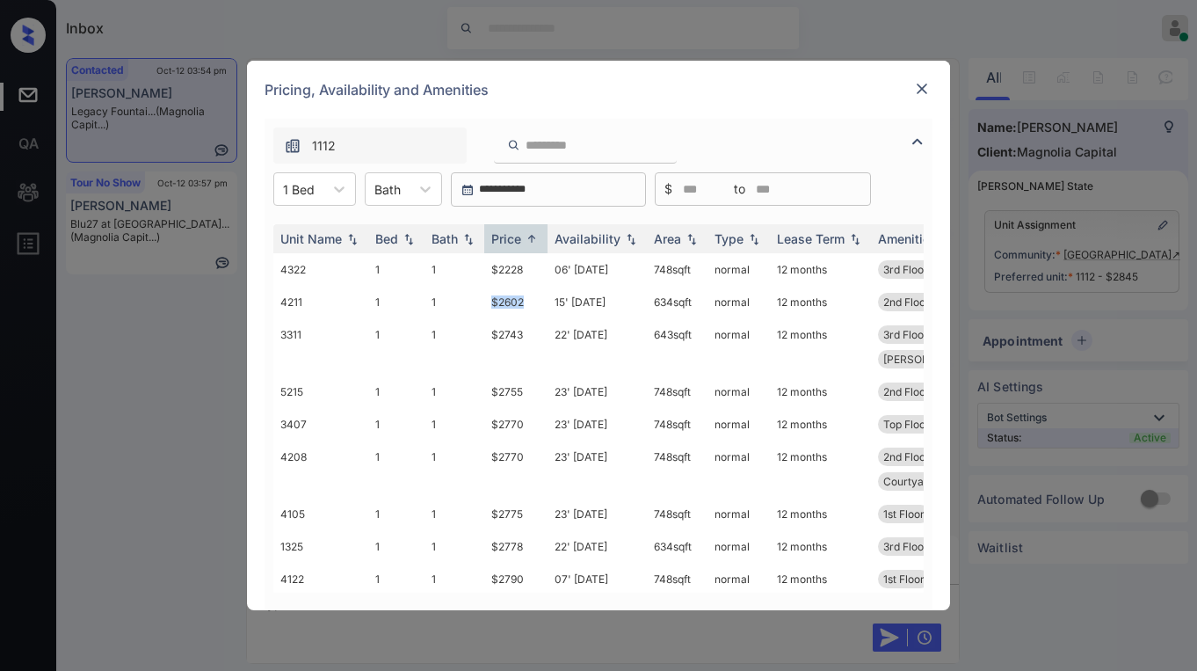
drag, startPoint x: 492, startPoint y: 298, endPoint x: 872, endPoint y: 133, distance: 414.2
click at [534, 298] on td "$2602" at bounding box center [515, 302] width 63 height 33
copy td "$2602"
click at [926, 92] on img at bounding box center [922, 89] width 18 height 18
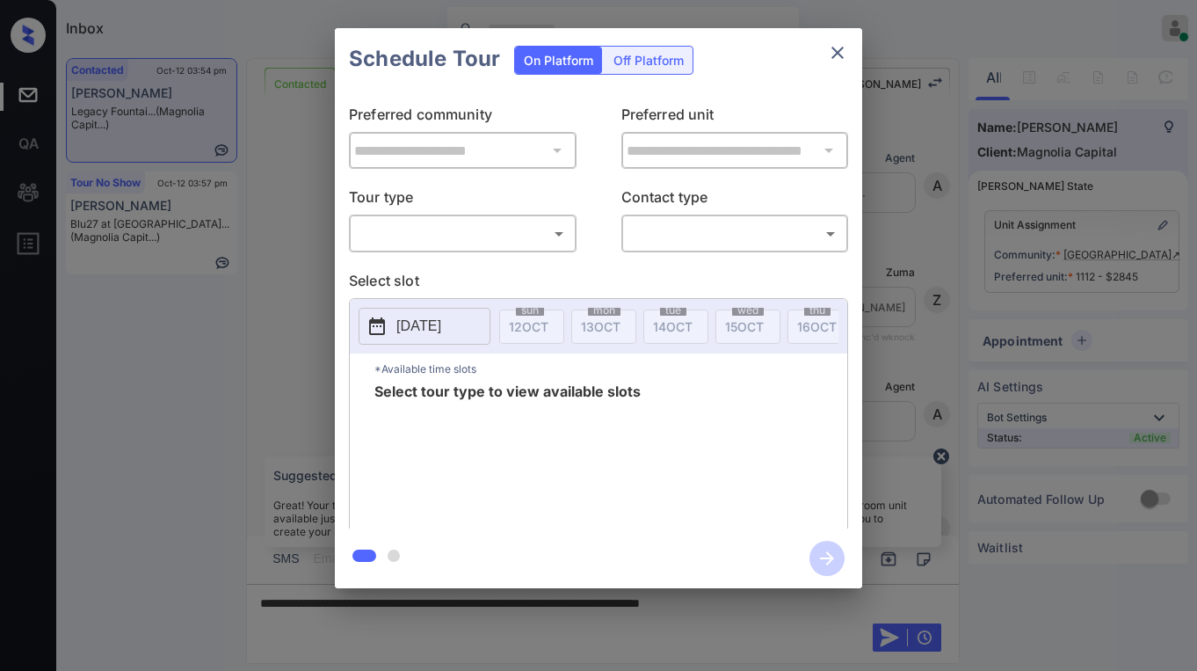
scroll to position [3303, 0]
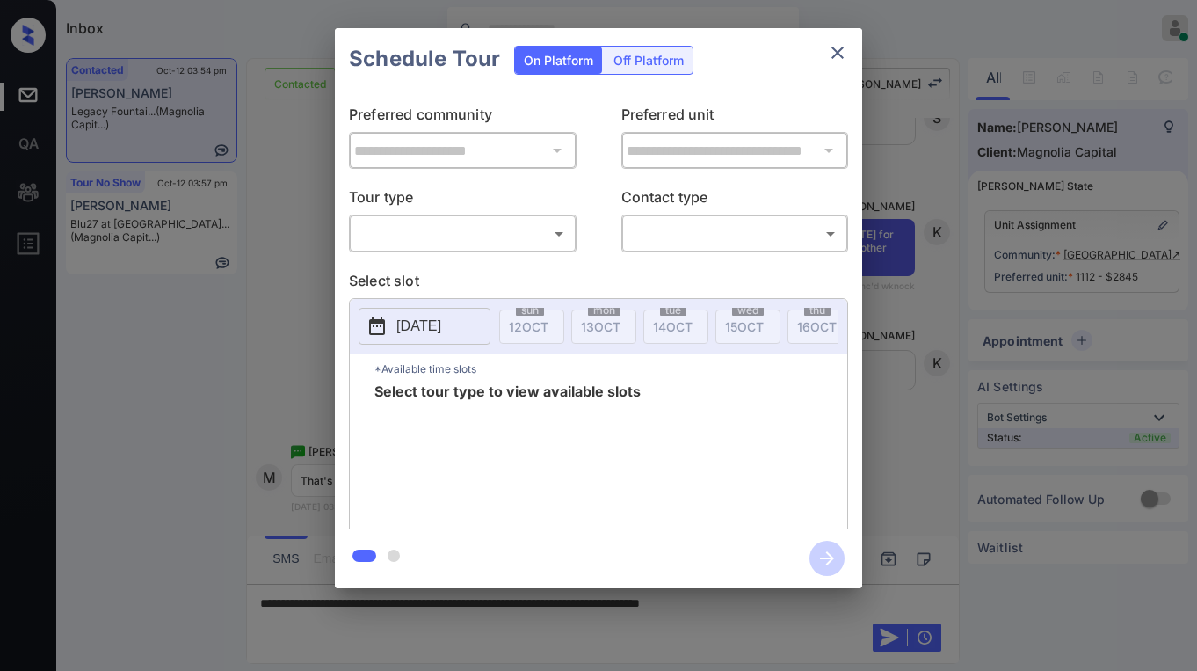
click at [498, 236] on body "Inbox Paolo Gabriel Online Set yourself offline Set yourself on break Profile S…" at bounding box center [598, 335] width 1197 height 671
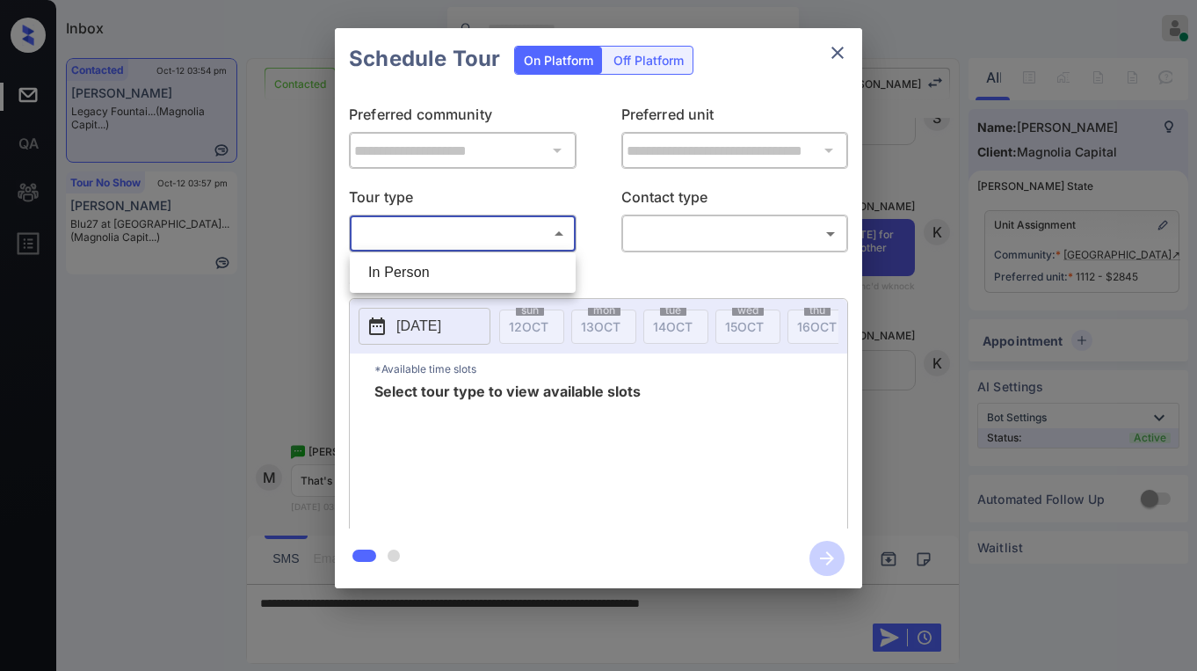
click at [840, 50] on div at bounding box center [598, 335] width 1197 height 671
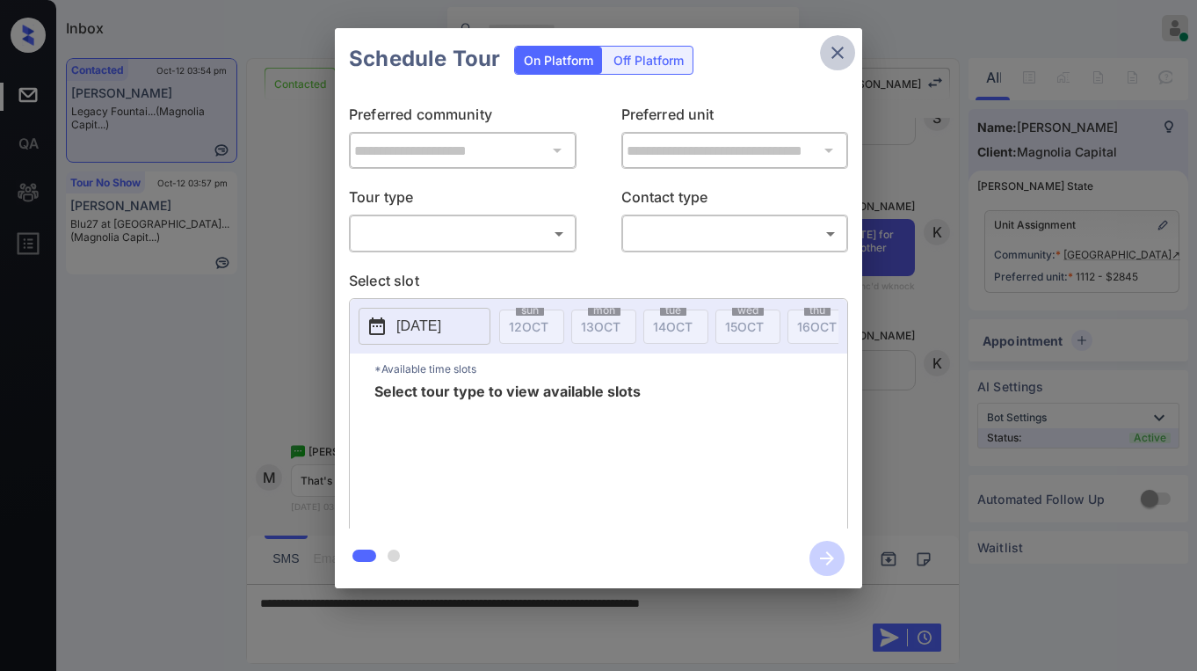
click at [826, 50] on button "close" at bounding box center [837, 52] width 35 height 35
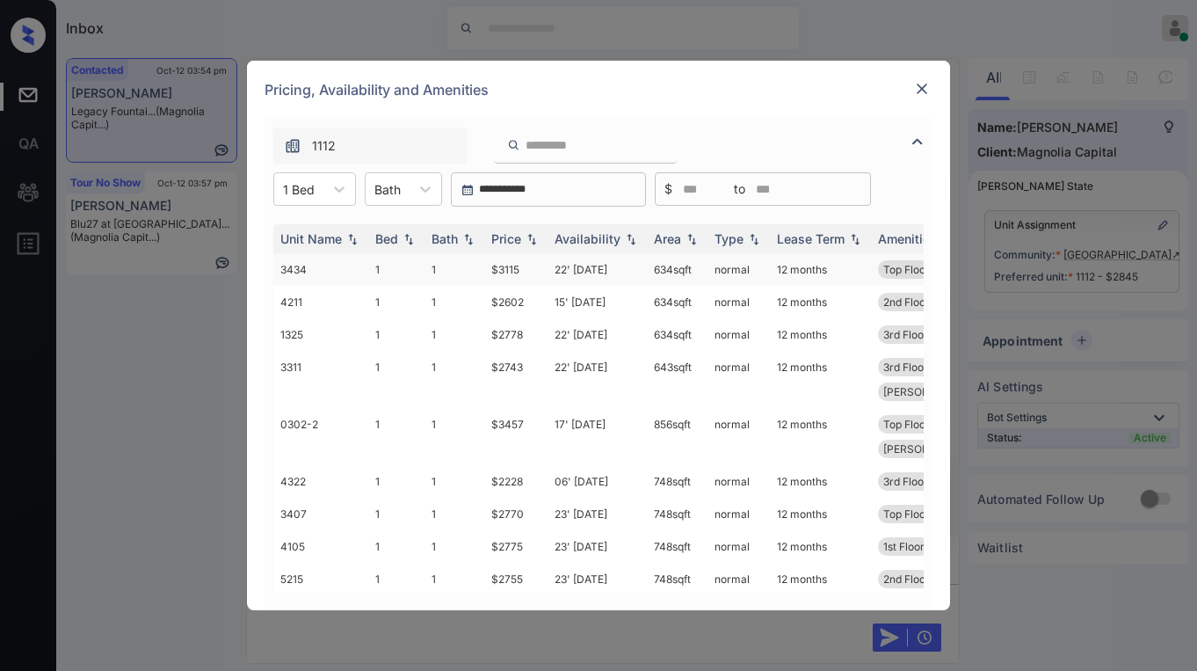
scroll to position [3303, 0]
click at [517, 241] on div "Price" at bounding box center [506, 238] width 30 height 15
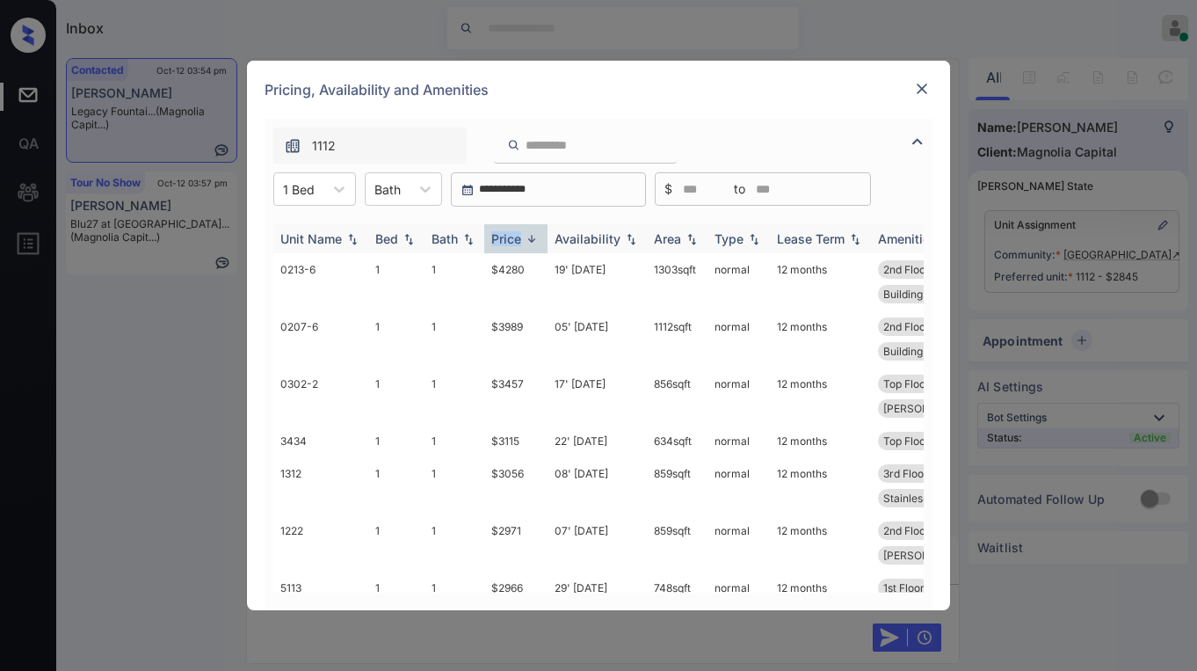
click at [517, 240] on div "Price" at bounding box center [506, 238] width 30 height 15
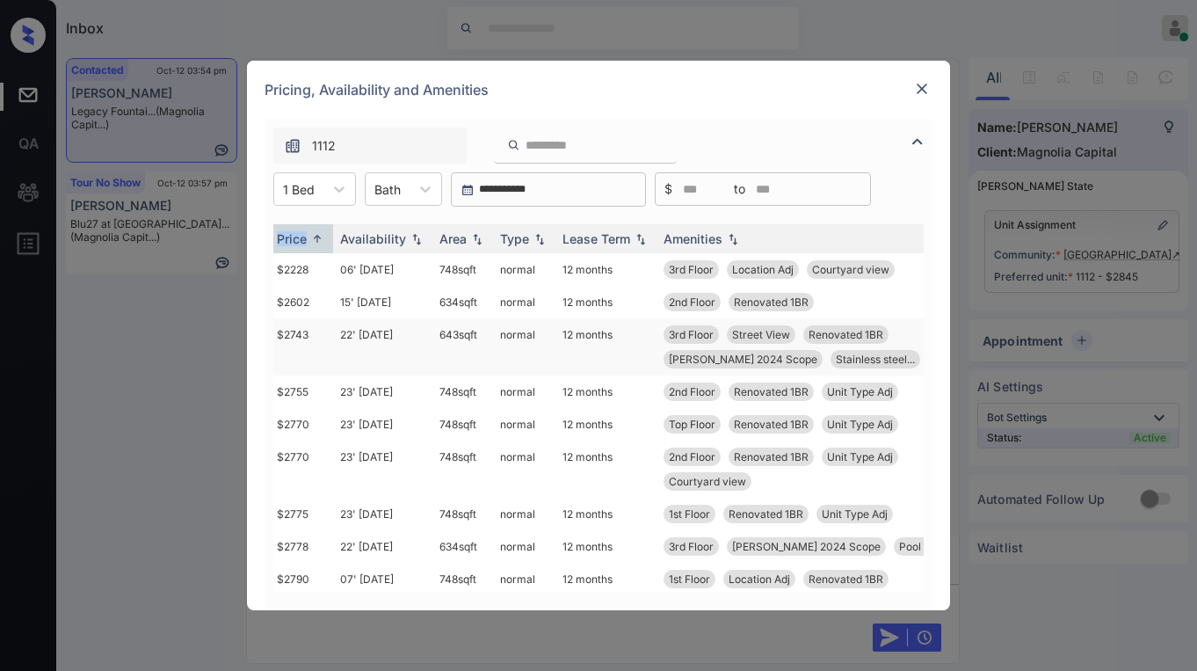
scroll to position [0, 217]
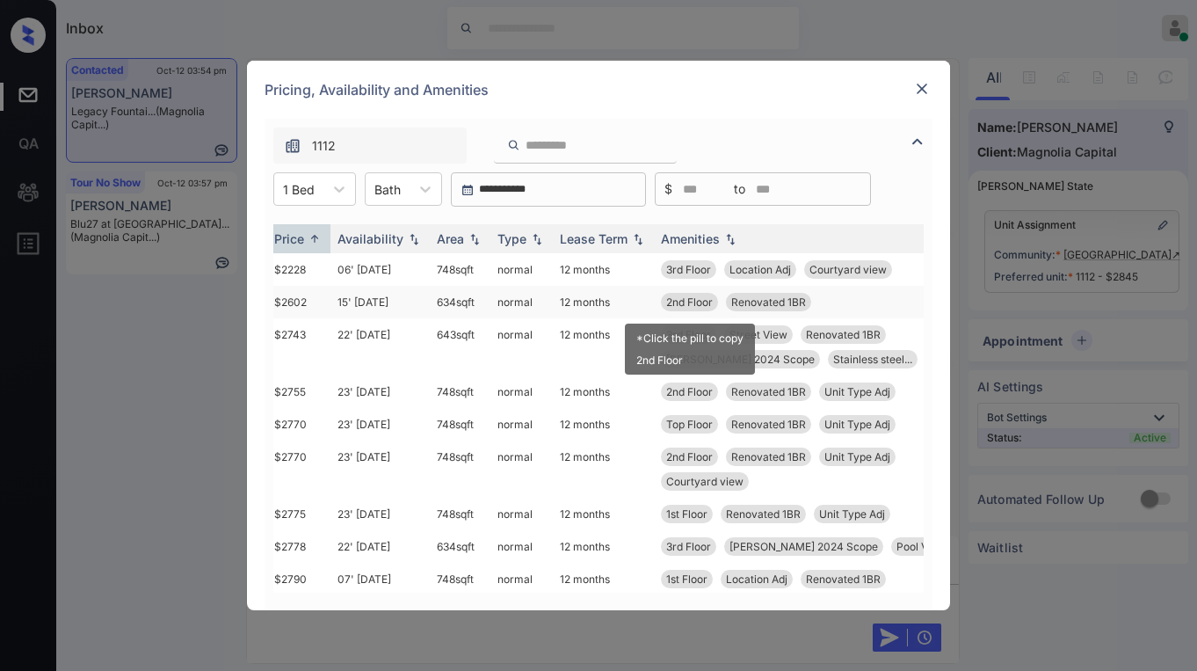
click at [694, 303] on span "2nd Floor" at bounding box center [689, 301] width 47 height 13
click at [922, 86] on img at bounding box center [922, 89] width 18 height 18
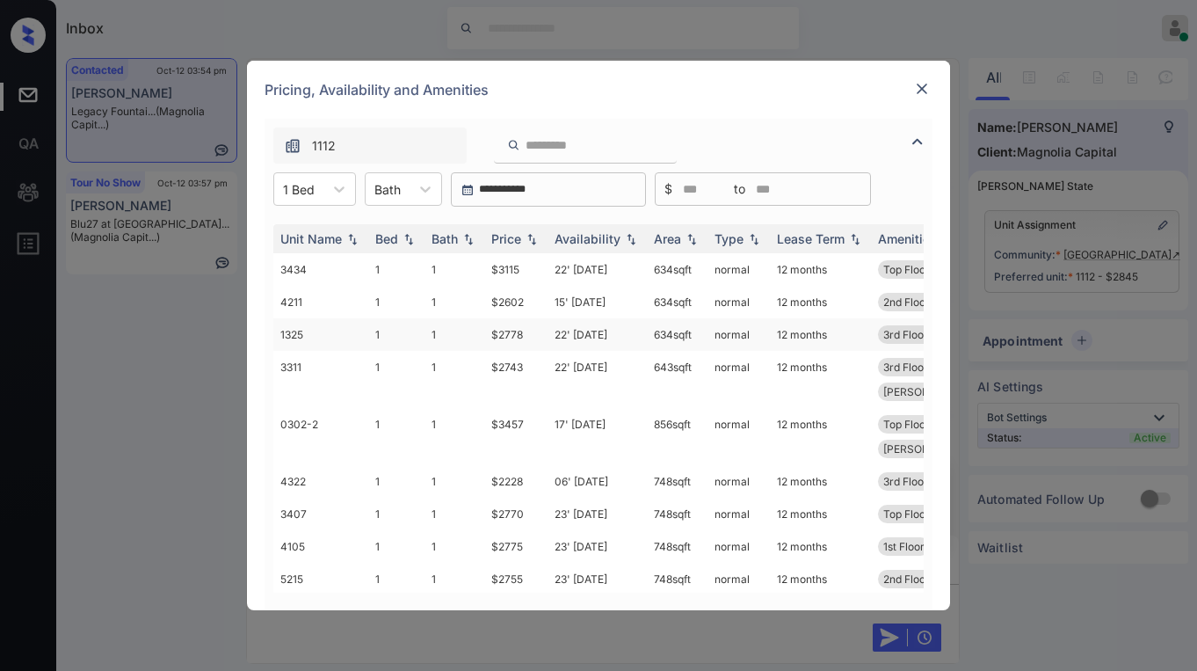
scroll to position [3391, 0]
click at [923, 95] on img at bounding box center [922, 89] width 18 height 18
click at [926, 91] on img at bounding box center [922, 89] width 18 height 18
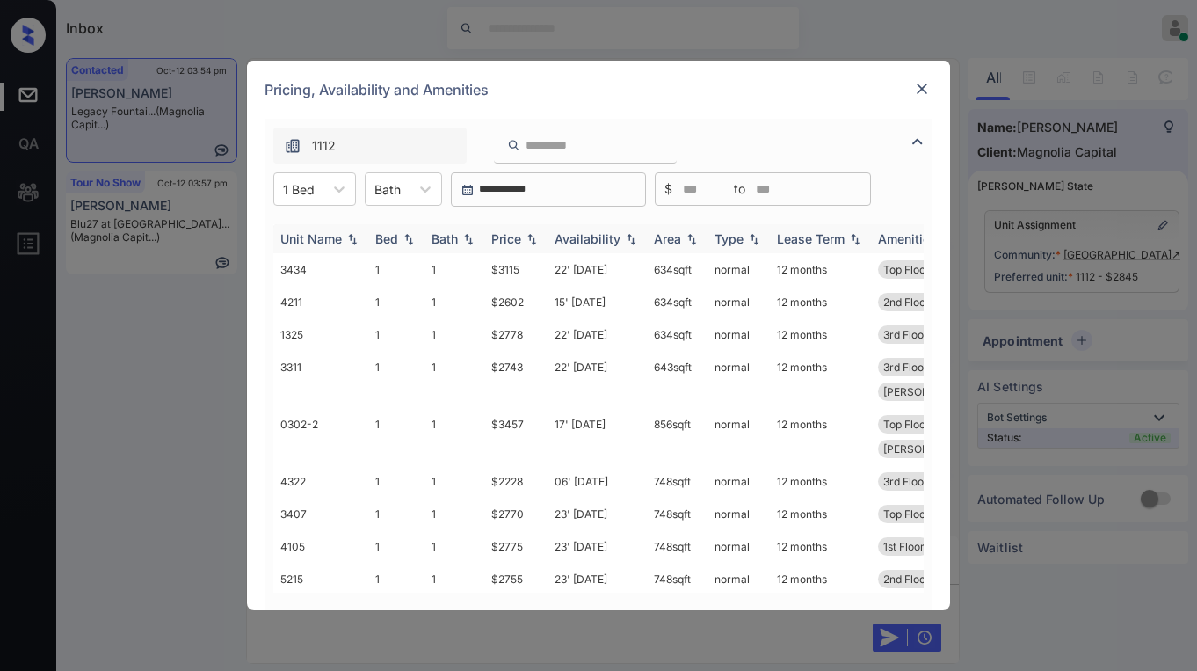
click at [504, 235] on div "Price" at bounding box center [506, 238] width 30 height 15
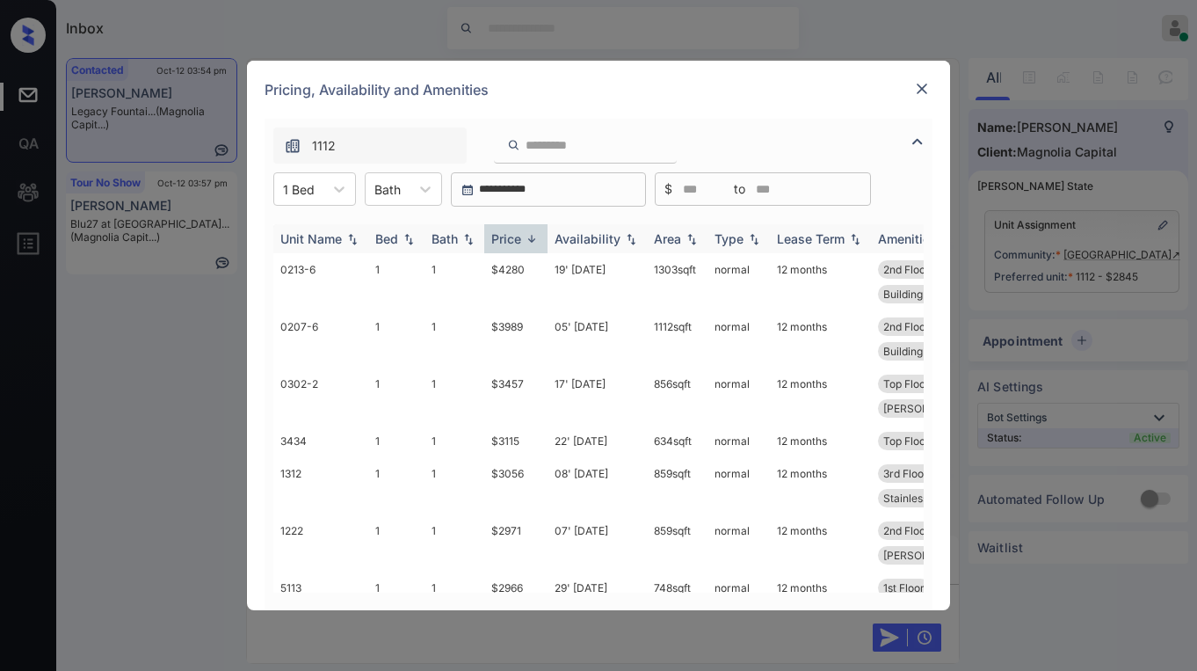
click at [507, 234] on div "Price" at bounding box center [506, 238] width 30 height 15
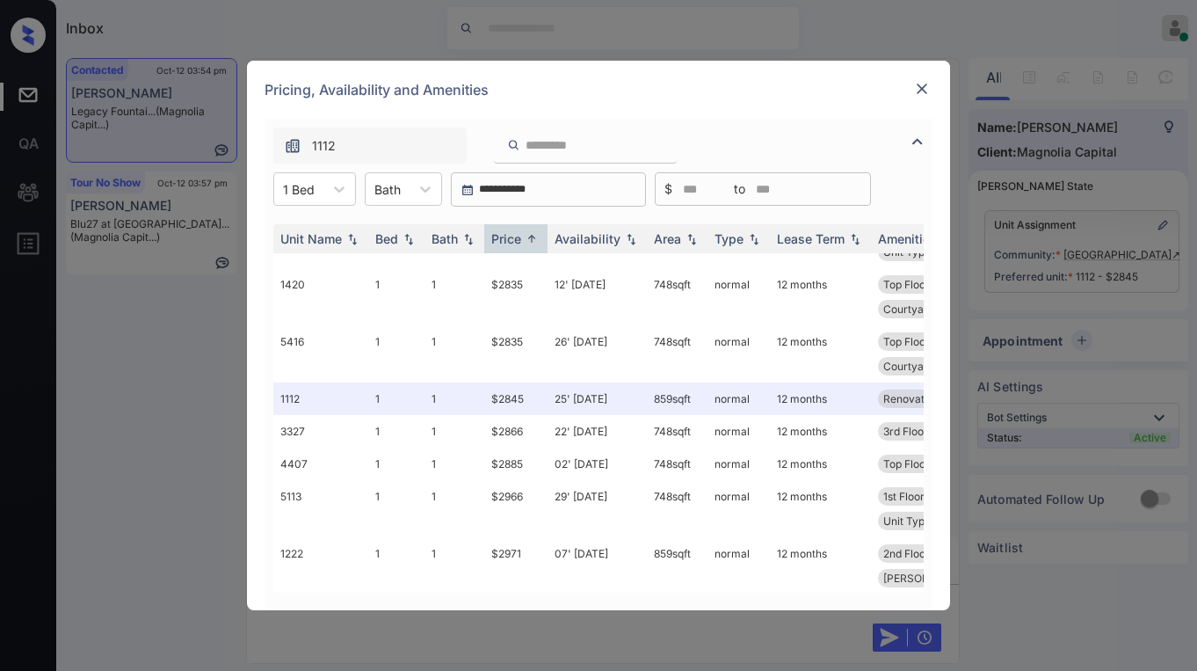
scroll to position [0, 0]
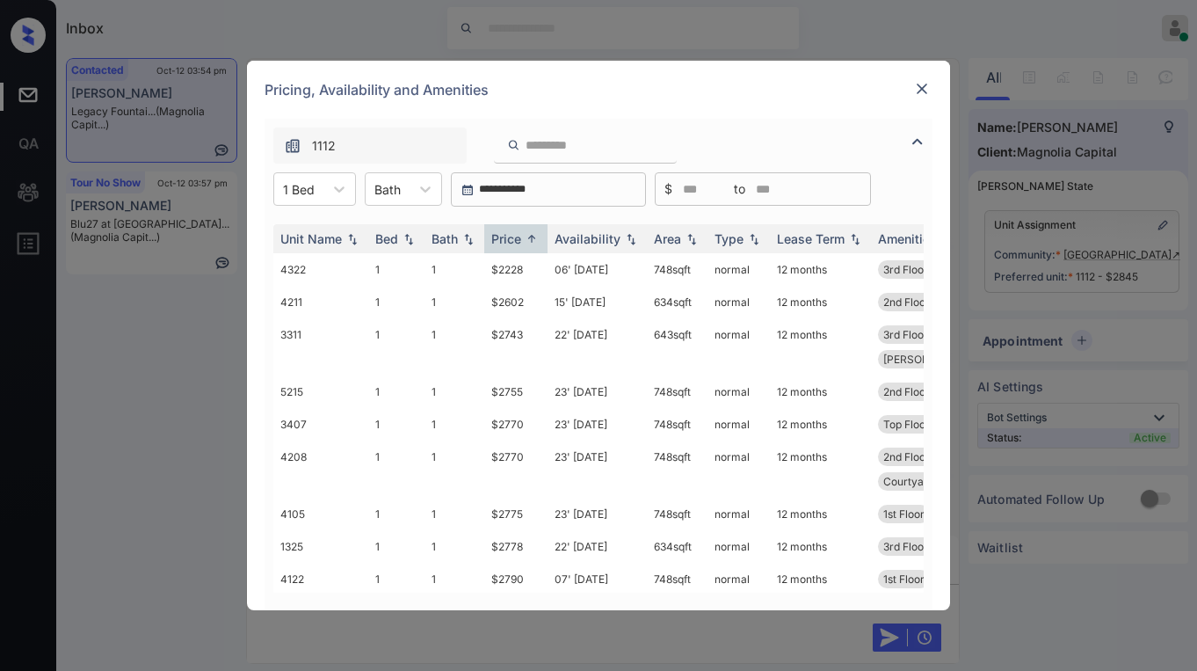
click at [924, 89] on img at bounding box center [922, 89] width 18 height 18
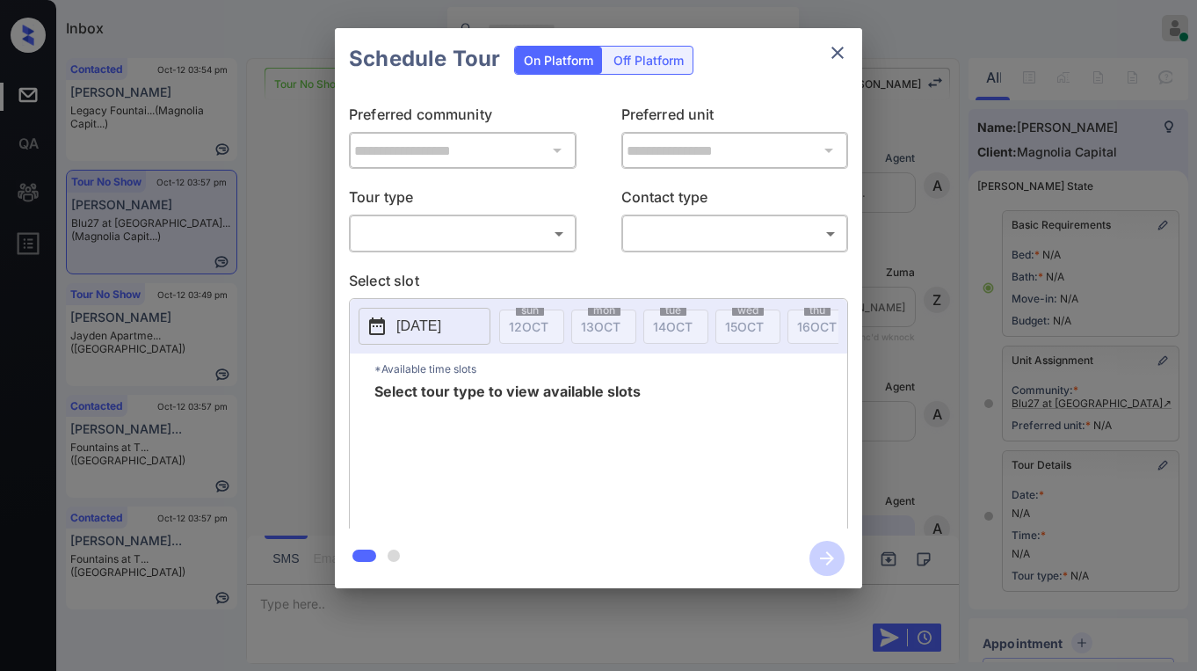
scroll to position [258, 0]
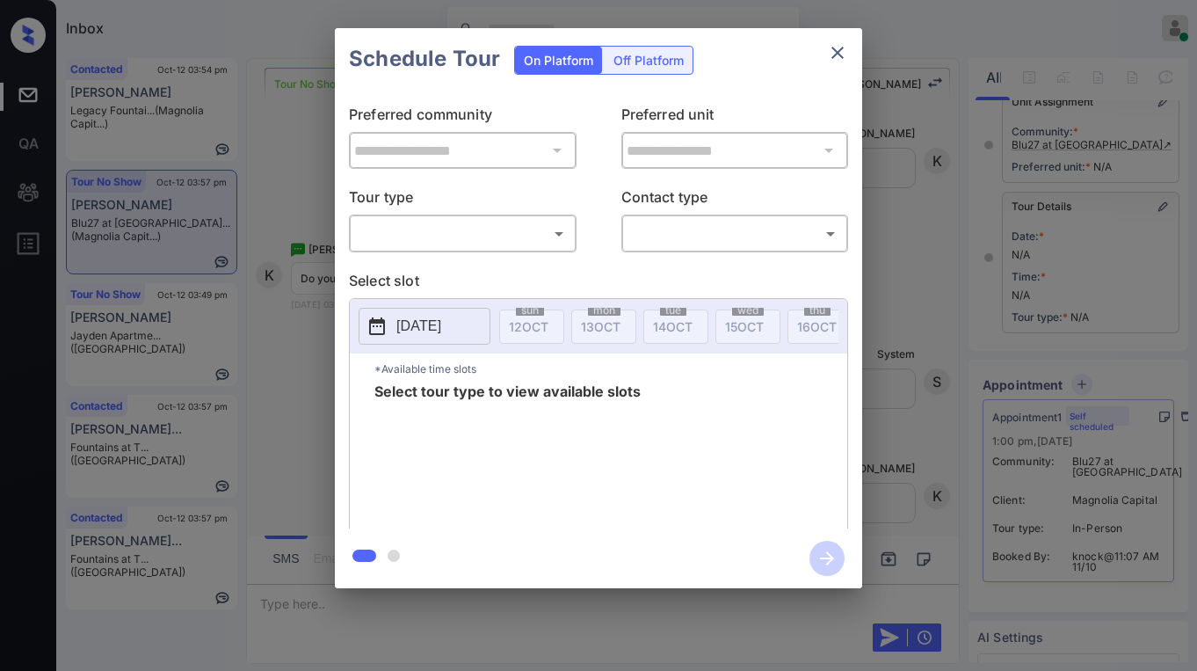
click at [520, 219] on body "Inbox [PERSON_NAME] Online Set yourself offline Set yourself on break Profile S…" at bounding box center [598, 335] width 1197 height 671
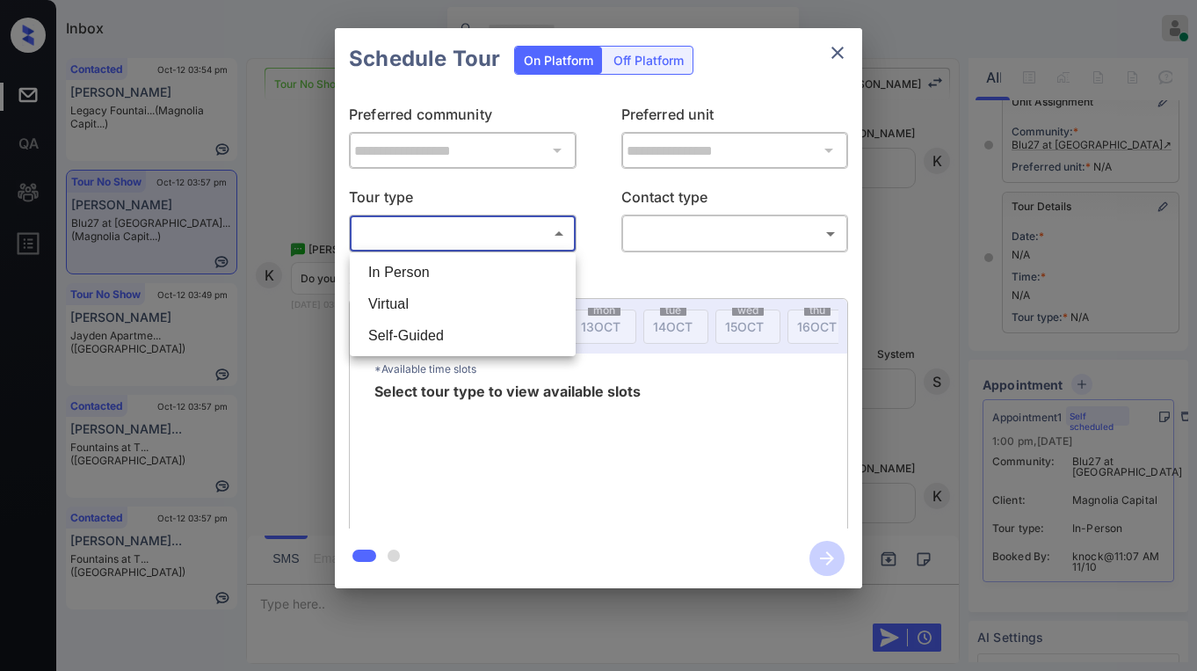
drag, startPoint x: 480, startPoint y: 272, endPoint x: 529, endPoint y: 264, distance: 49.9
click at [482, 270] on li "In Person" at bounding box center [462, 273] width 217 height 32
type input "********"
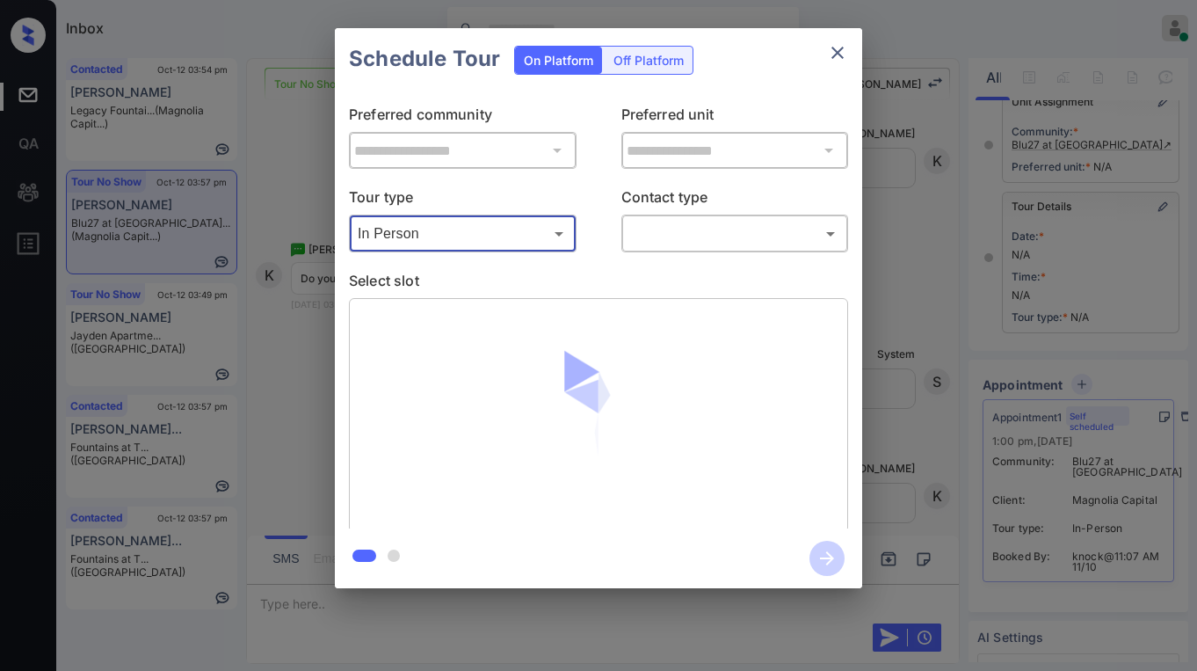
click at [697, 243] on body "Inbox Paolo Gabriel Online Set yourself offline Set yourself on break Profile S…" at bounding box center [598, 335] width 1197 height 671
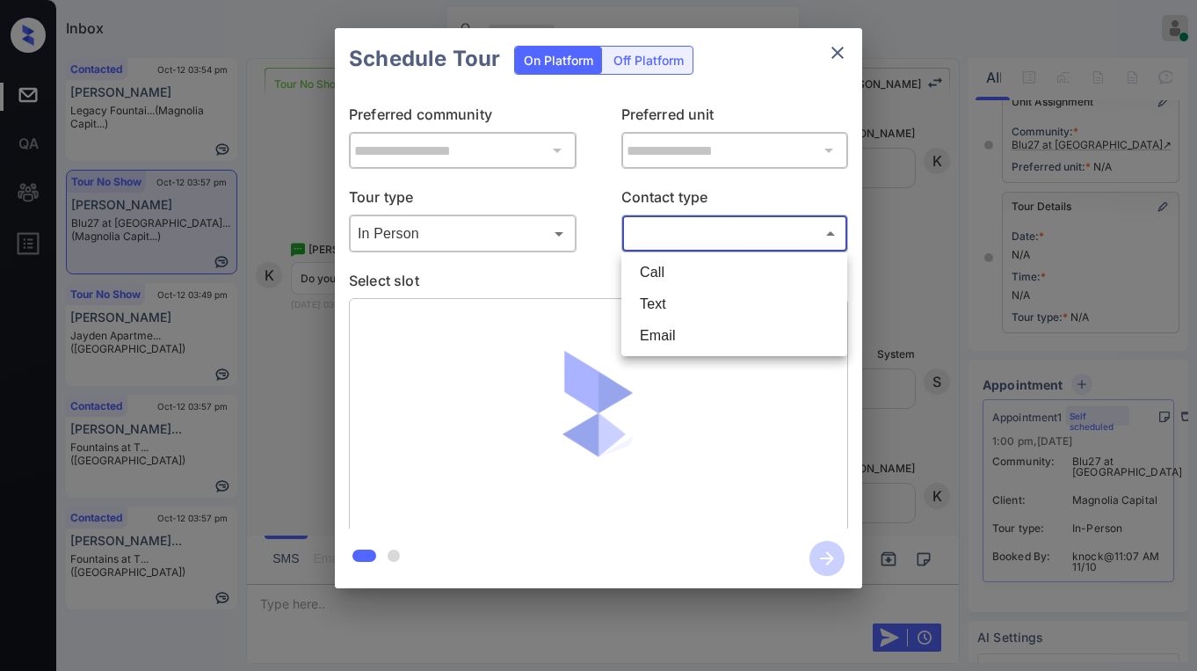
click at [688, 302] on li "Text" at bounding box center [734, 304] width 217 height 32
type input "****"
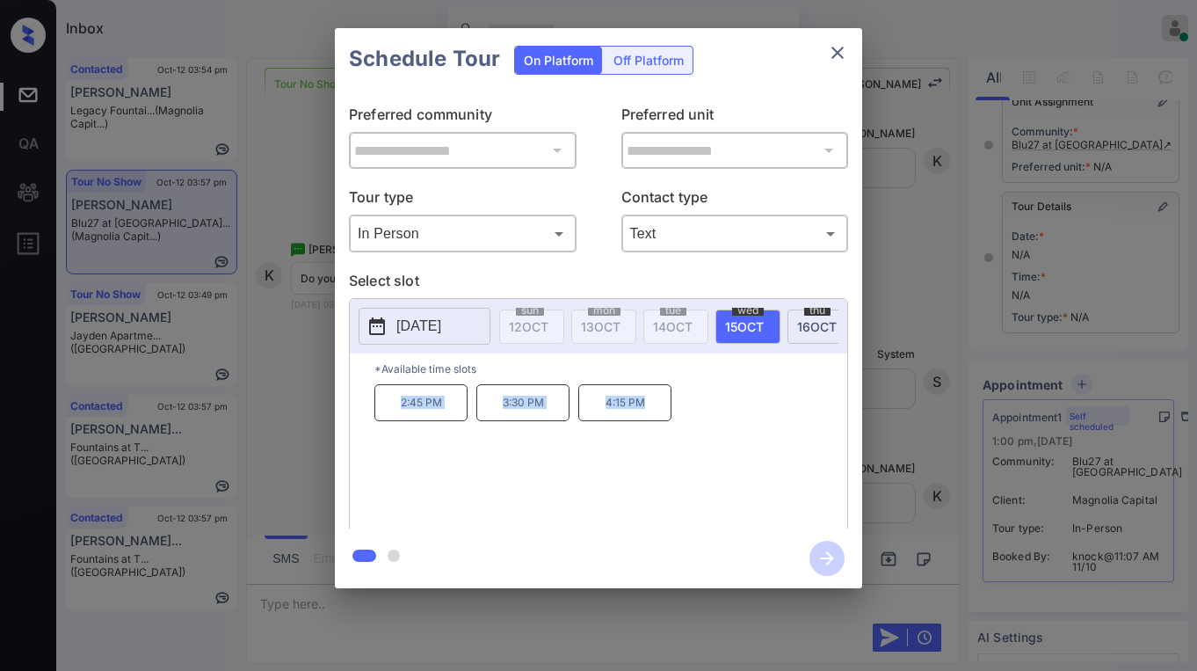
drag, startPoint x: 401, startPoint y: 411, endPoint x: 680, endPoint y: 420, distance: 278.8
click at [680, 420] on div "2:45 PM 3:30 PM 4:15 PM" at bounding box center [611, 454] width 473 height 141
copy div "2:45 PM 3:30 PM 4:15 PM"
click at [839, 52] on icon "close" at bounding box center [838, 53] width 12 height 12
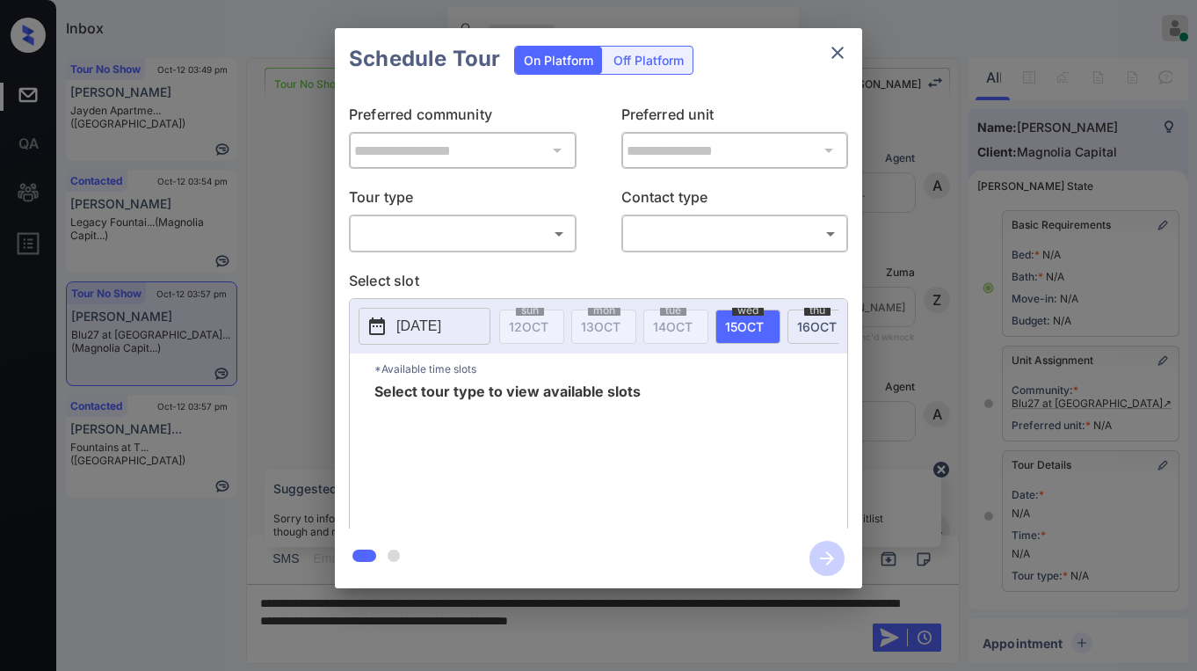
scroll to position [264, 0]
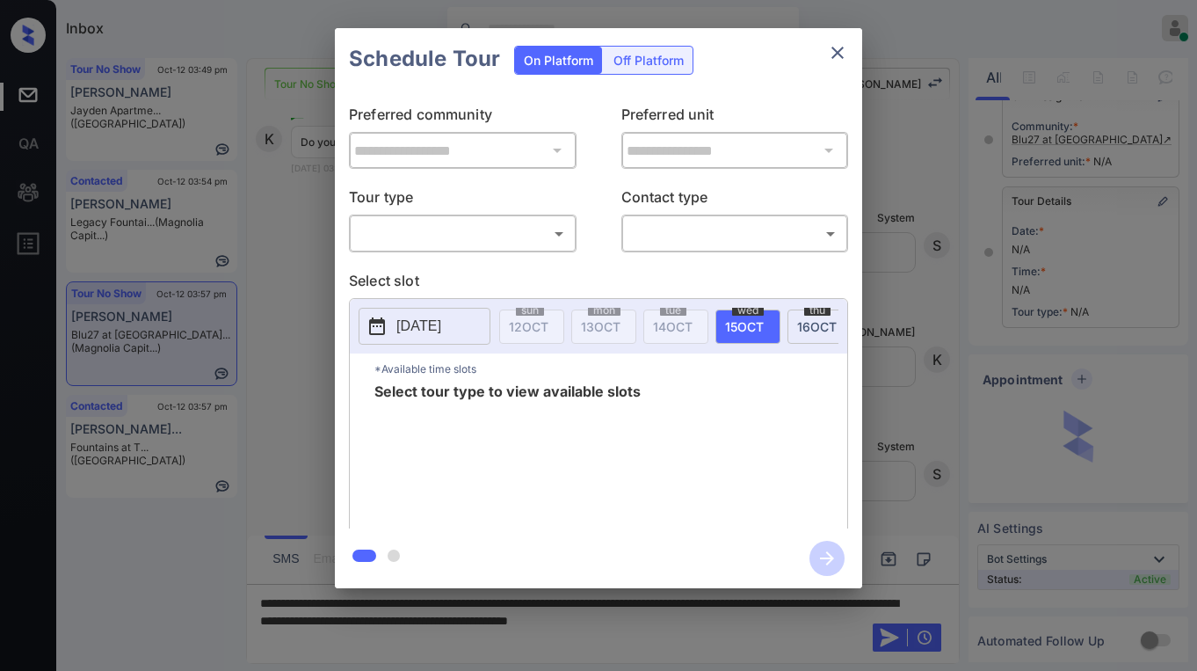
click at [477, 240] on body "Inbox [PERSON_NAME] Online Set yourself offline Set yourself on break Profile S…" at bounding box center [598, 335] width 1197 height 671
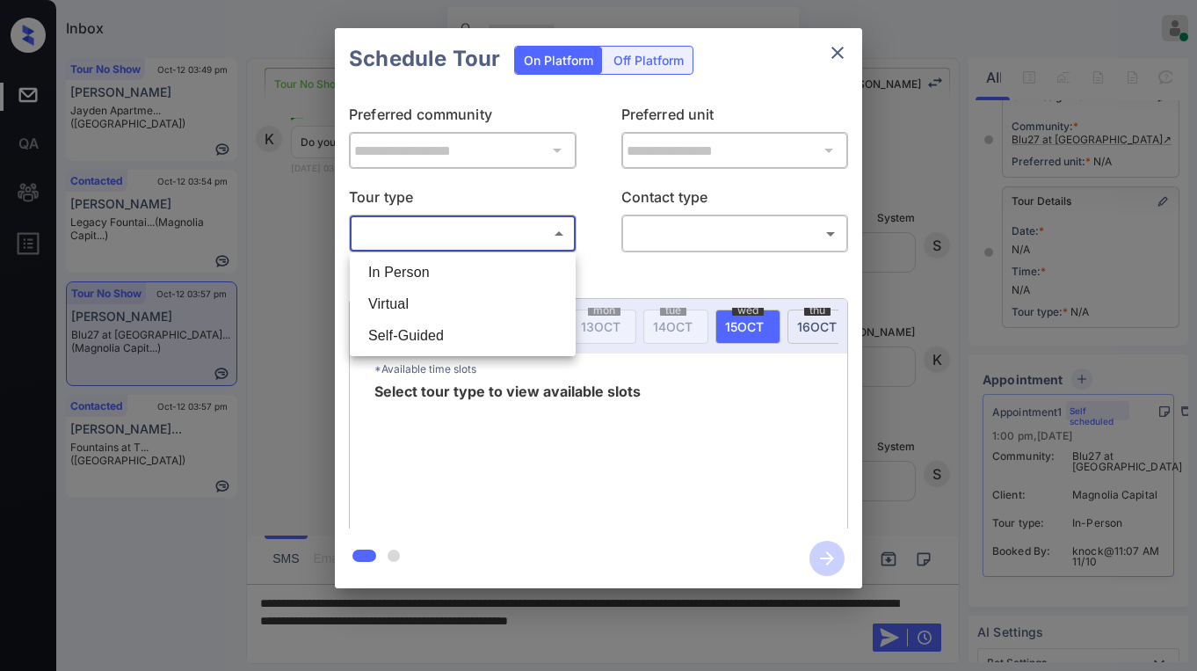
click at [447, 274] on li "In Person" at bounding box center [462, 273] width 217 height 32
type input "********"
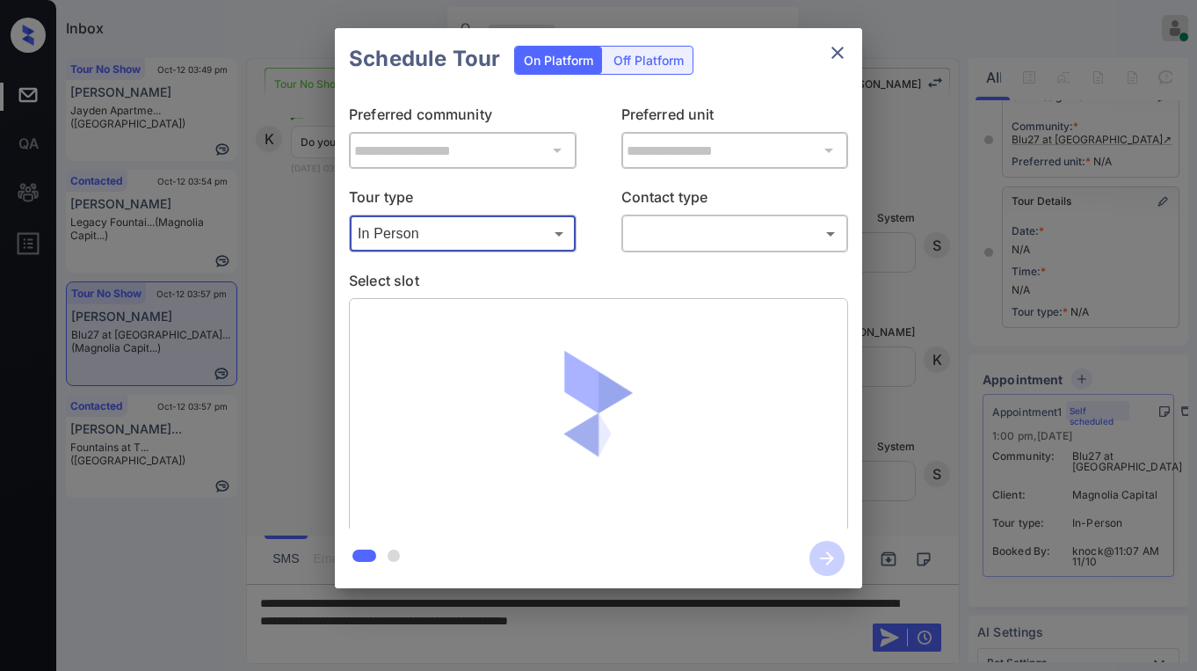
click at [676, 234] on body "Inbox [PERSON_NAME] Online Set yourself offline Set yourself on break Profile S…" at bounding box center [598, 335] width 1197 height 671
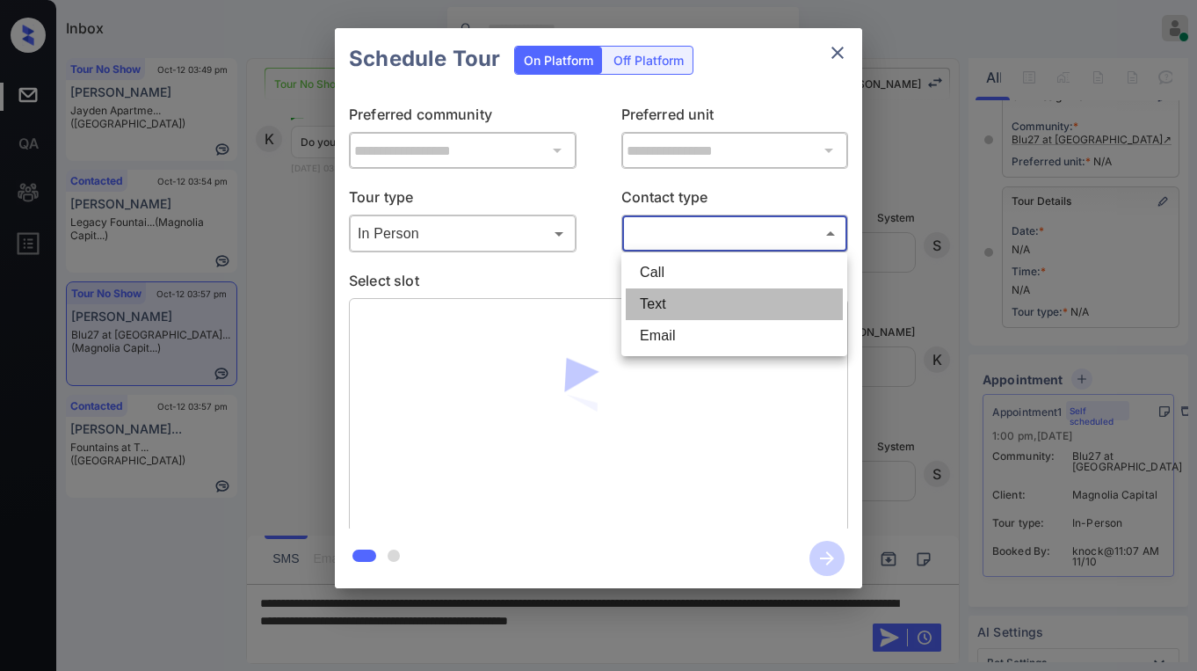
click at [673, 294] on li "Text" at bounding box center [734, 304] width 217 height 32
type input "****"
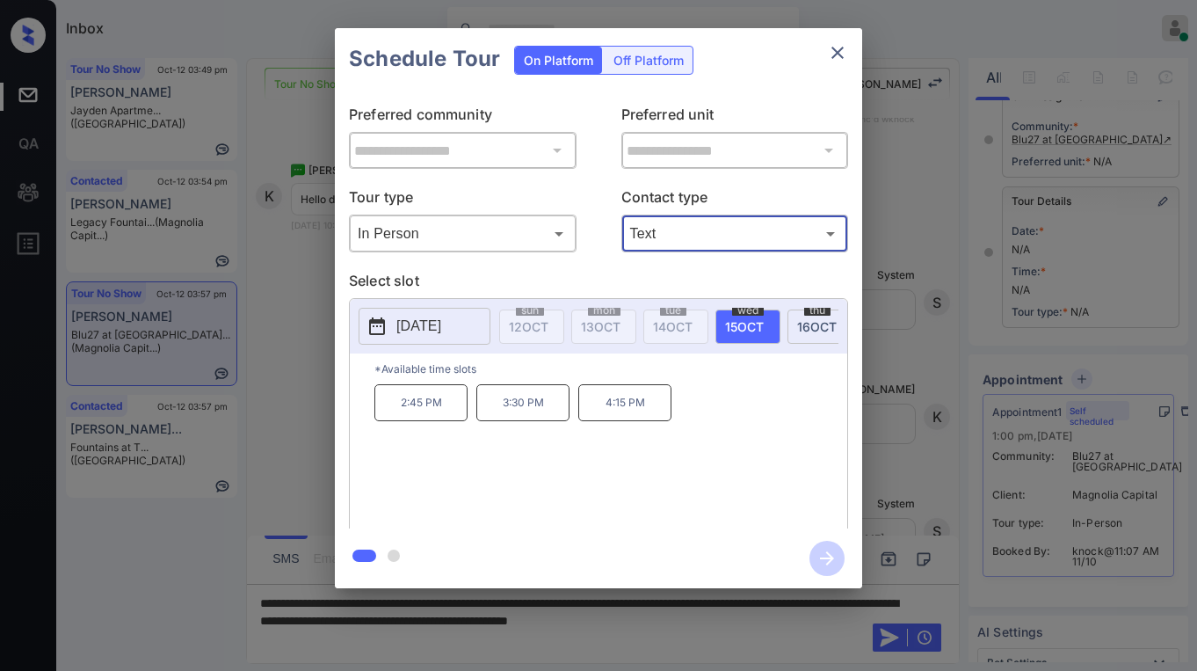
scroll to position [8894, 0]
click at [836, 58] on icon "close" at bounding box center [837, 52] width 21 height 21
